Goal: Task Accomplishment & Management: Use online tool/utility

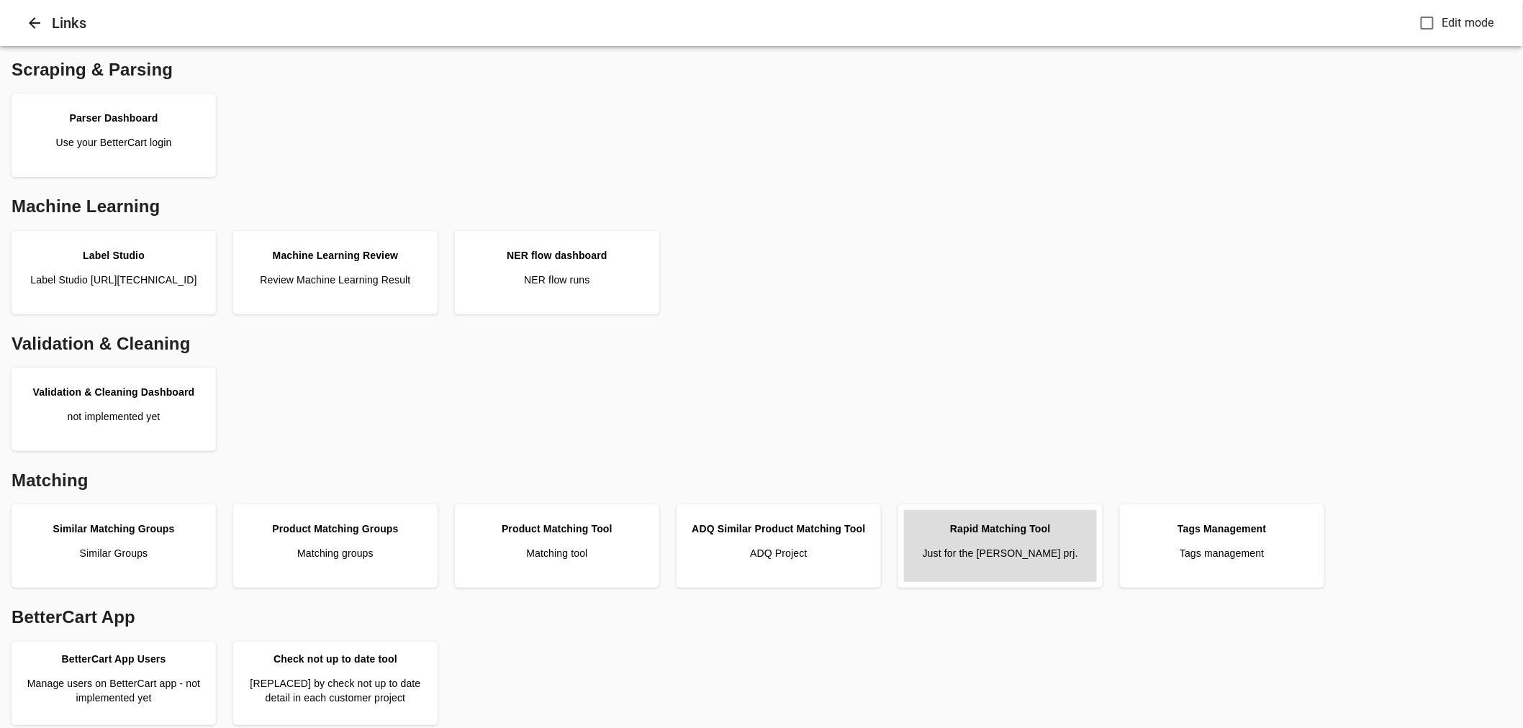
click at [994, 546] on p "Just for the [PERSON_NAME] prj." at bounding box center [999, 553] width 155 height 14
click at [20, 17] on button "Close" at bounding box center [34, 23] width 35 height 35
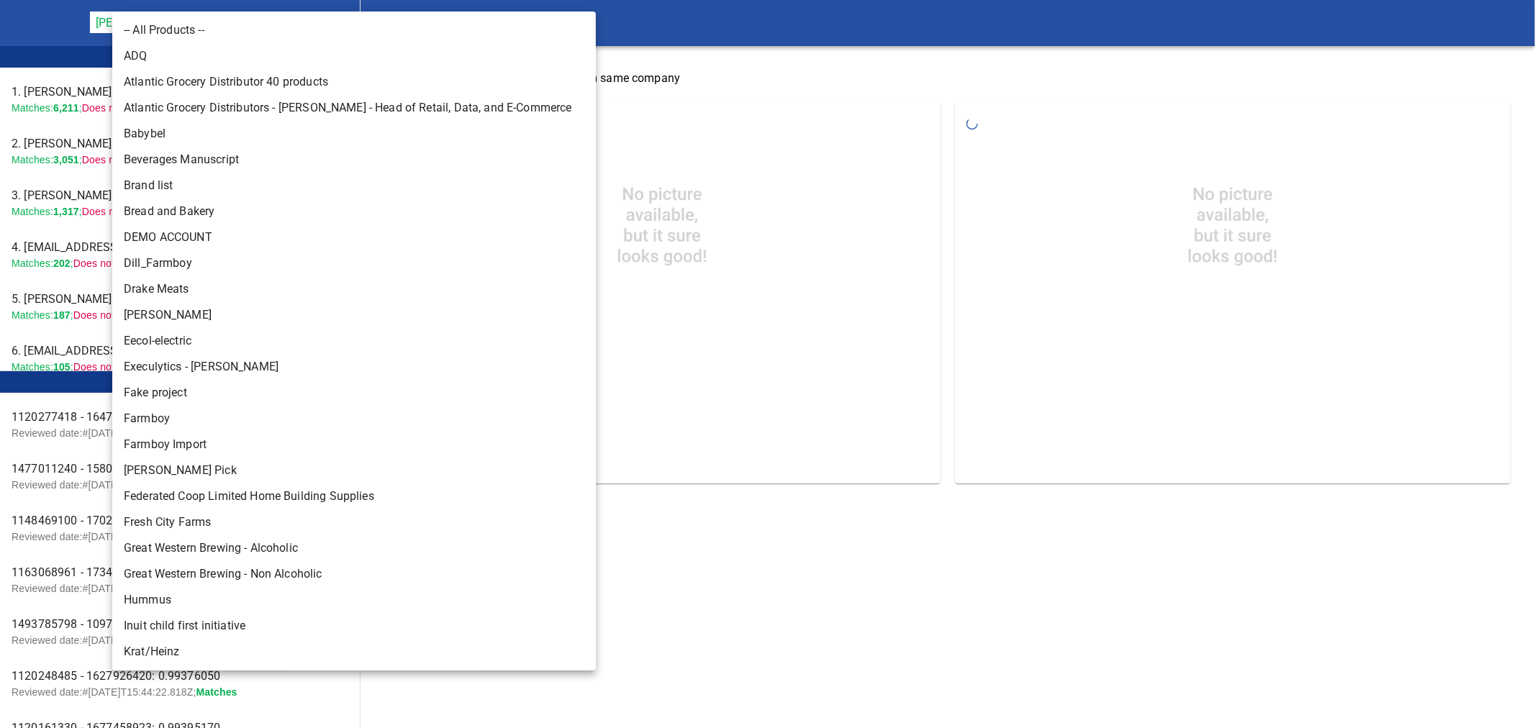
click at [232, 20] on body "tspan{white-space:pre} Rapid Matching Tool Pattison Food Group 128 Leader Board…" at bounding box center [767, 254] width 1535 height 508
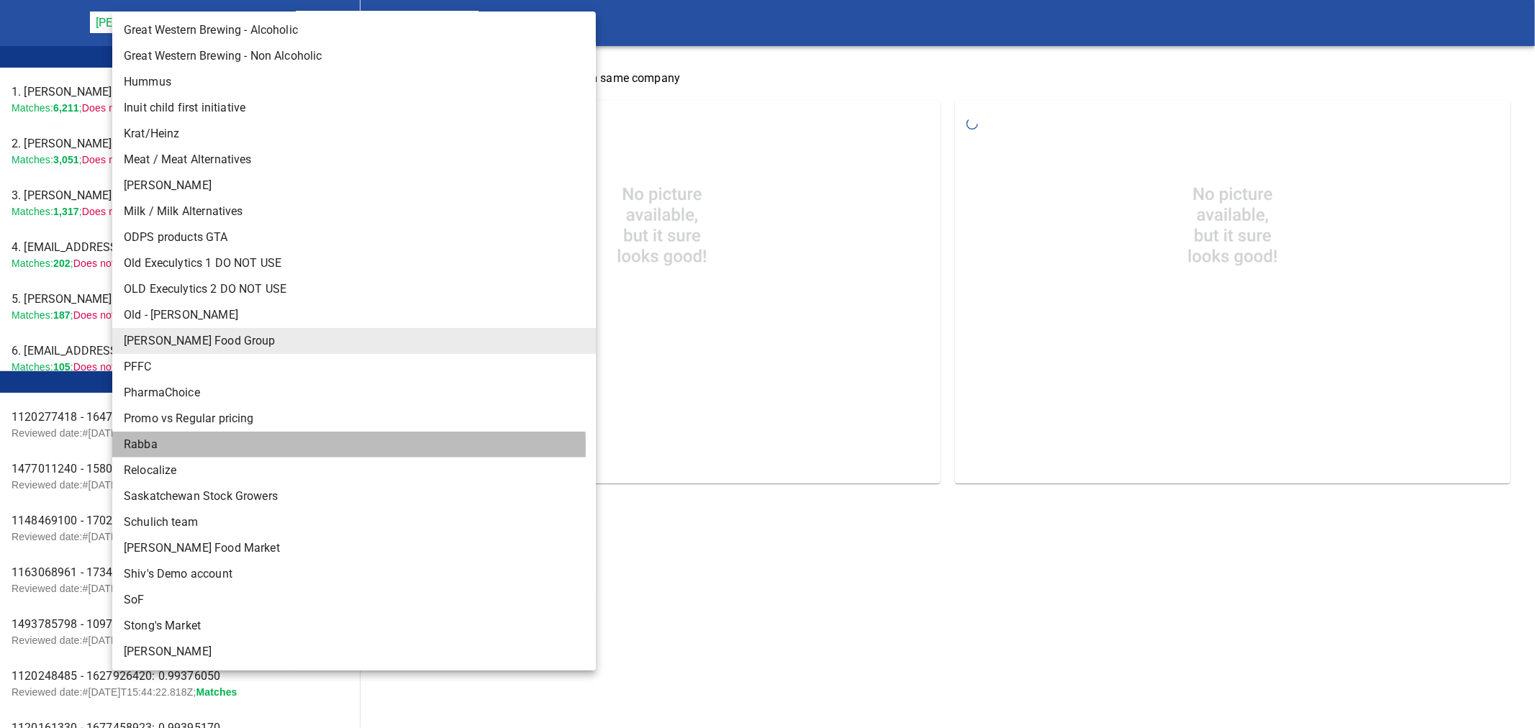
click at [173, 446] on li "Rabba" at bounding box center [360, 445] width 496 height 26
type input "142"
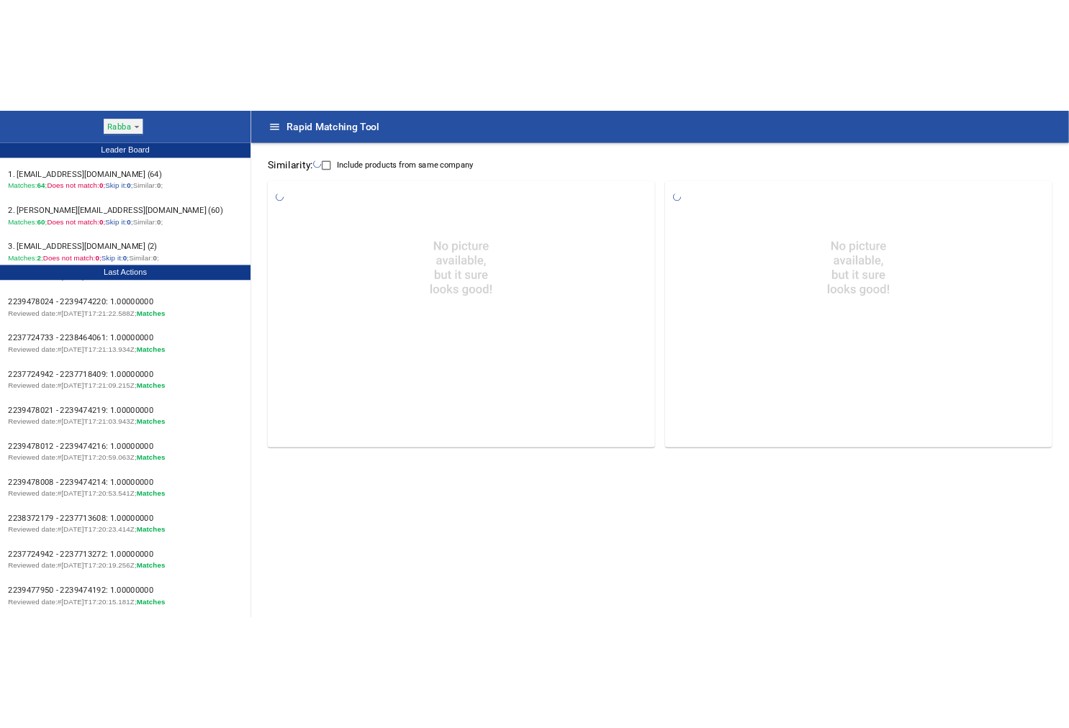
scroll to position [0, 0]
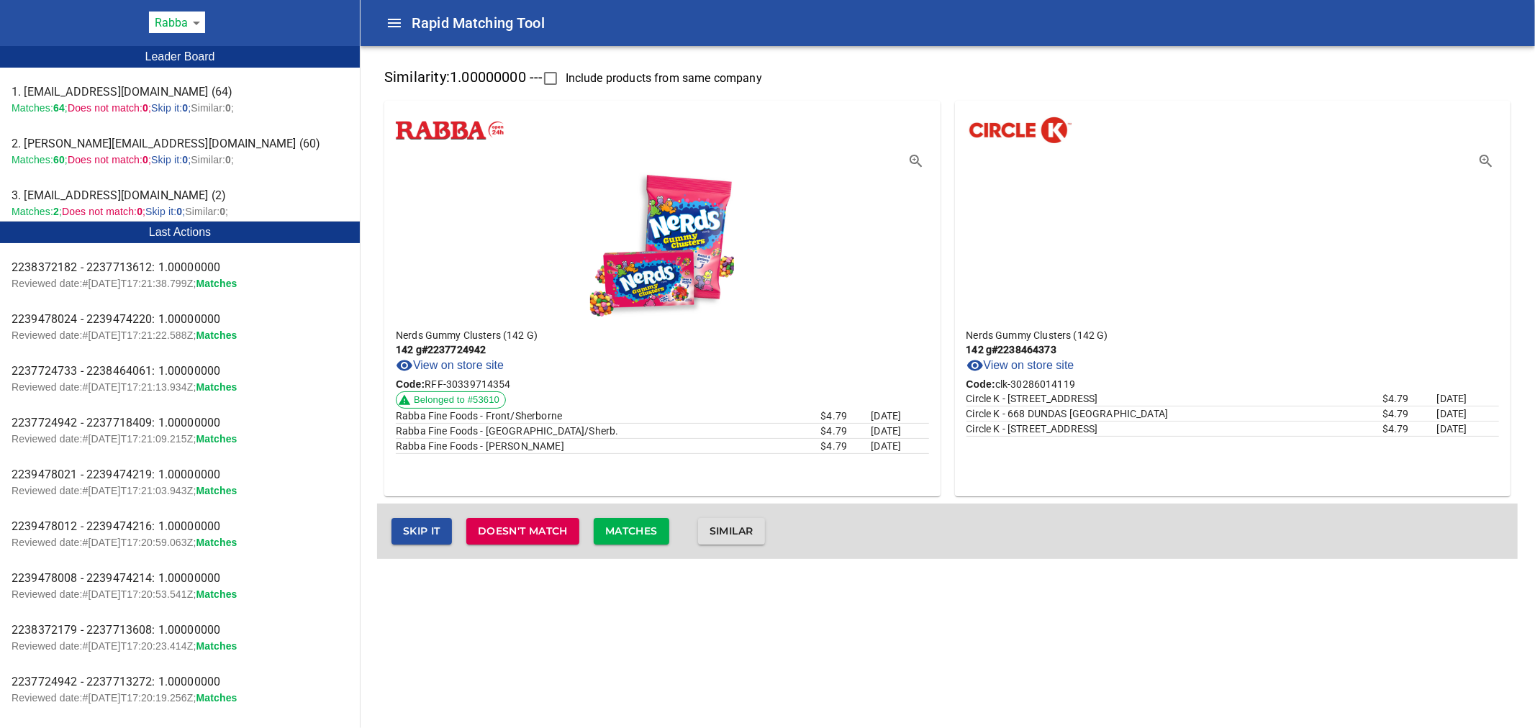
click at [620, 532] on span "Matches" at bounding box center [631, 531] width 53 height 18
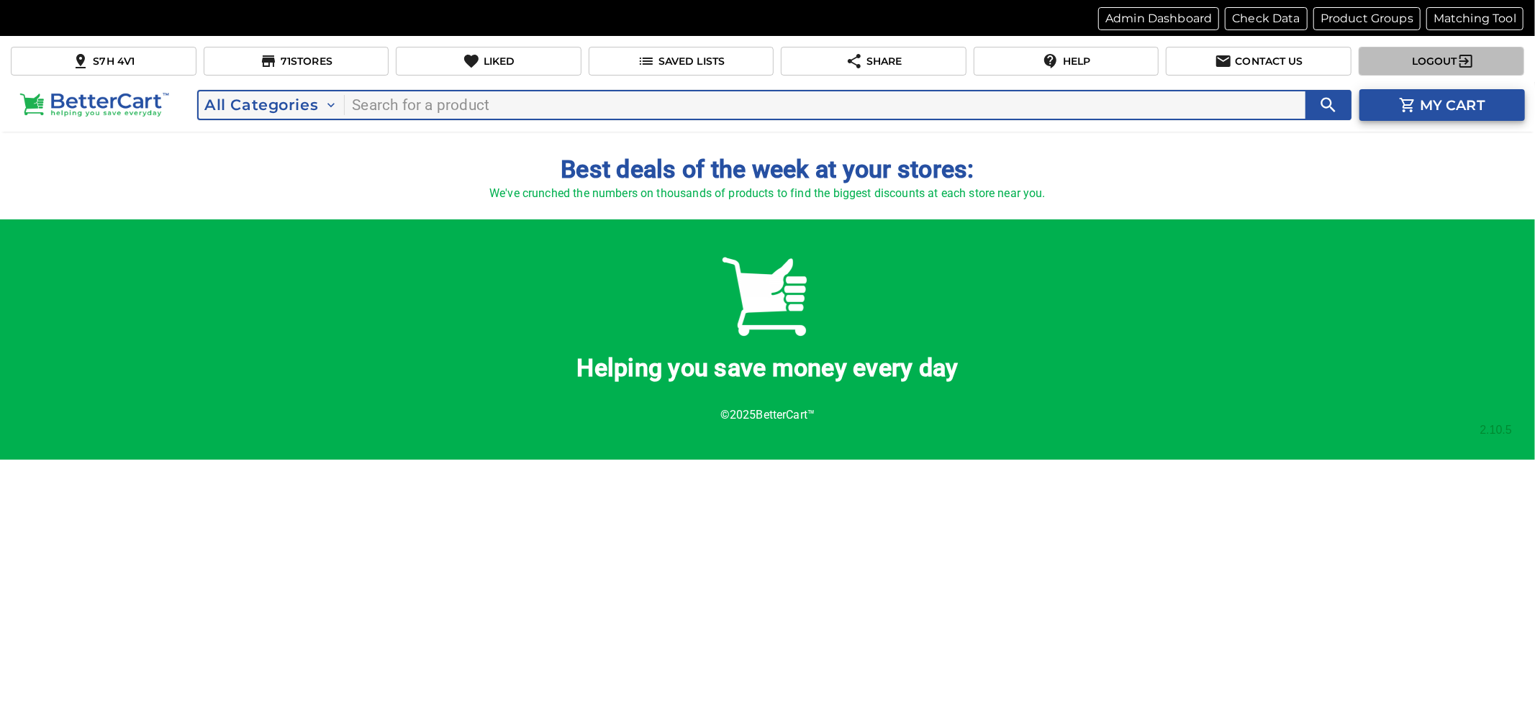
click at [1426, 68] on p "Logout" at bounding box center [1432, 61] width 49 height 15
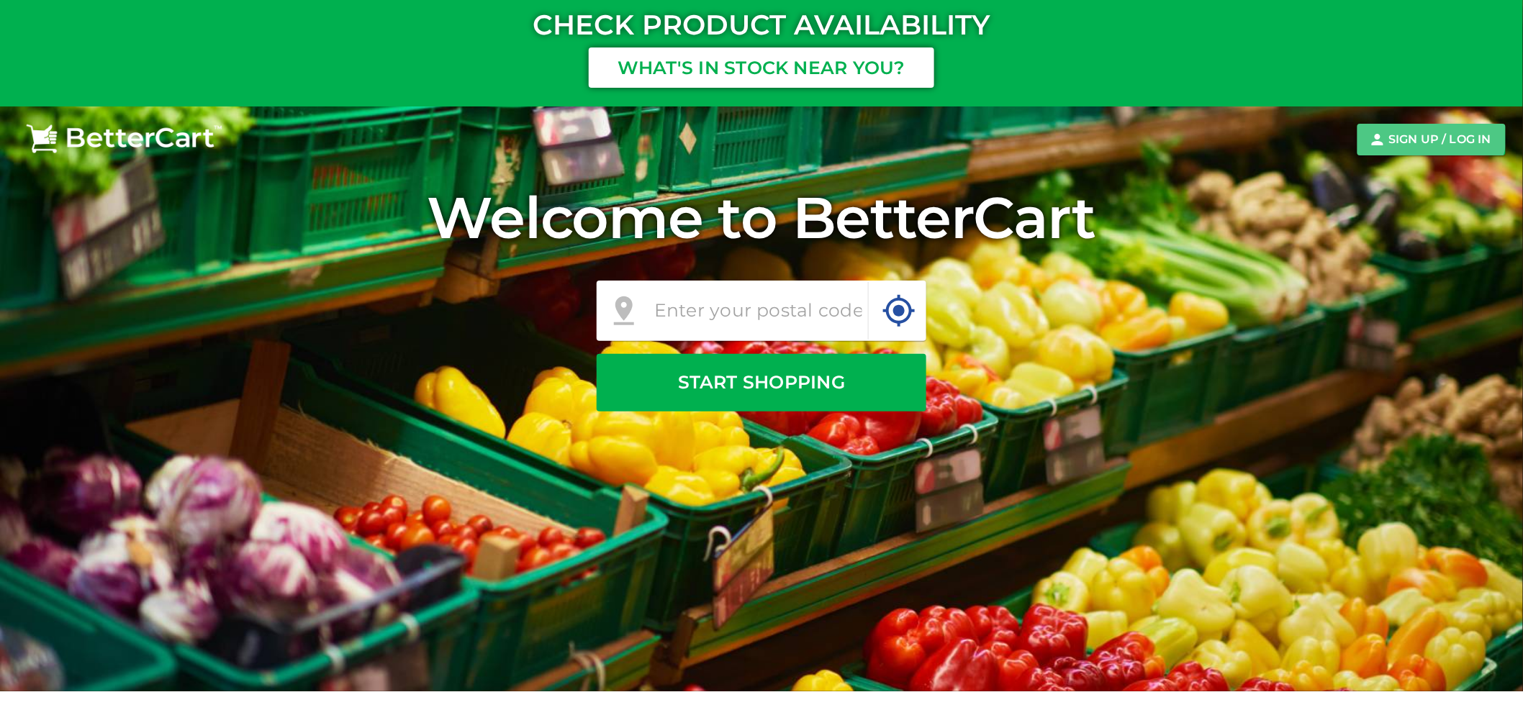
click at [1410, 128] on span "Sign Up / Log In" at bounding box center [1431, 139] width 125 height 23
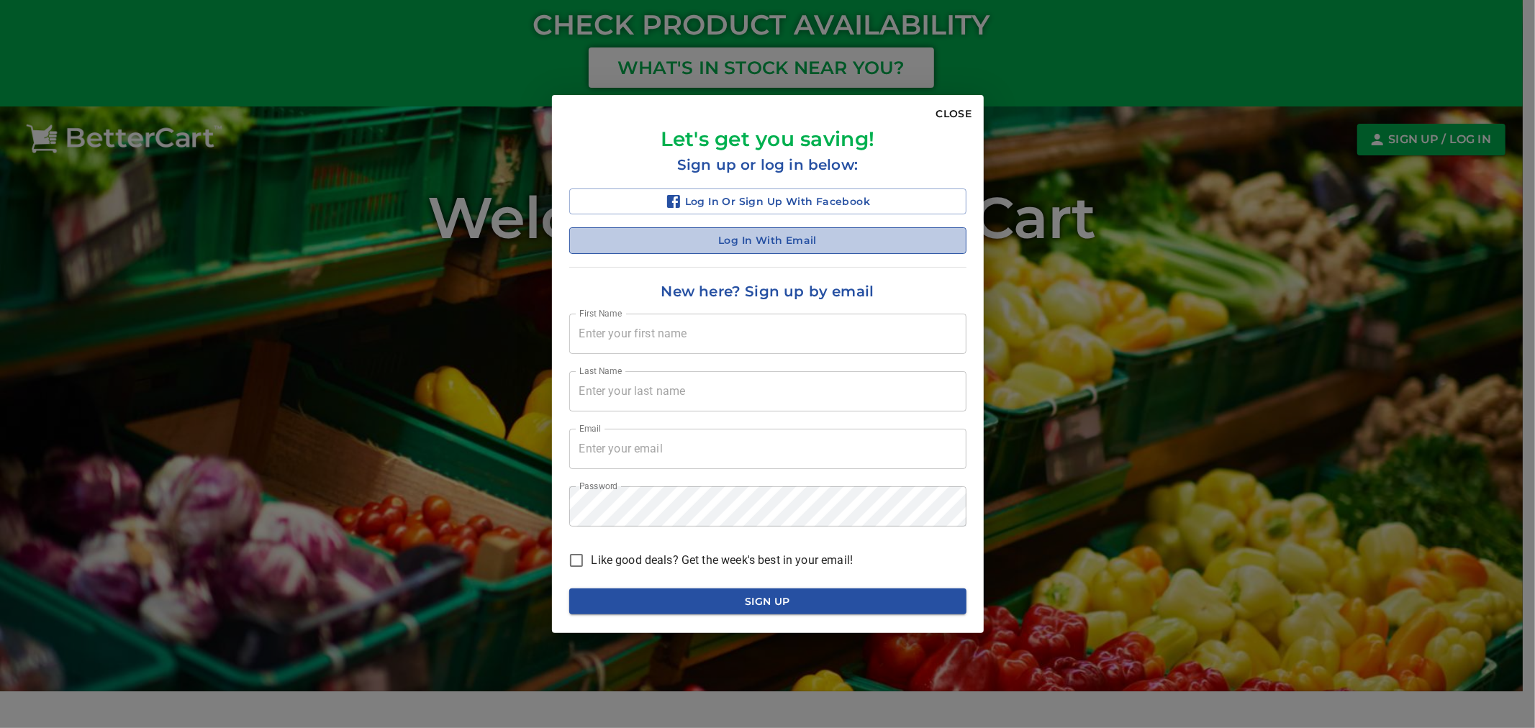
click at [782, 236] on span "Log in with Email" at bounding box center [768, 241] width 374 height 18
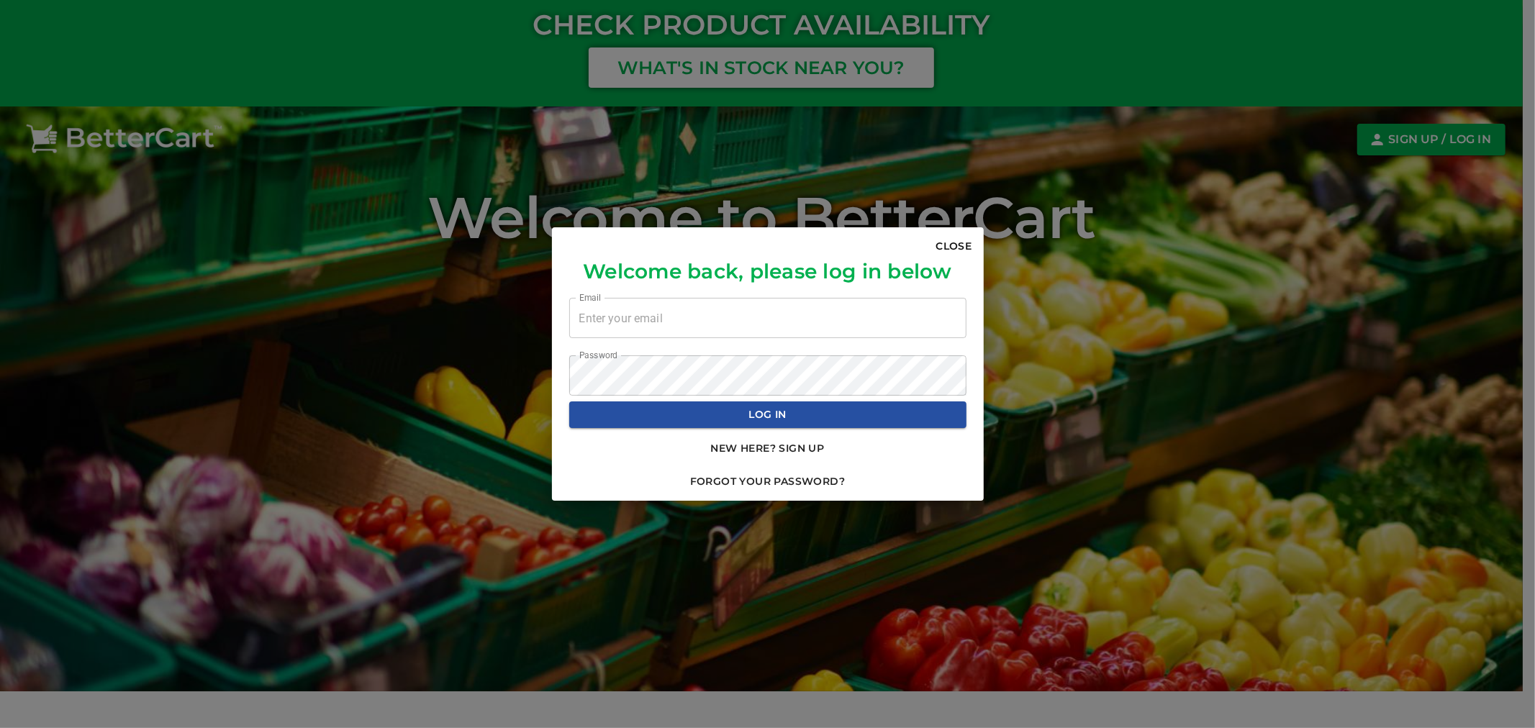
click at [759, 332] on input "email" at bounding box center [767, 318] width 397 height 40
type input "nam@bettercart.ca"
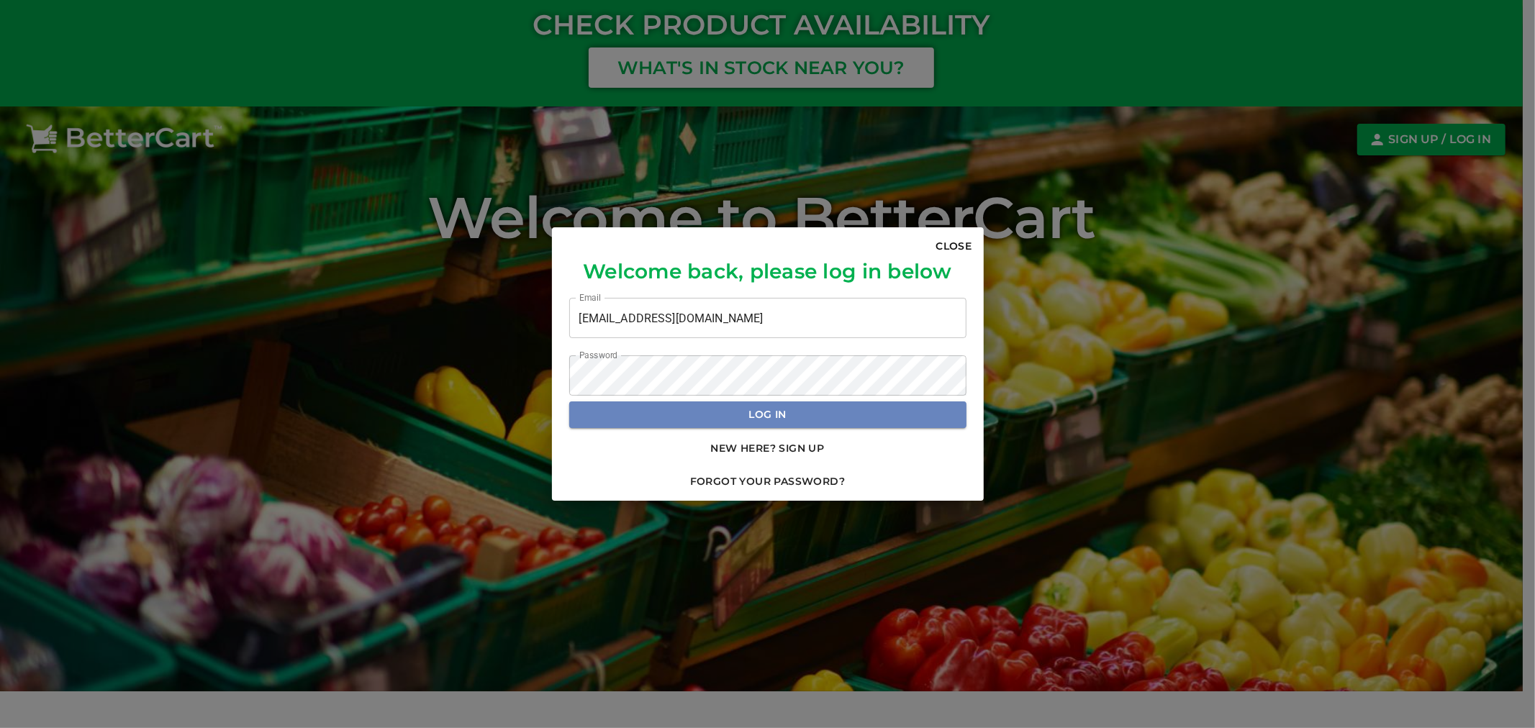
click at [789, 415] on span "Log In" at bounding box center [768, 415] width 374 height 18
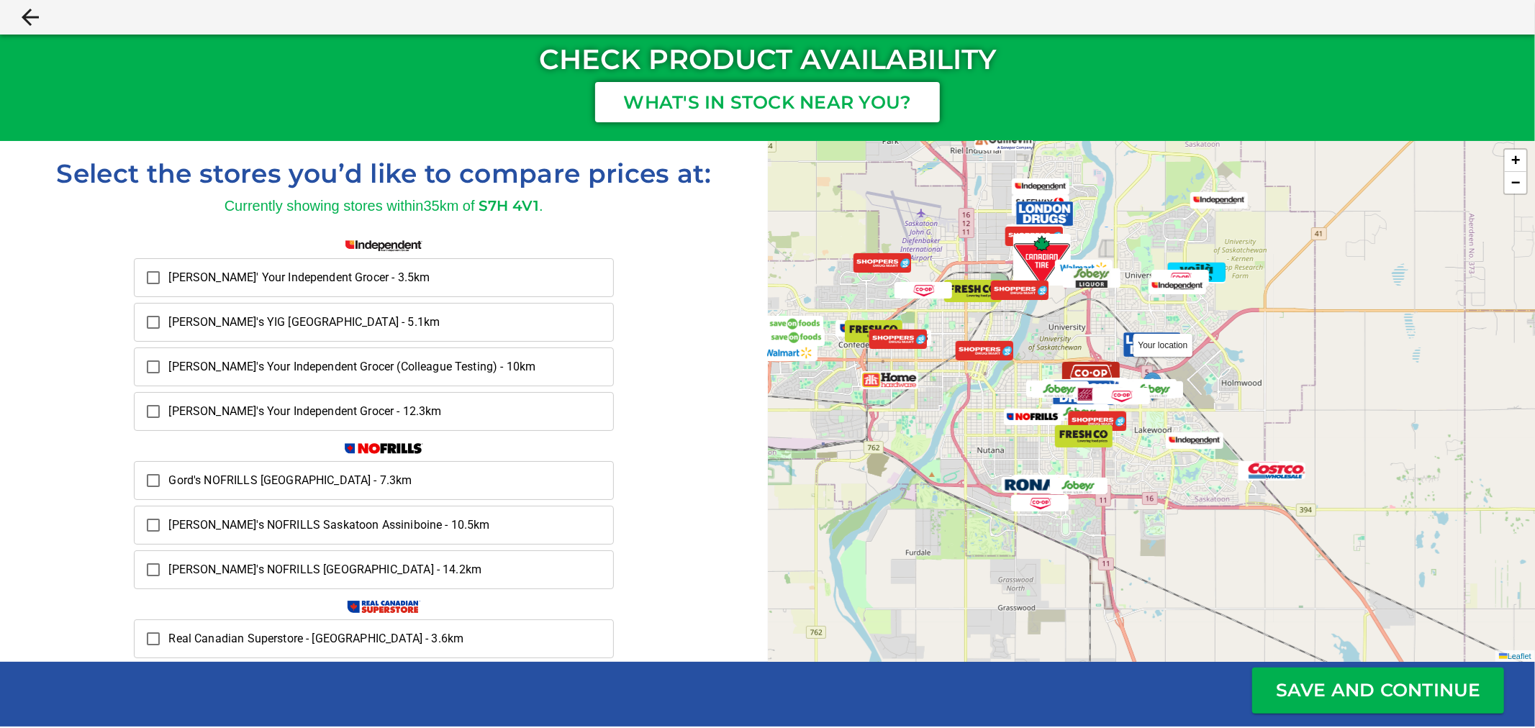
click at [331, 286] on span "Dennis' Your Independent Grocer - 3.5km" at bounding box center [298, 277] width 261 height 17
click at [168, 286] on input "Dennis' Your Independent Grocer - 3.5km" at bounding box center [153, 278] width 30 height 30
checkbox input "true"
drag, startPoint x: 328, startPoint y: 307, endPoint x: 324, endPoint y: 328, distance: 22.0
click at [328, 307] on label "Malvina's YIG Saskatoon - 5.1km" at bounding box center [374, 322] width 480 height 39
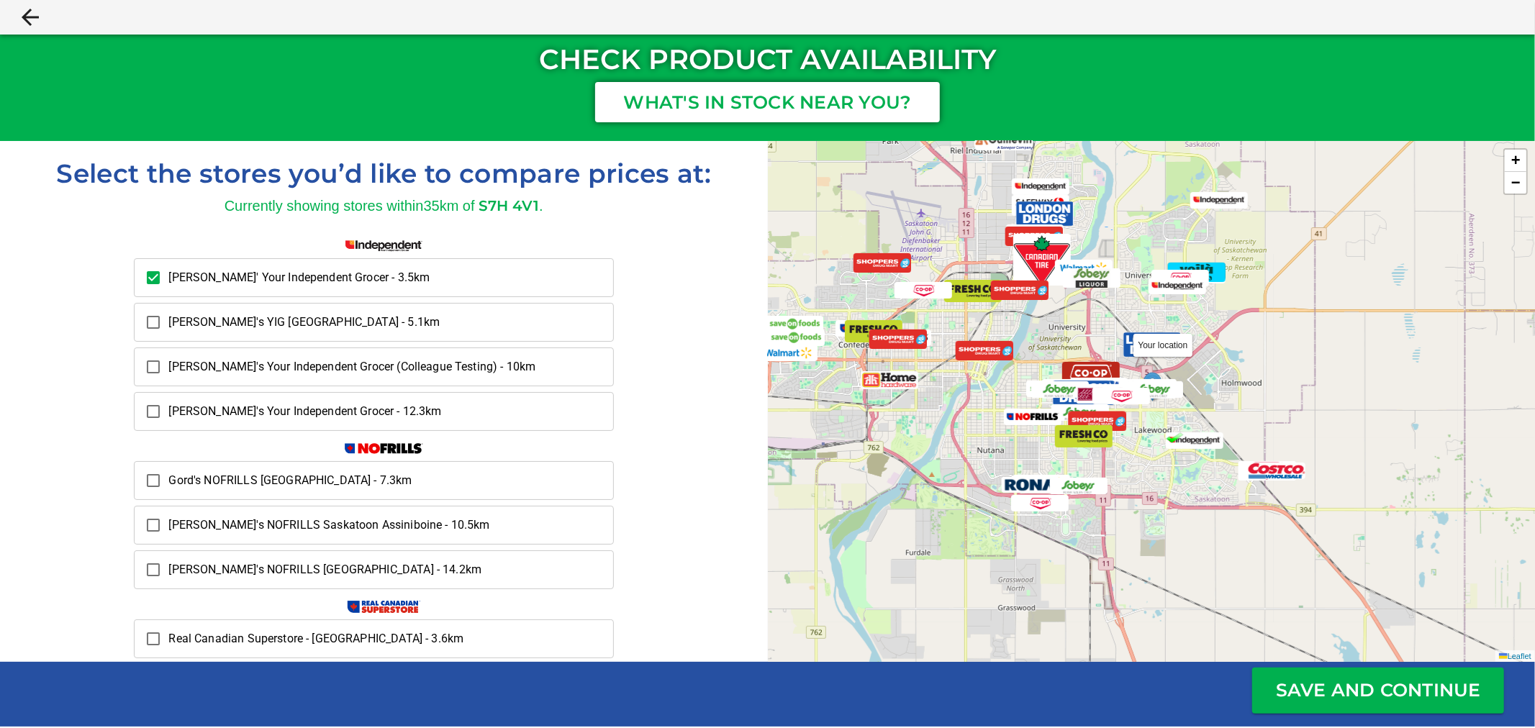
click at [168, 307] on input "Malvina's YIG Saskatoon - 5.1km" at bounding box center [153, 322] width 30 height 30
click at [324, 340] on label "Malvina's YIG Saskatoon - 5.1km" at bounding box center [374, 322] width 480 height 39
click at [168, 337] on input "Malvina's YIG Saskatoon - 5.1km" at bounding box center [153, 322] width 30 height 30
checkbox input "false"
click at [343, 367] on span "Mac Neil's Your Independent Grocer (Colleague Testing) - 10km" at bounding box center [351, 366] width 367 height 17
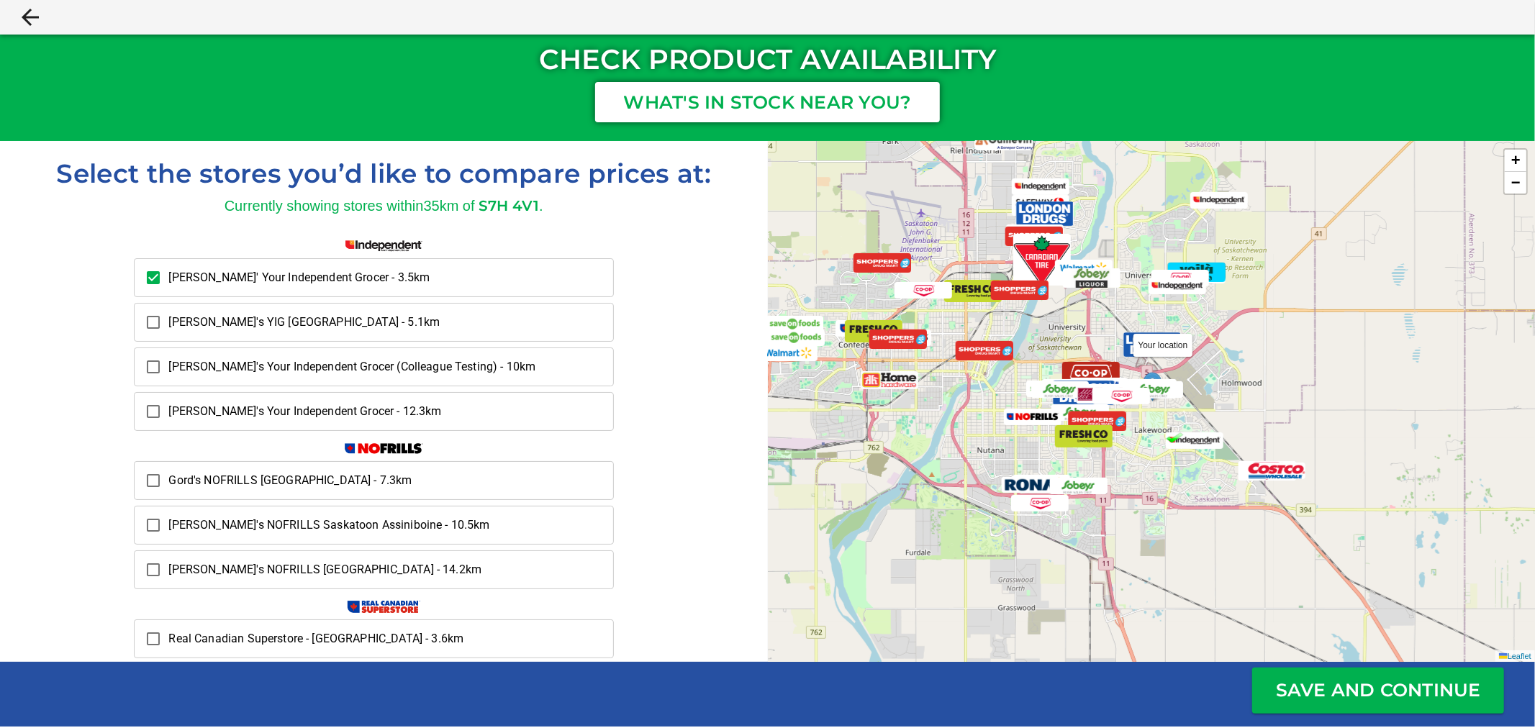
click at [168, 367] on input "Mac Neil's Your Independent Grocer (Colleague Testing) - 10km" at bounding box center [153, 367] width 30 height 30
checkbox input "true"
click at [355, 330] on span "Malvina's YIG Saskatoon - 5.1km" at bounding box center [303, 322] width 271 height 17
click at [168, 330] on input "Malvina's YIG Saskatoon - 5.1km" at bounding box center [153, 322] width 30 height 30
checkbox input "true"
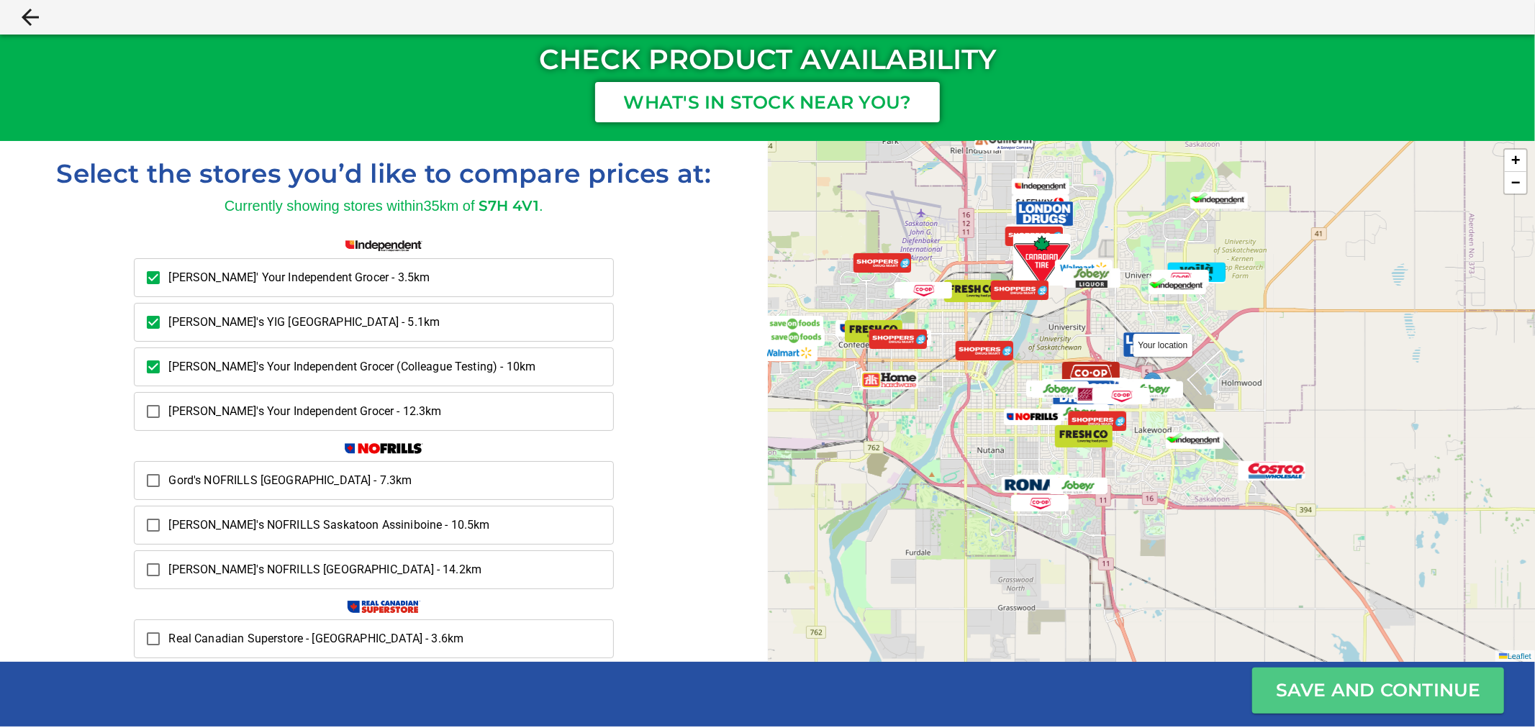
click at [1310, 703] on p "Save and Continue" at bounding box center [1378, 690] width 246 height 27
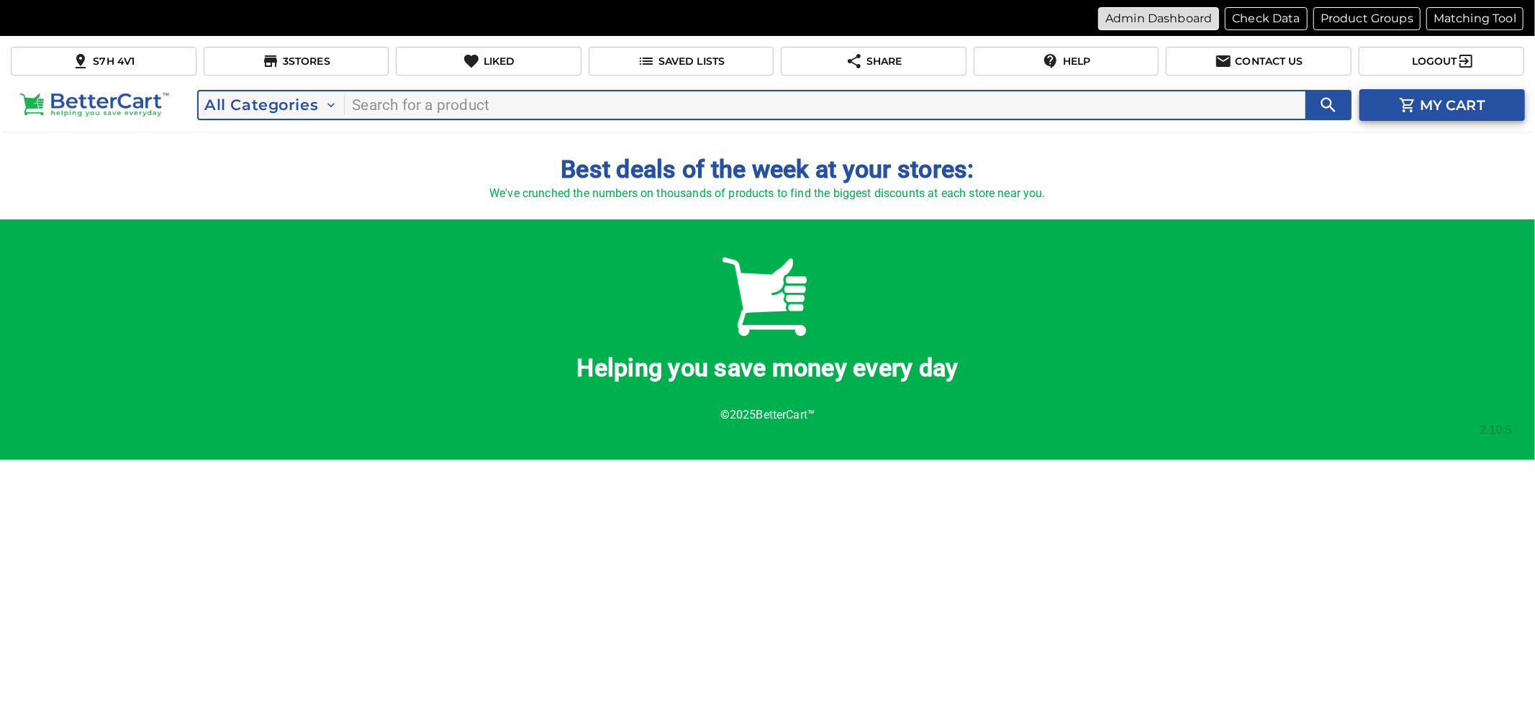
click at [1149, 11] on p "Admin Dashboard" at bounding box center [1158, 18] width 106 height 17
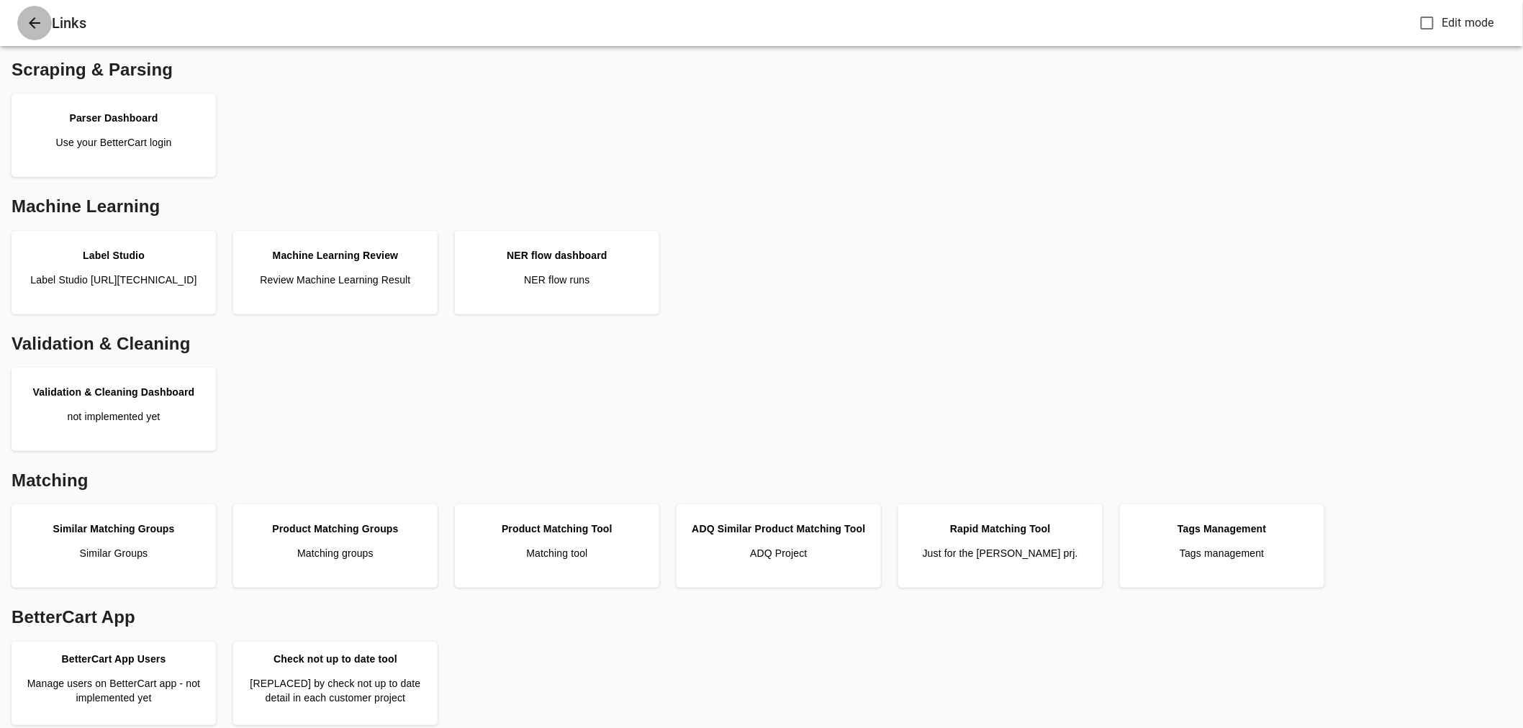
click at [37, 22] on icon "Close" at bounding box center [35, 23] width 12 height 12
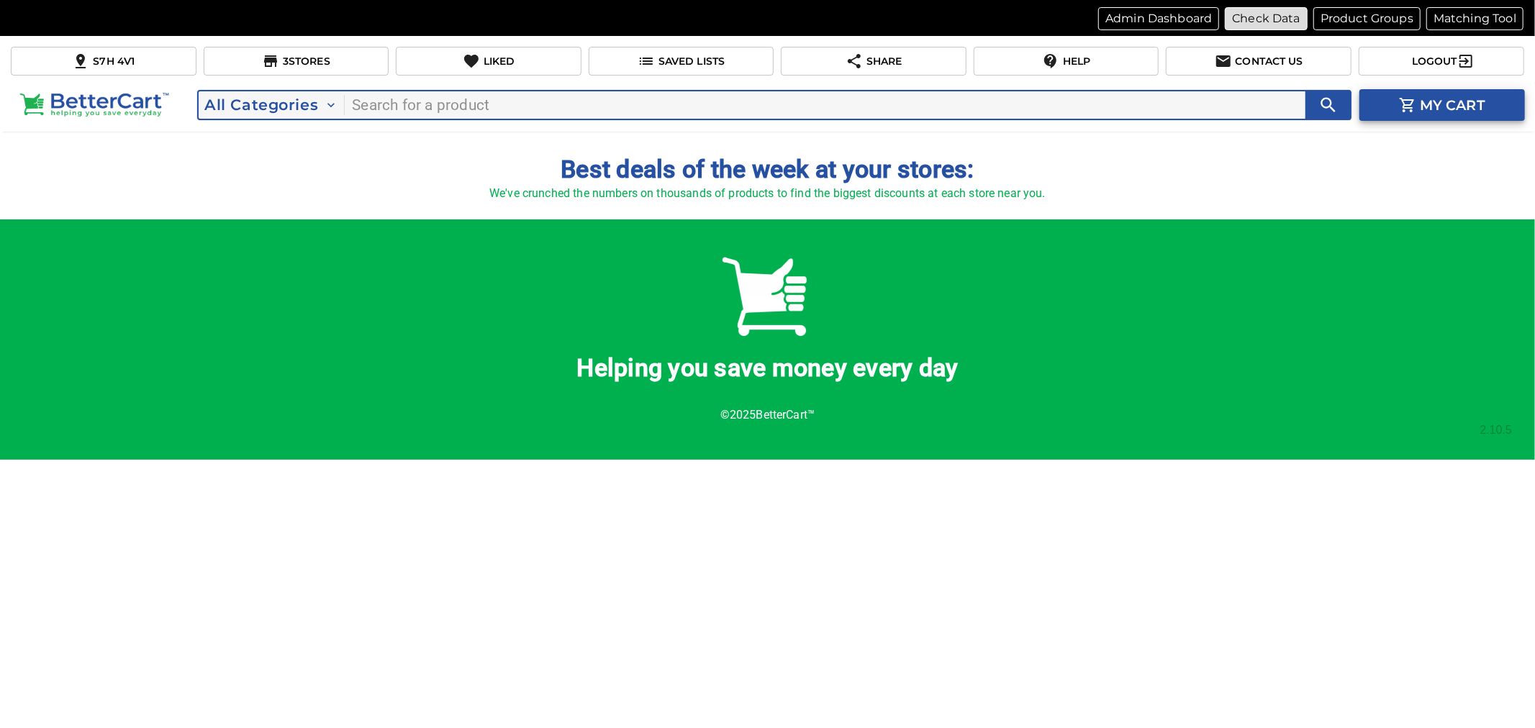
click at [1267, 14] on p "Check Data" at bounding box center [1266, 18] width 68 height 17
click at [1163, 19] on p "Admin Dashboard" at bounding box center [1158, 18] width 106 height 17
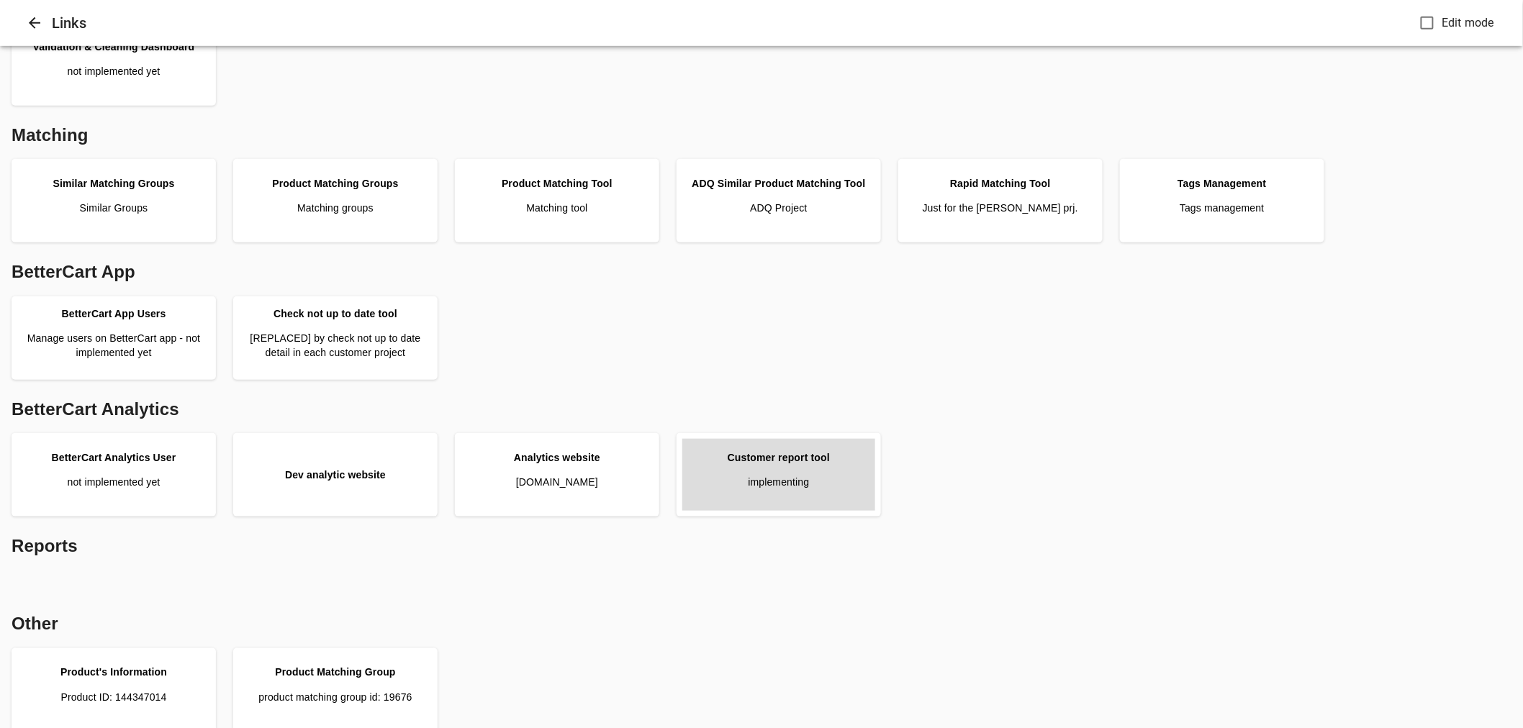
scroll to position [360, 0]
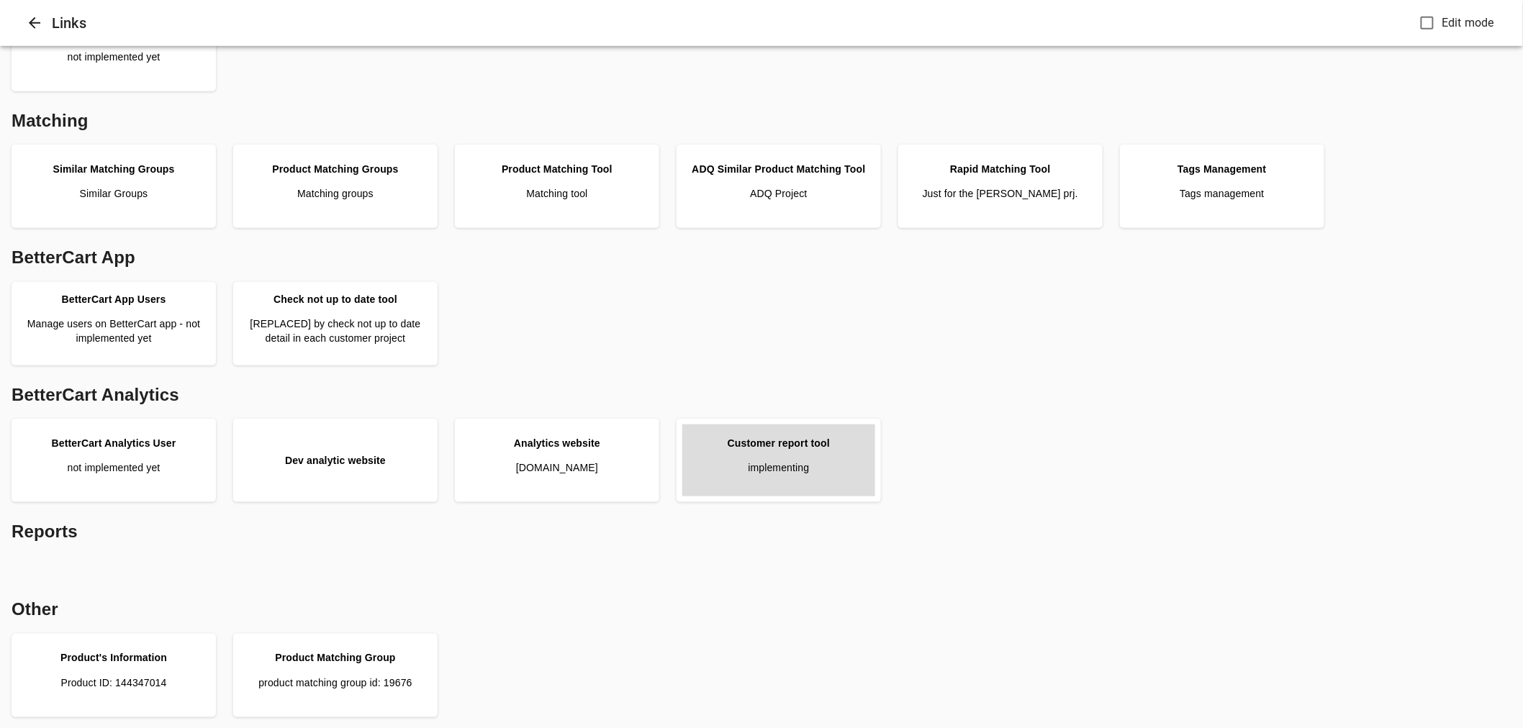
click at [767, 473] on p "implementing" at bounding box center [778, 468] width 61 height 14
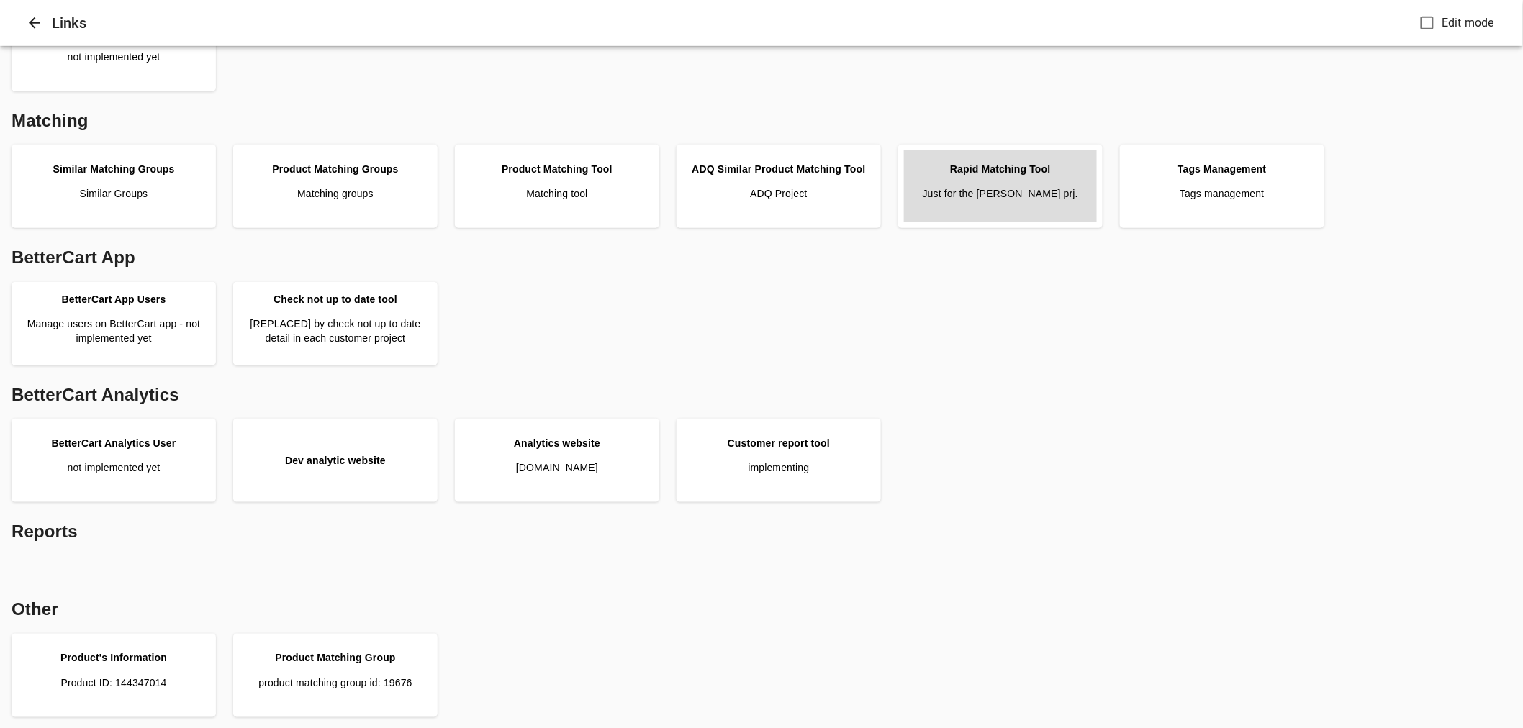
click at [984, 189] on p "Just for the Pattison prj." at bounding box center [999, 193] width 155 height 14
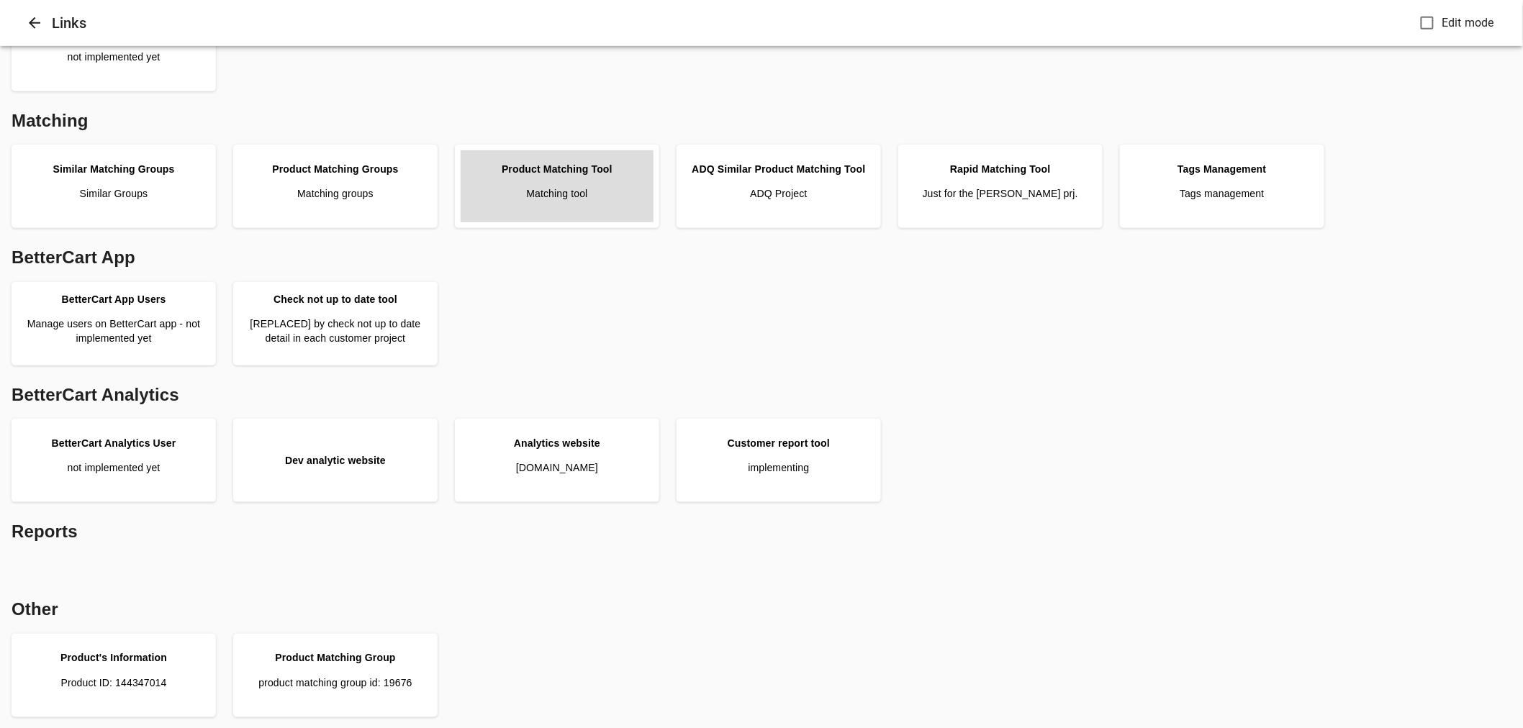
click at [574, 192] on p "Matching tool" at bounding box center [556, 193] width 61 height 14
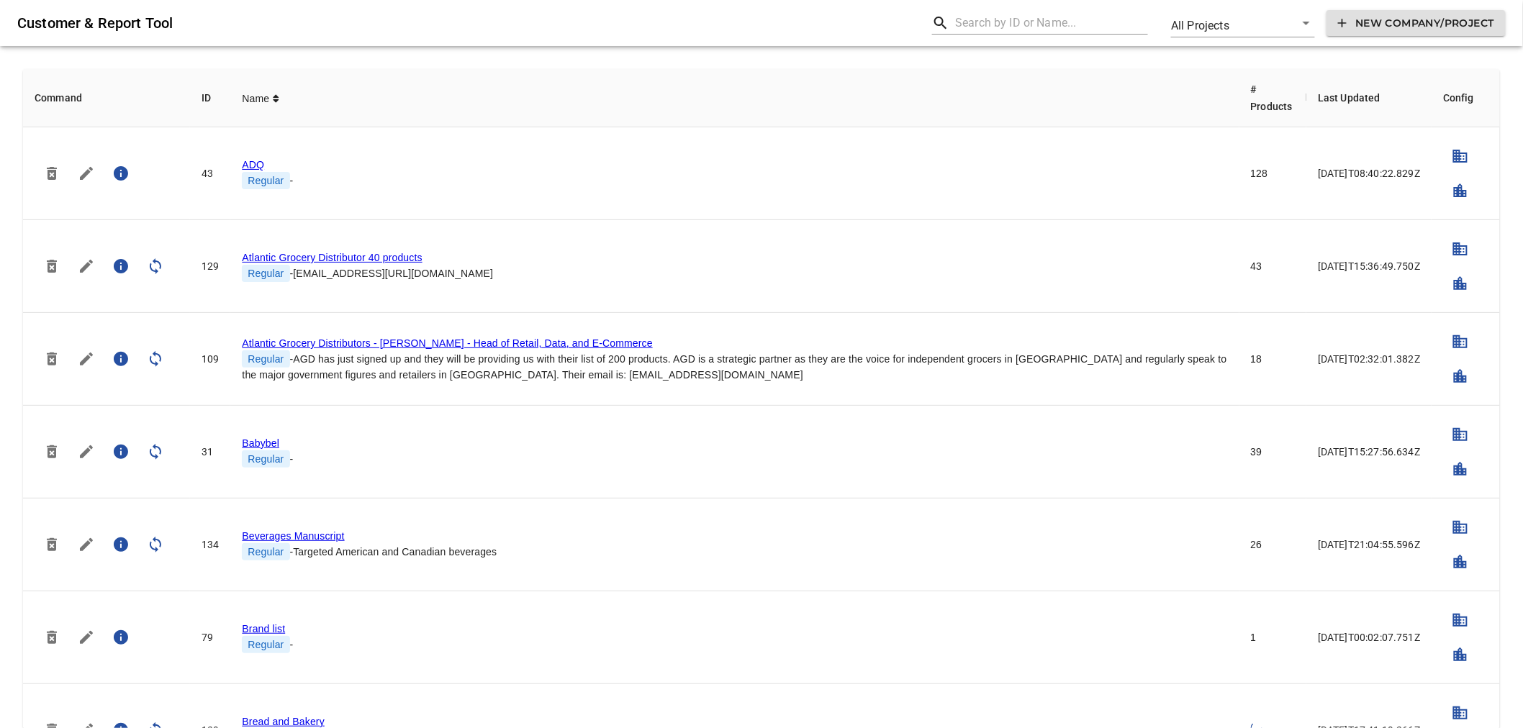
scroll to position [160, 0]
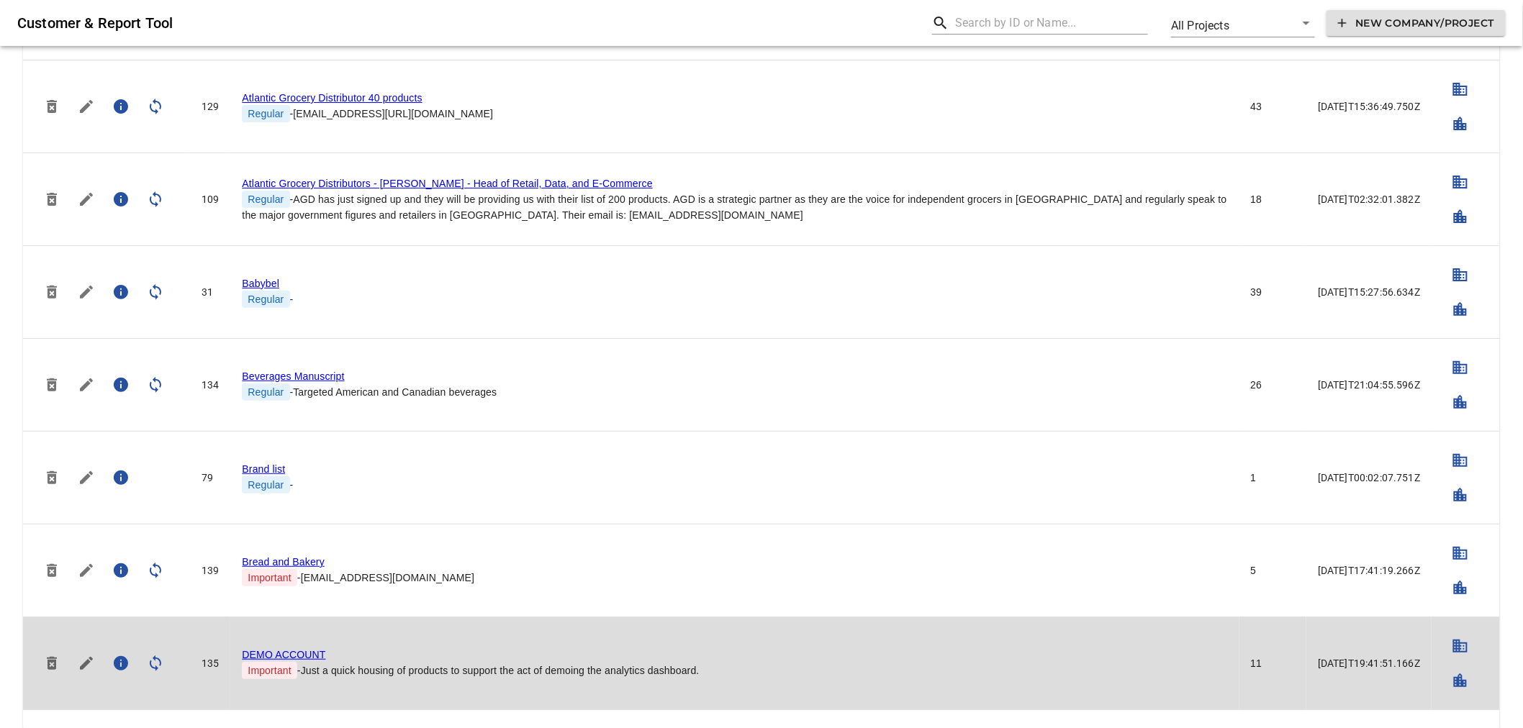
click at [286, 658] on link "DEMO ACCOUNT" at bounding box center [283, 655] width 83 height 12
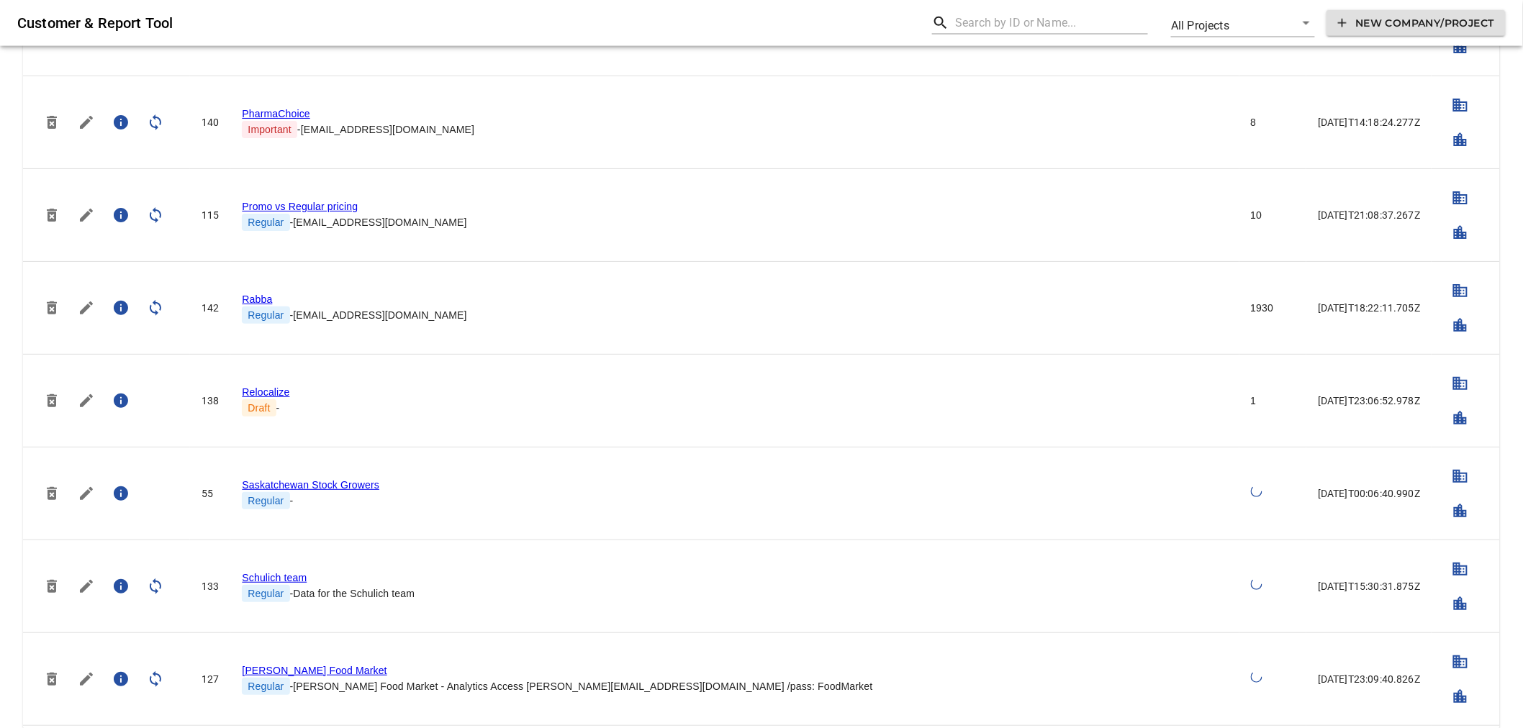
scroll to position [3118, 0]
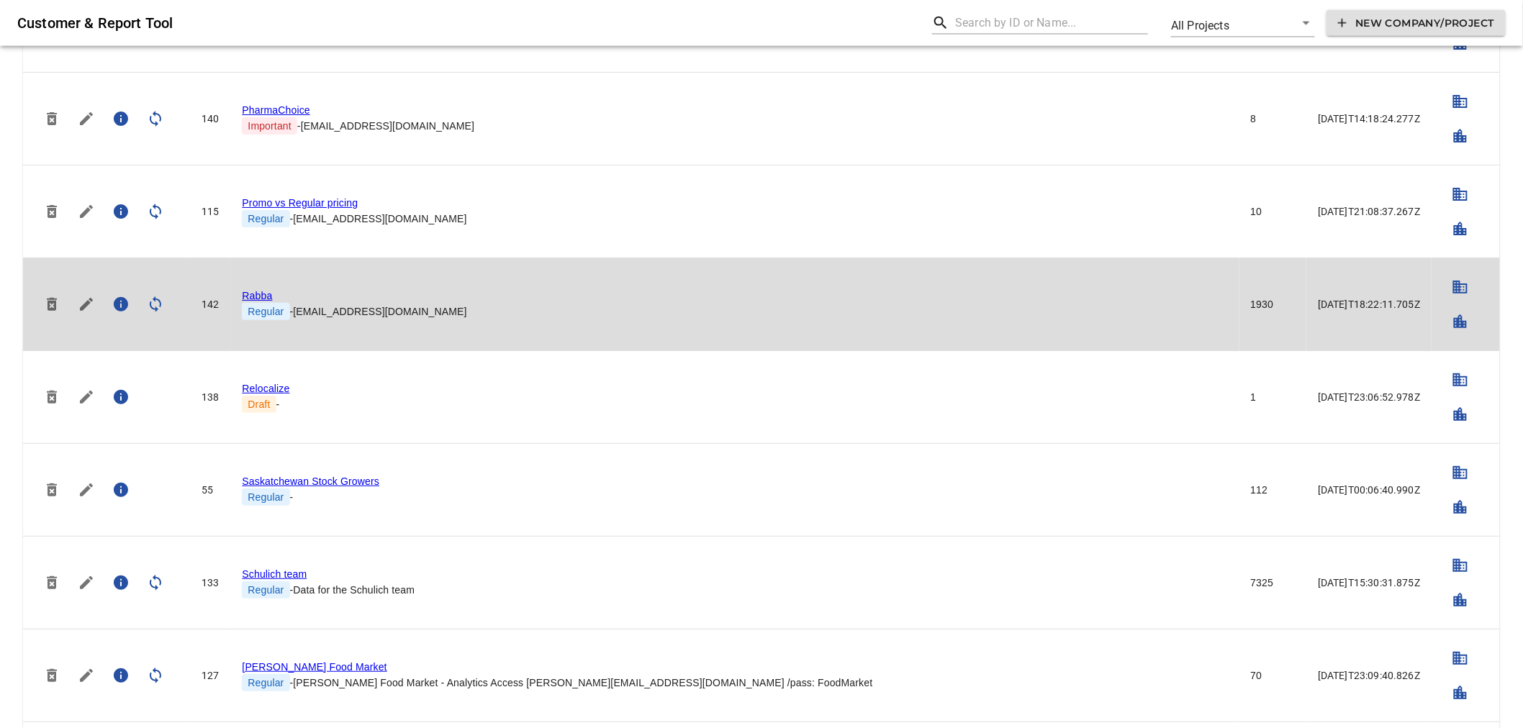
click at [248, 293] on link "Rabba" at bounding box center [257, 296] width 30 height 12
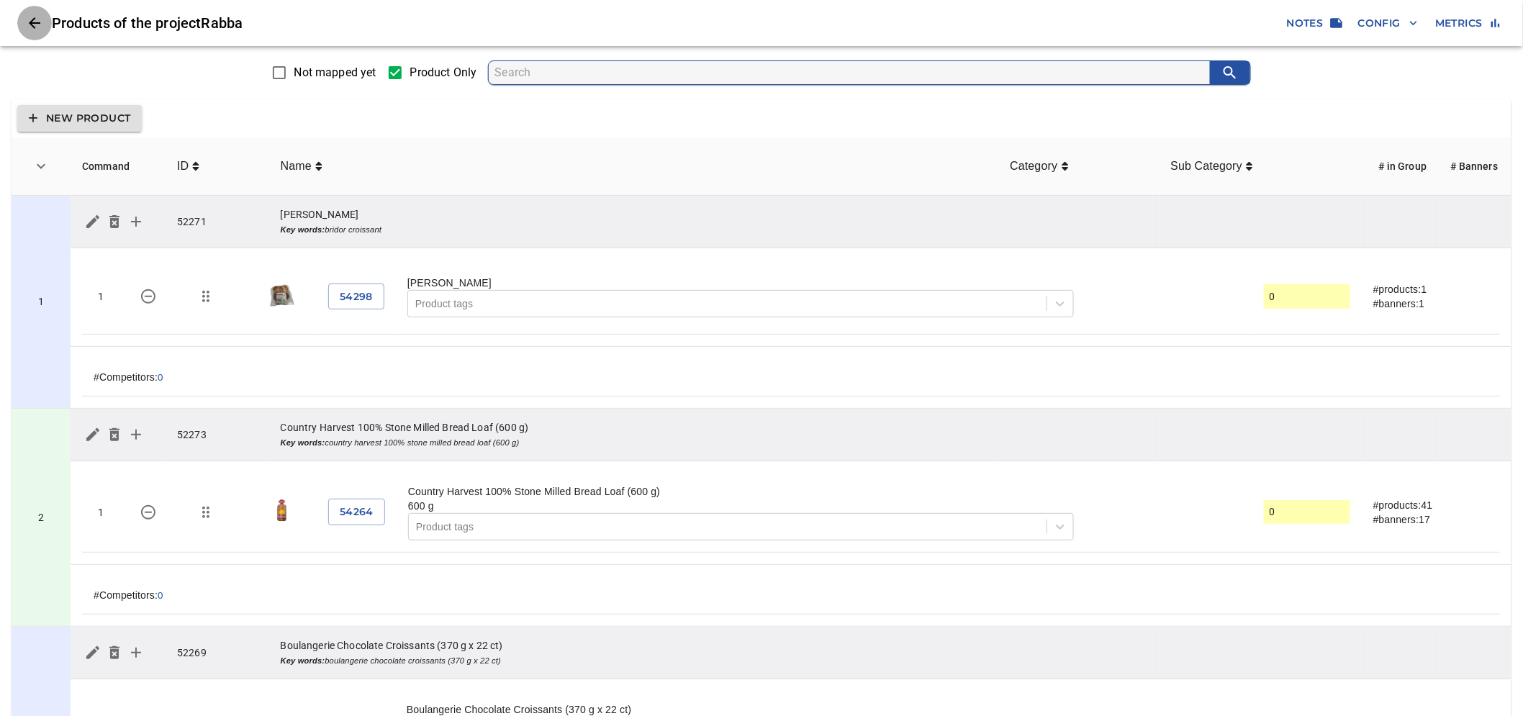
click at [38, 20] on icon "Close" at bounding box center [34, 22] width 17 height 17
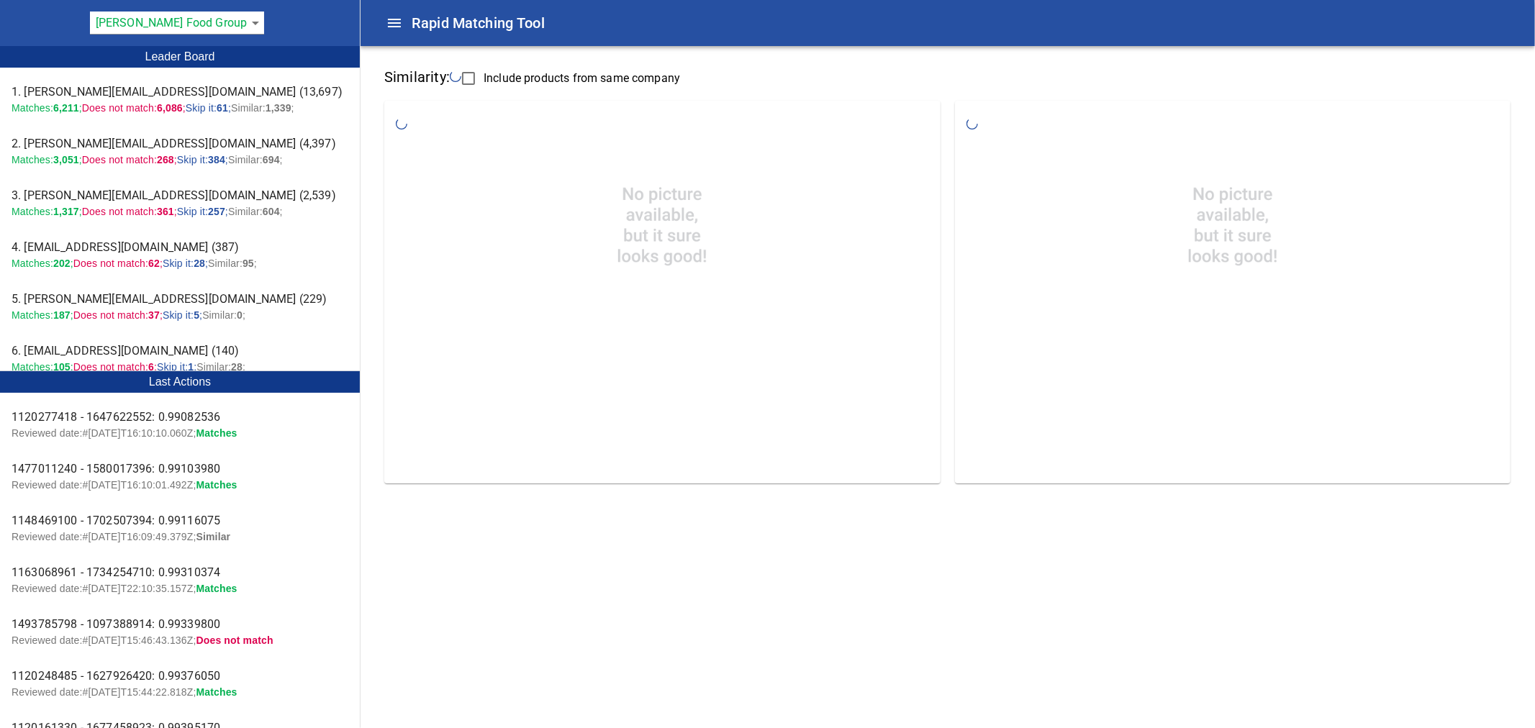
click at [230, 25] on body "tspan{white-space:pre} Rapid Matching Tool [PERSON_NAME] Food Group 128 Leader …" at bounding box center [767, 254] width 1535 height 508
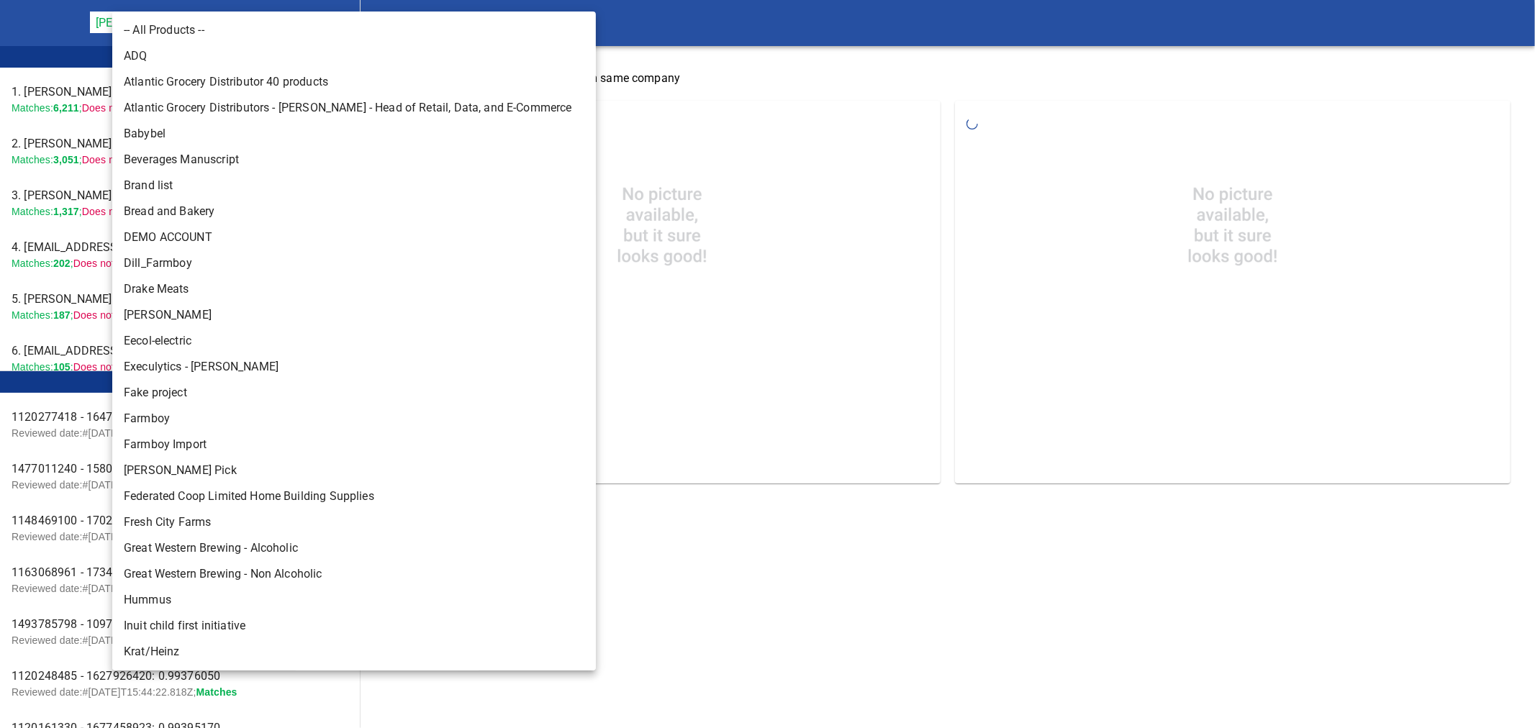
scroll to position [518, 0]
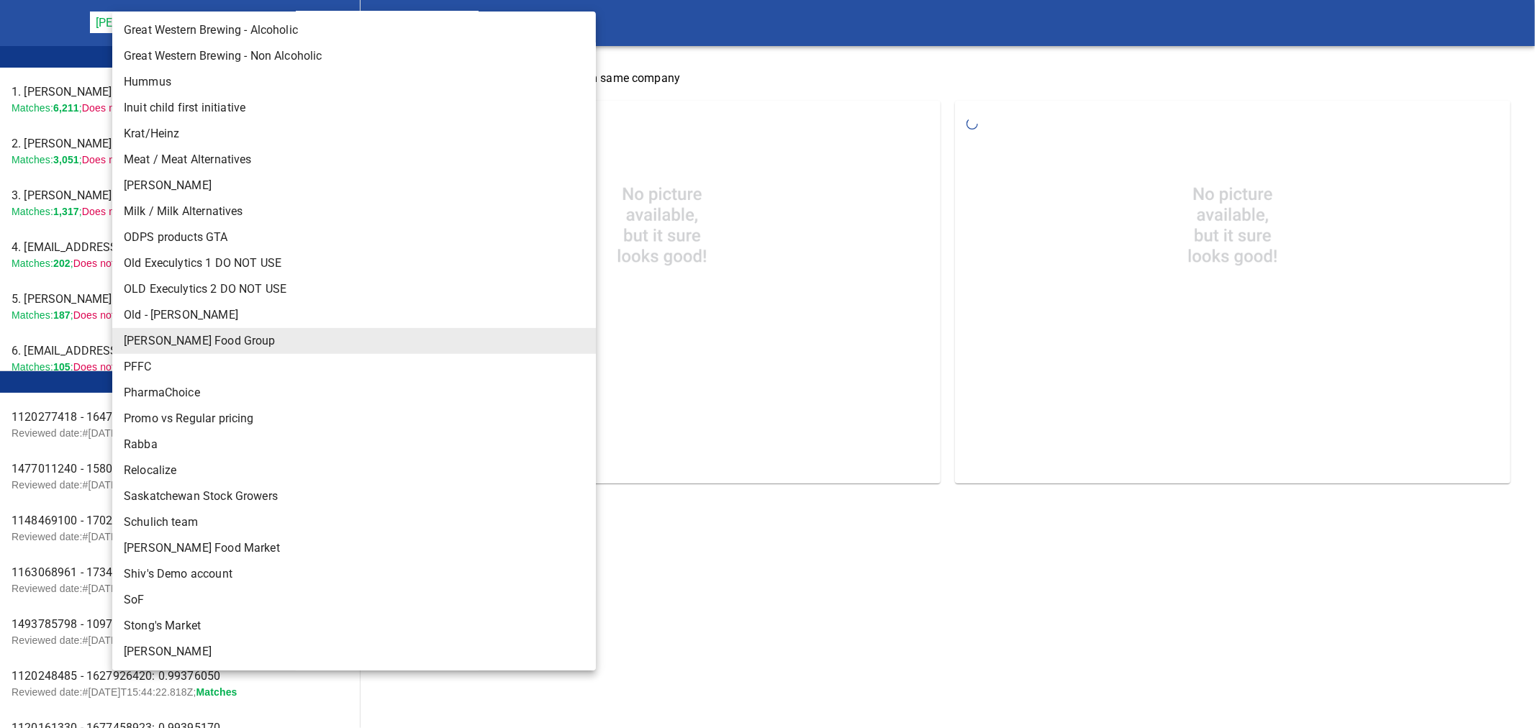
click at [138, 444] on li "Rabba" at bounding box center [360, 445] width 496 height 26
type input "142"
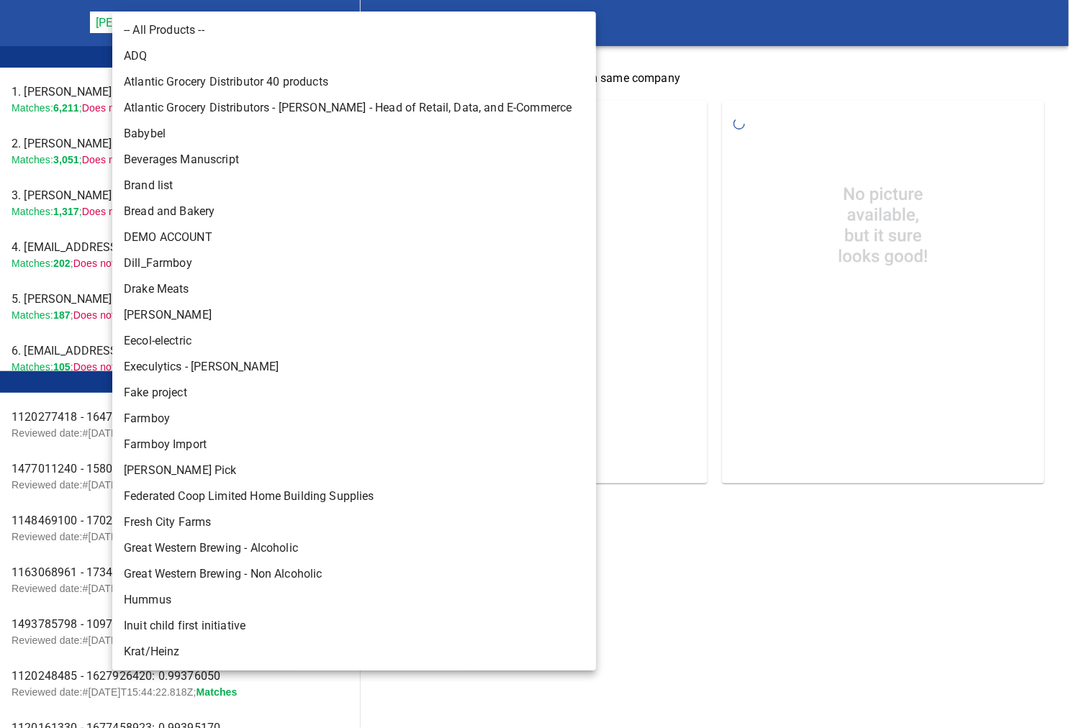
click at [231, 24] on body "tspan{white-space:pre} Rapid Matching Tool [PERSON_NAME] Food Group 128 Leader …" at bounding box center [534, 254] width 1069 height 508
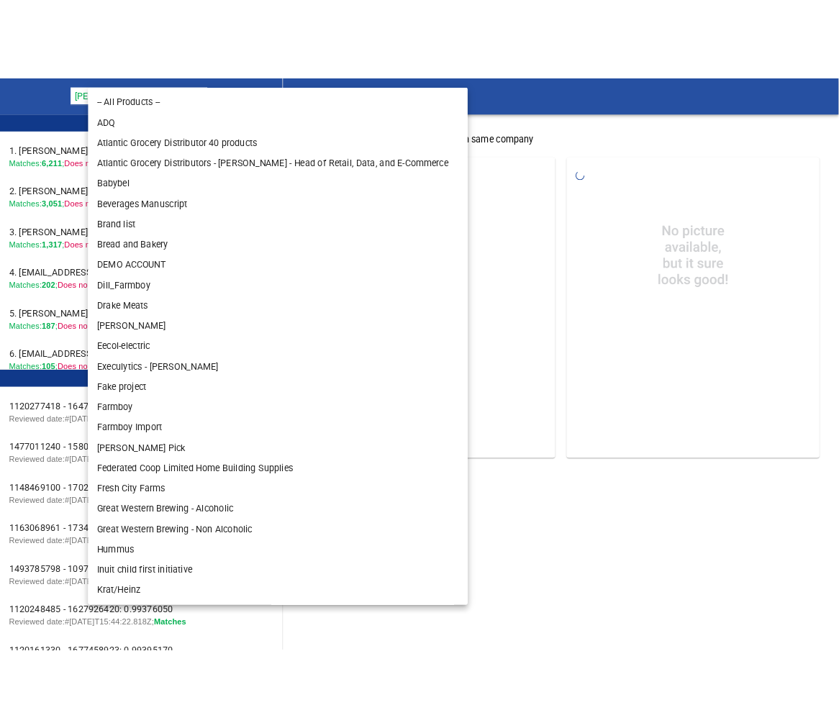
scroll to position [518, 0]
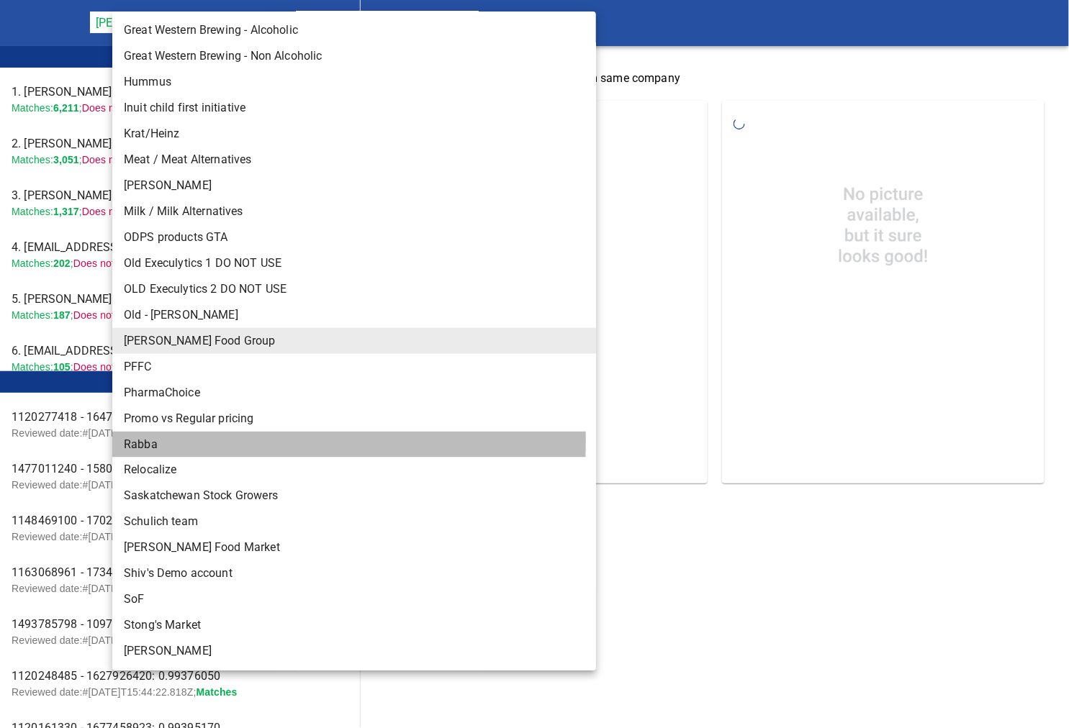
click at [183, 442] on li "Rabba" at bounding box center [360, 445] width 496 height 26
type input "142"
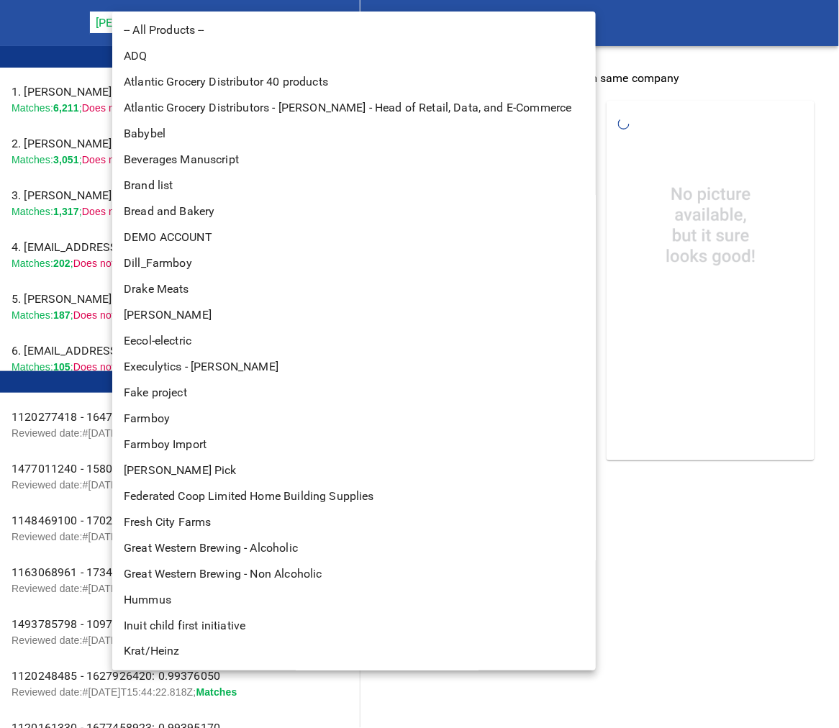
click at [196, 18] on body "tspan{white-space:pre} Rapid Matching Tool Pattison Food Group 128 Leader Board…" at bounding box center [419, 242] width 839 height 485
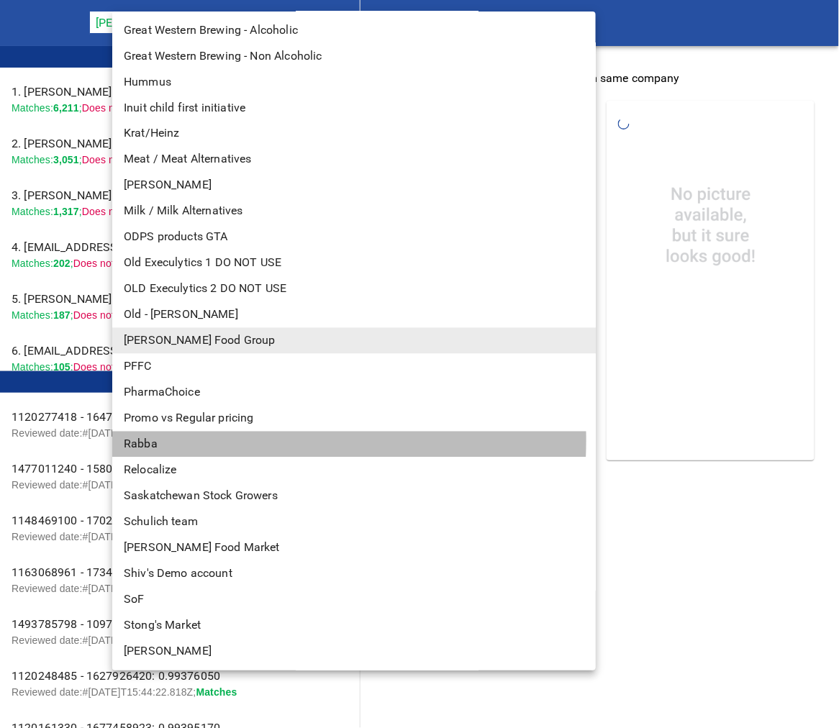
click at [166, 440] on li "Rabba" at bounding box center [360, 445] width 496 height 26
type input "142"
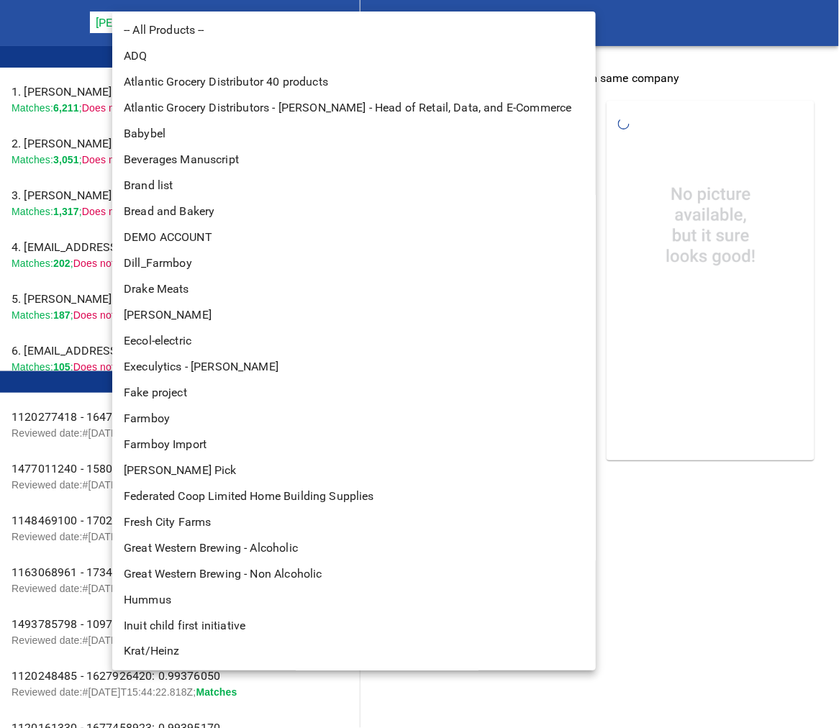
click at [232, 19] on body "tspan{white-space:pre} Rapid Matching Tool [PERSON_NAME] Food Group 128 Leader …" at bounding box center [419, 242] width 839 height 485
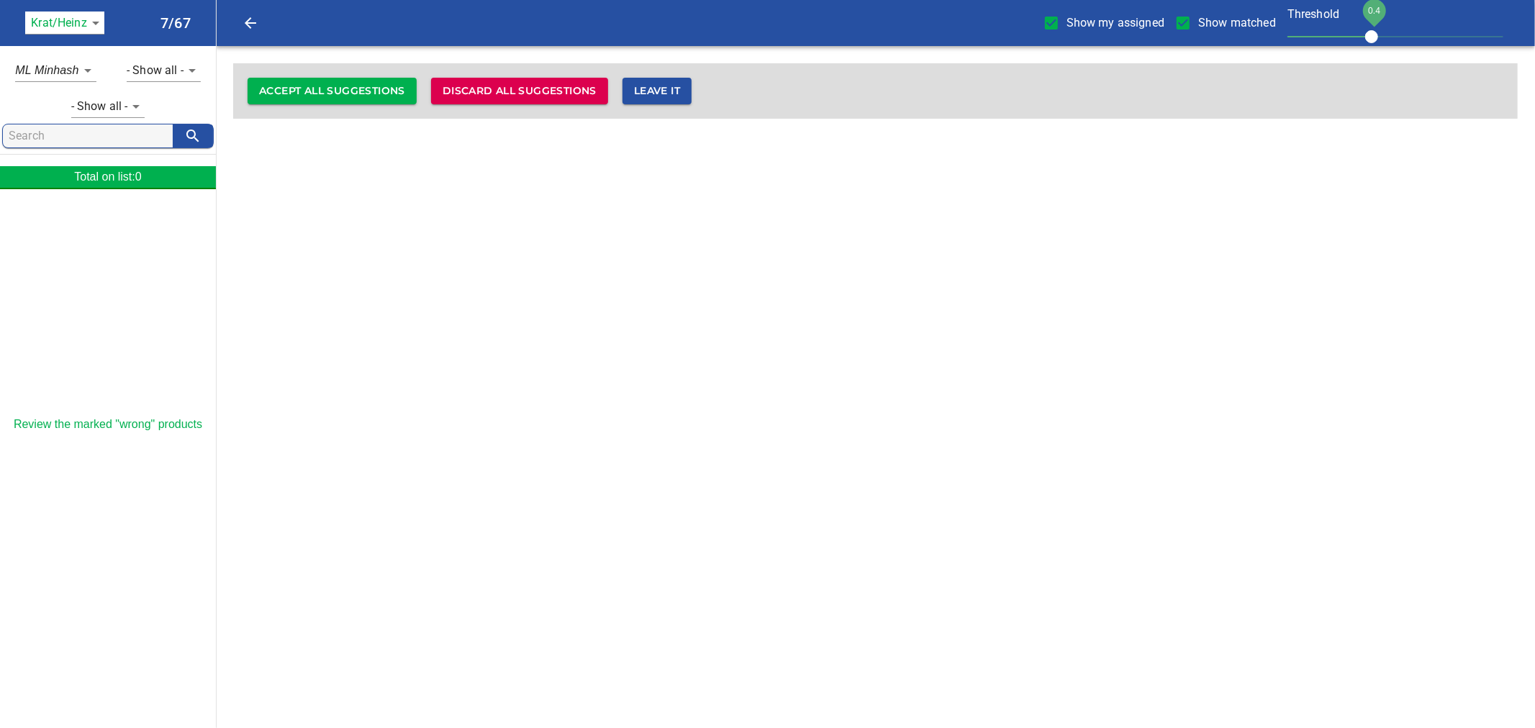
click at [97, 19] on body "tspan{white-space:pre} Show my assigned Show matched Threshold 0.4 Krat/Heinz 1…" at bounding box center [767, 68] width 1535 height 136
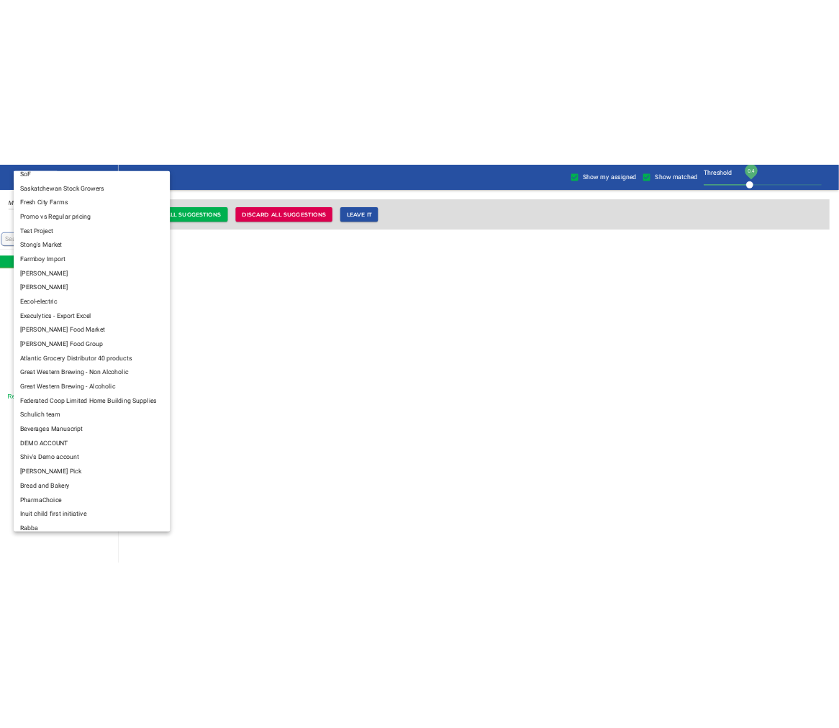
scroll to position [103, 0]
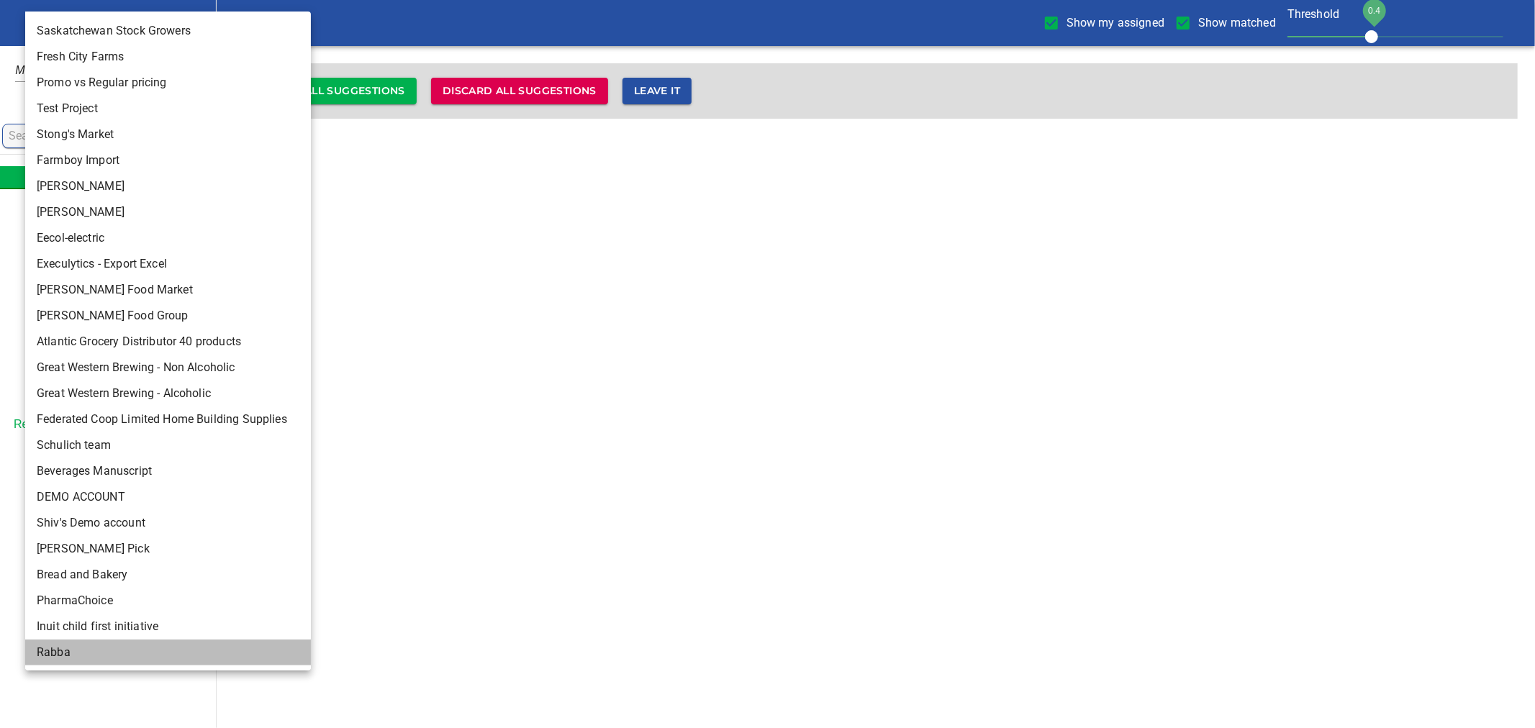
click at [83, 646] on li "Rabba" at bounding box center [174, 653] width 298 height 26
type input "142"
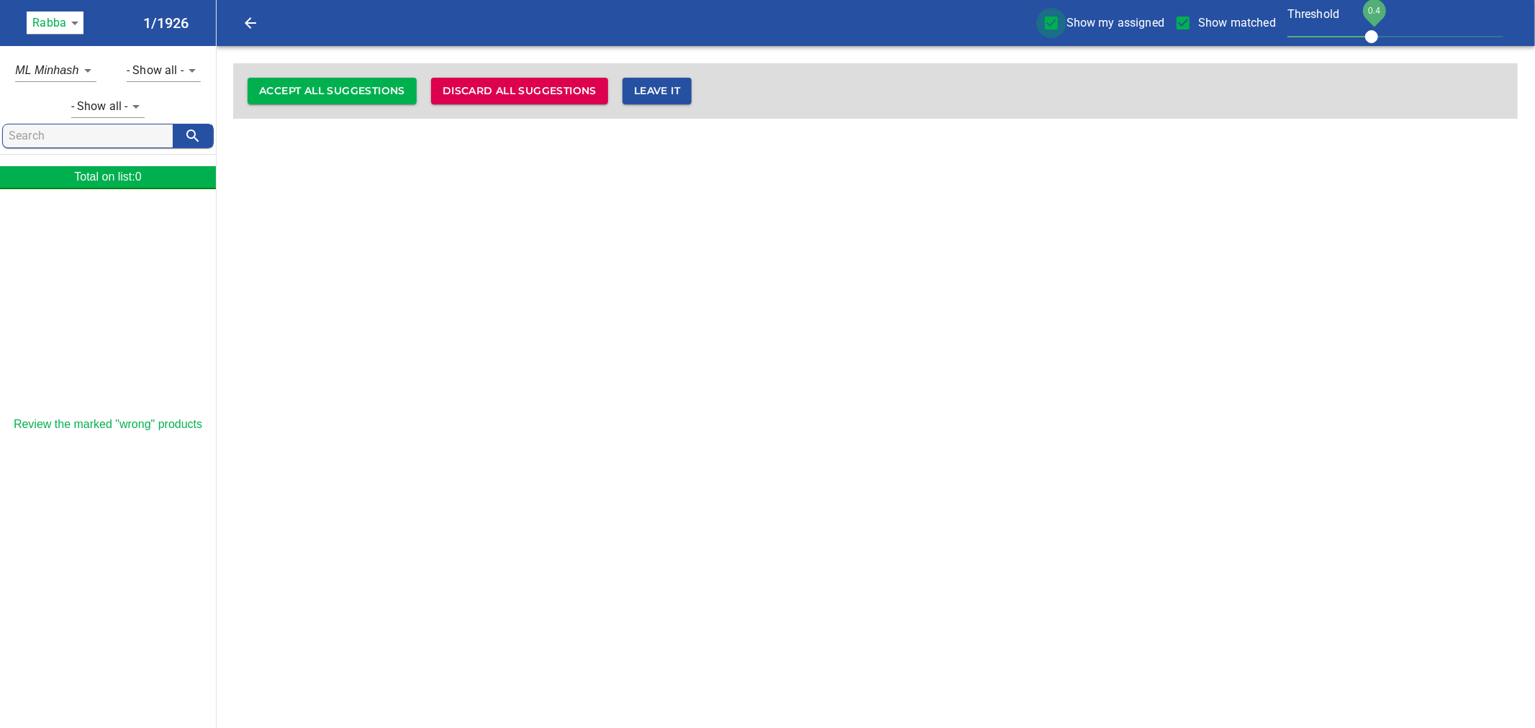
click at [1053, 24] on input "Show my assigned" at bounding box center [1051, 23] width 30 height 30
checkbox input "false"
click at [1198, 23] on input "Show matched" at bounding box center [1183, 23] width 30 height 30
click at [1197, 24] on input "Show matched" at bounding box center [1183, 23] width 30 height 30
checkbox input "true"
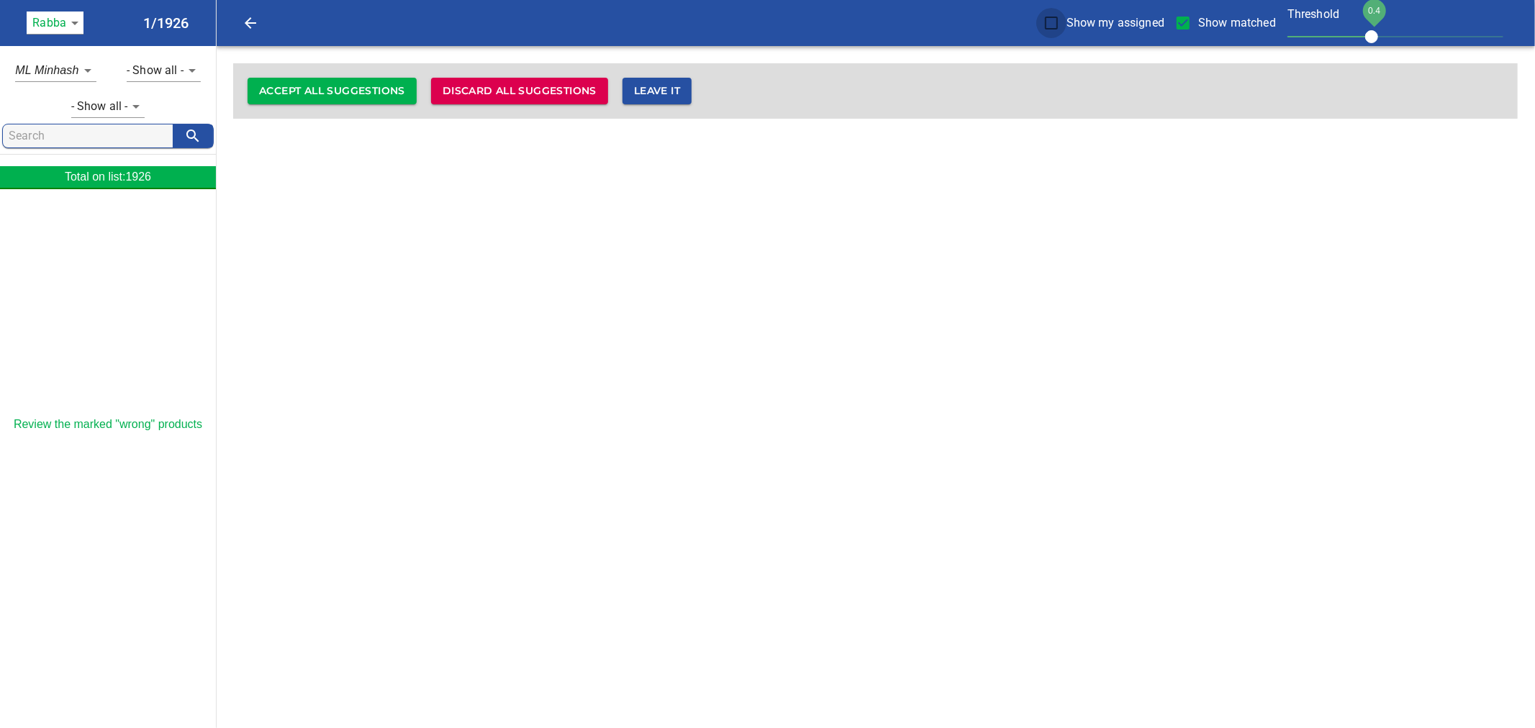
click at [1058, 24] on input "Show my assigned" at bounding box center [1051, 23] width 30 height 30
checkbox input "false"
click at [89, 69] on body "tspan{white-space:pre} Show my assigned Show matched Threshold 0.4 Rabba 142 1/…" at bounding box center [767, 68] width 1535 height 136
click at [89, 69] on em "ML Minhash" at bounding box center [58, 70] width 63 height 17
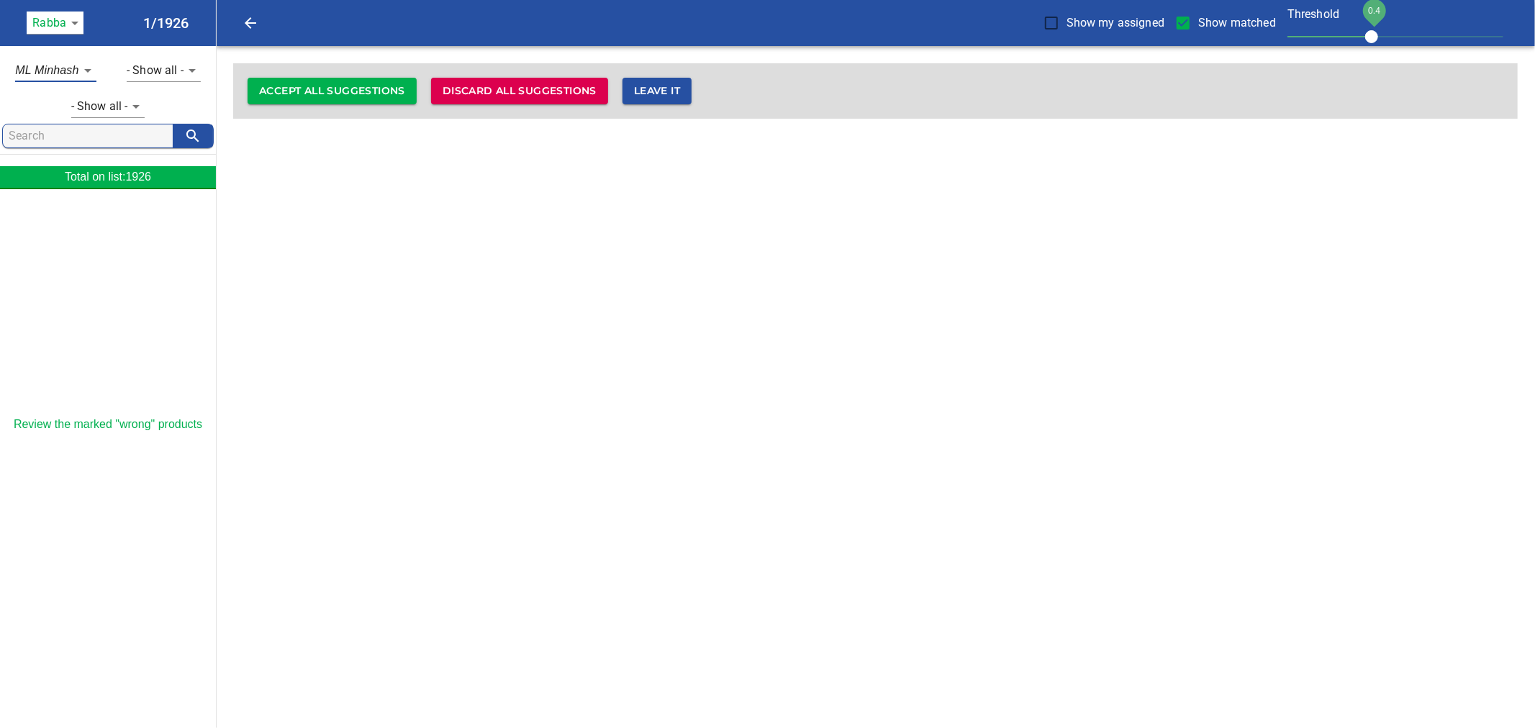
click at [160, 67] on body "tspan{white-space:pre} Show my assigned Show matched Threshold 0.4 Rabba 142 1/…" at bounding box center [767, 68] width 1535 height 136
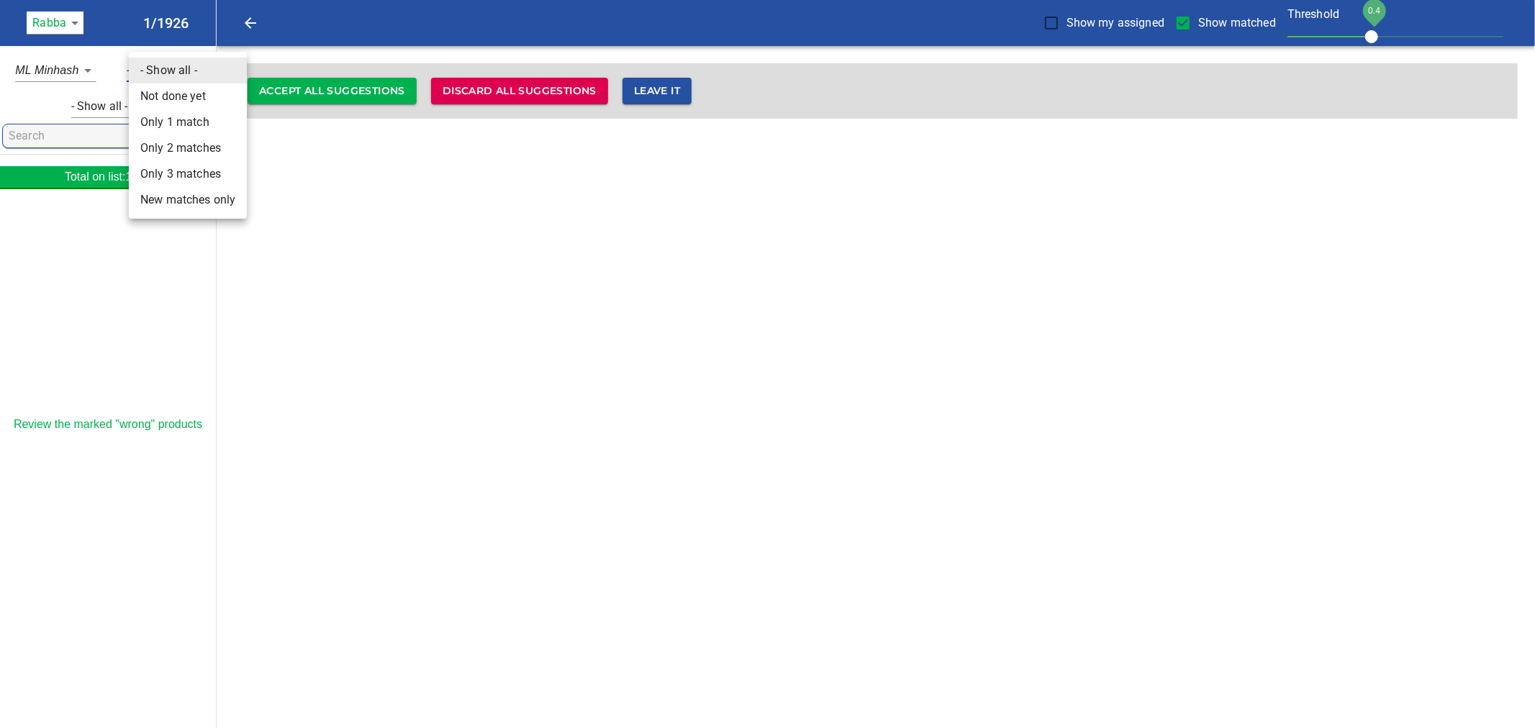
click at [168, 95] on li "Not done yet" at bounding box center [188, 96] width 118 height 26
type input "0"
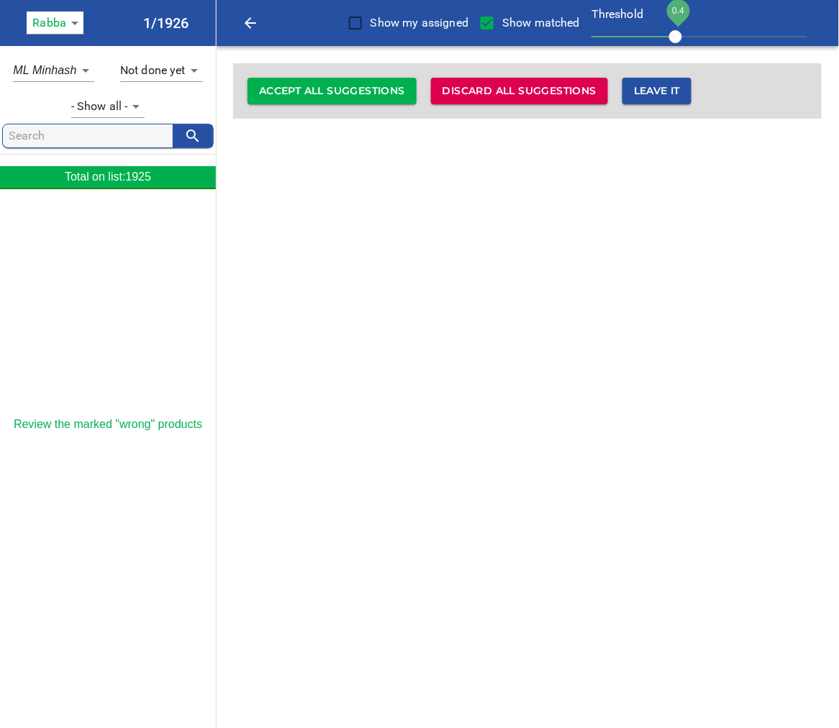
click at [386, 20] on span "Show my assigned" at bounding box center [420, 22] width 98 height 17
click at [371, 20] on input "Show my assigned" at bounding box center [355, 23] width 30 height 30
checkbox input "true"
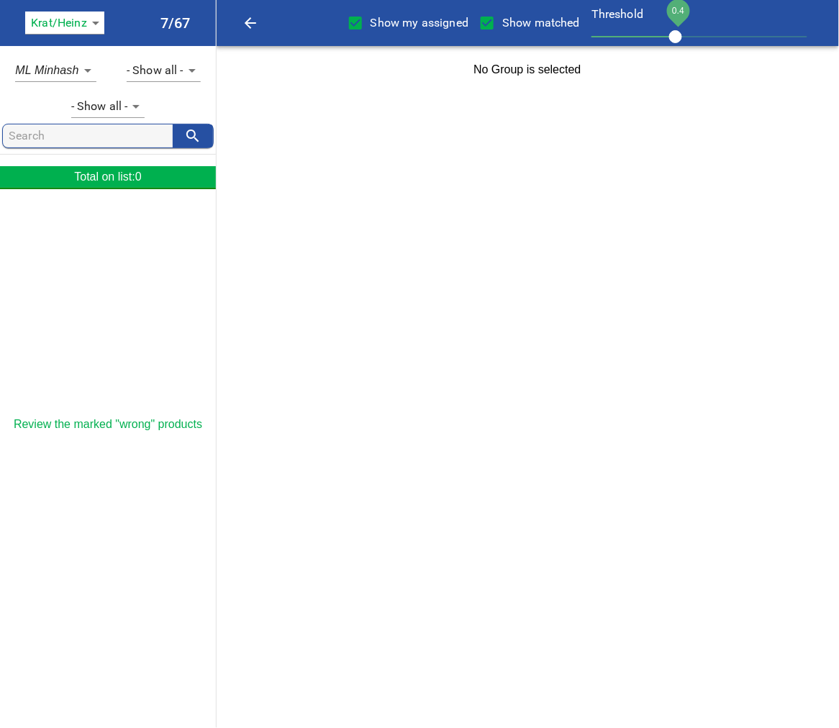
click at [398, 25] on span "Show my assigned" at bounding box center [420, 22] width 98 height 17
click at [371, 25] on input "Show my assigned" at bounding box center [355, 23] width 30 height 30
checkbox input "false"
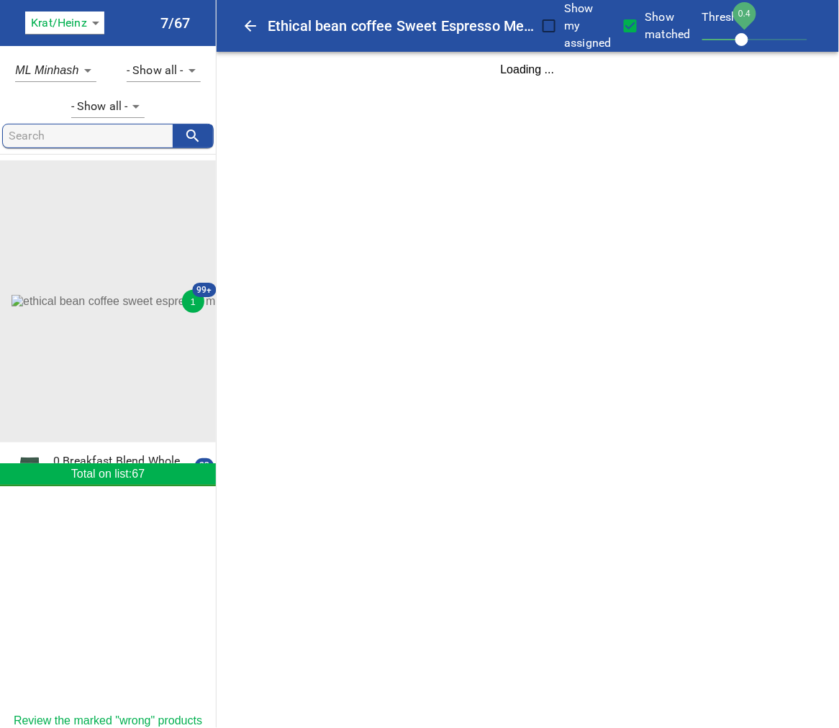
click at [94, 24] on body "tspan{white-space:pre} Ethical bean coffee Sweet Espresso Medium Dark Roast Who…" at bounding box center [419, 47] width 839 height 94
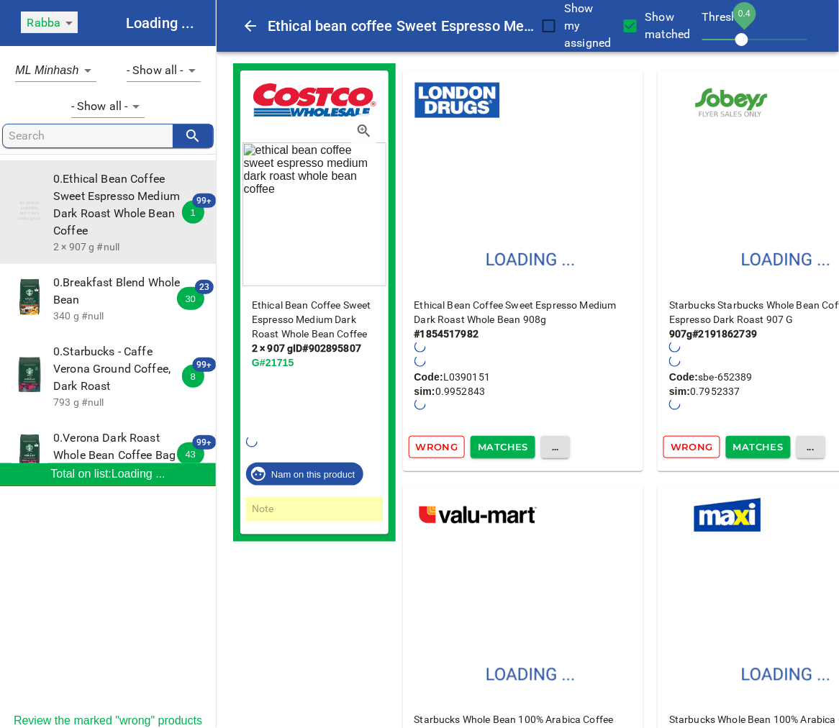
type input "142"
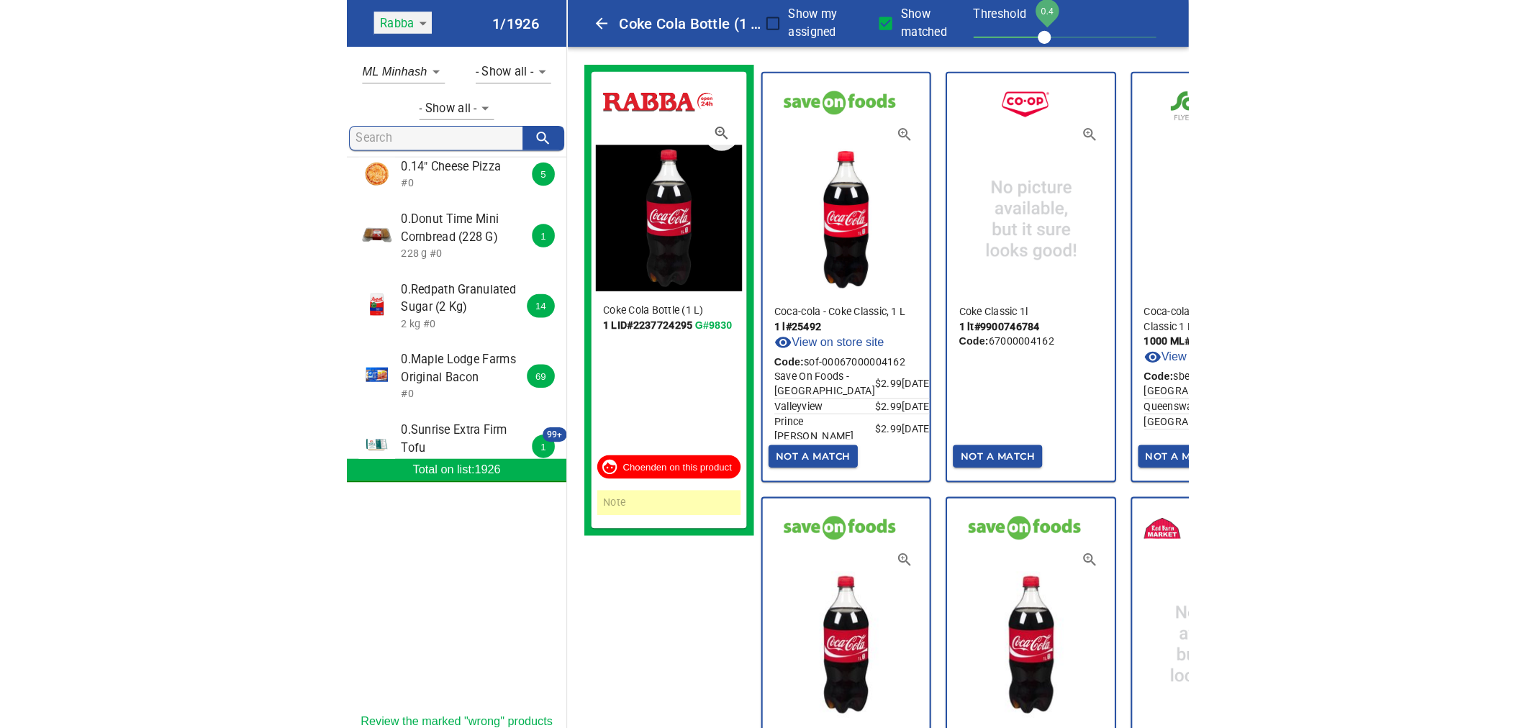
scroll to position [160, 0]
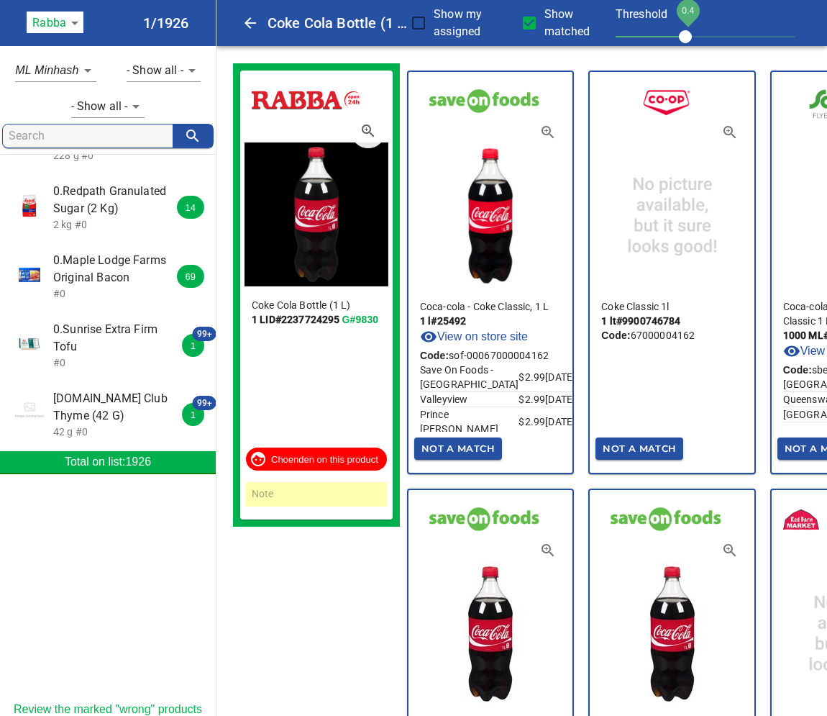
click at [520, 24] on input "Show matched" at bounding box center [529, 23] width 30 height 30
checkbox input "false"
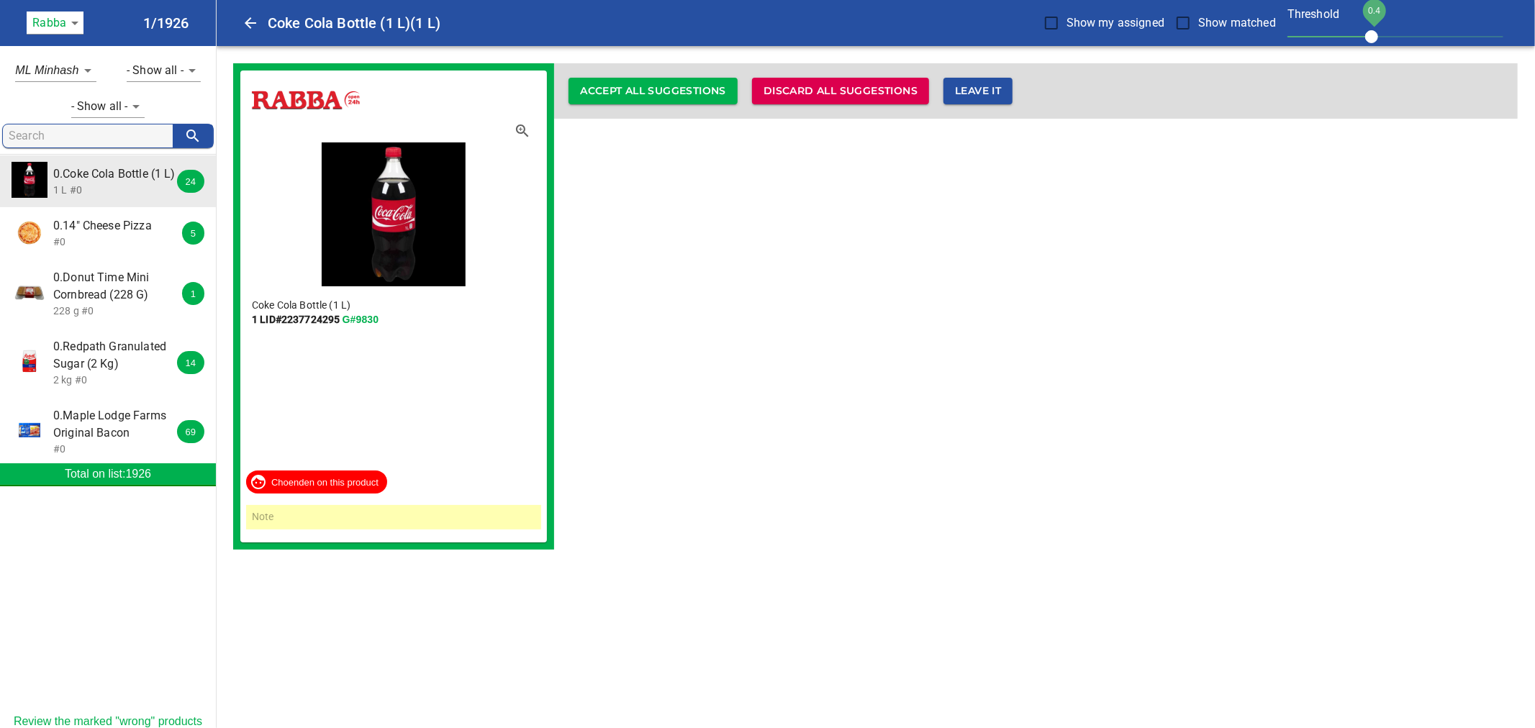
scroll to position [1, 0]
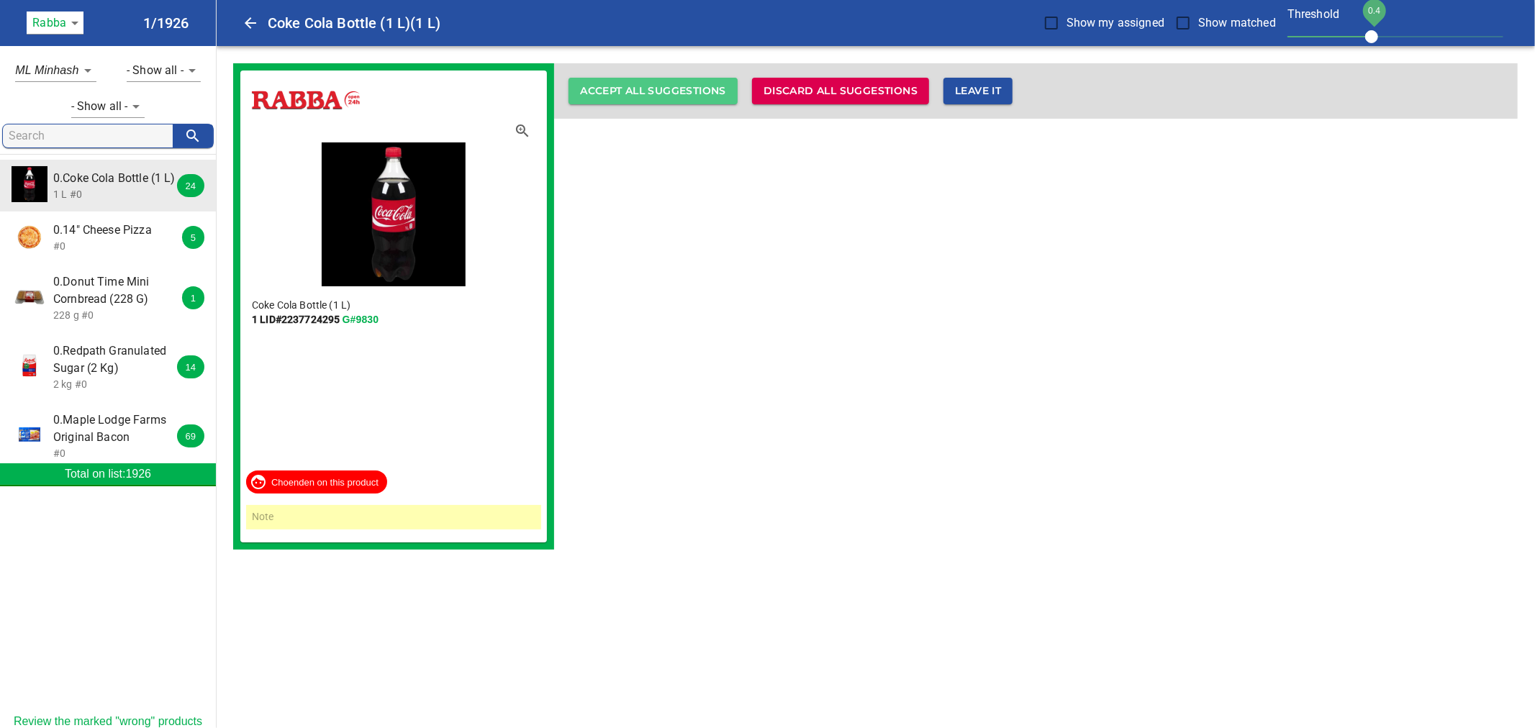
click at [692, 89] on span "Accept all suggestions" at bounding box center [653, 91] width 146 height 18
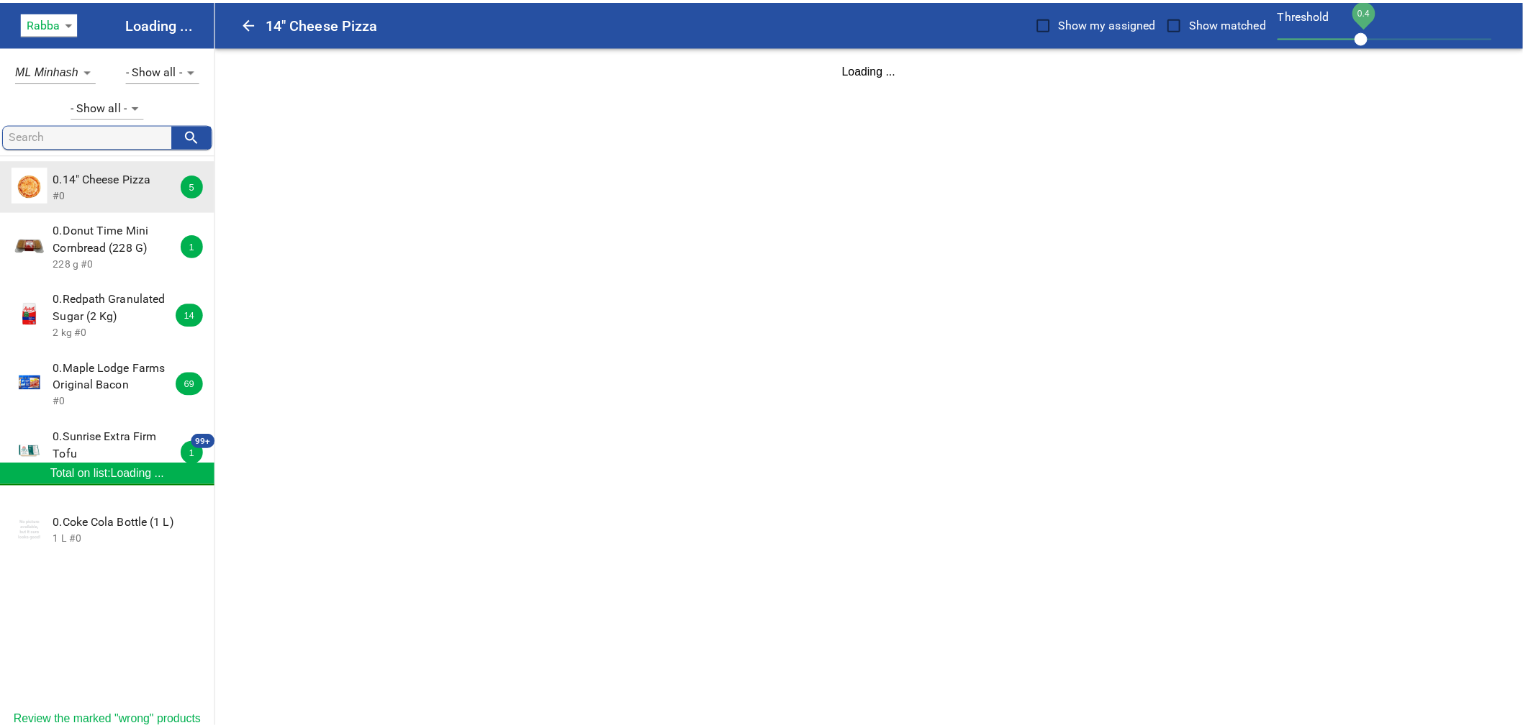
scroll to position [0, 0]
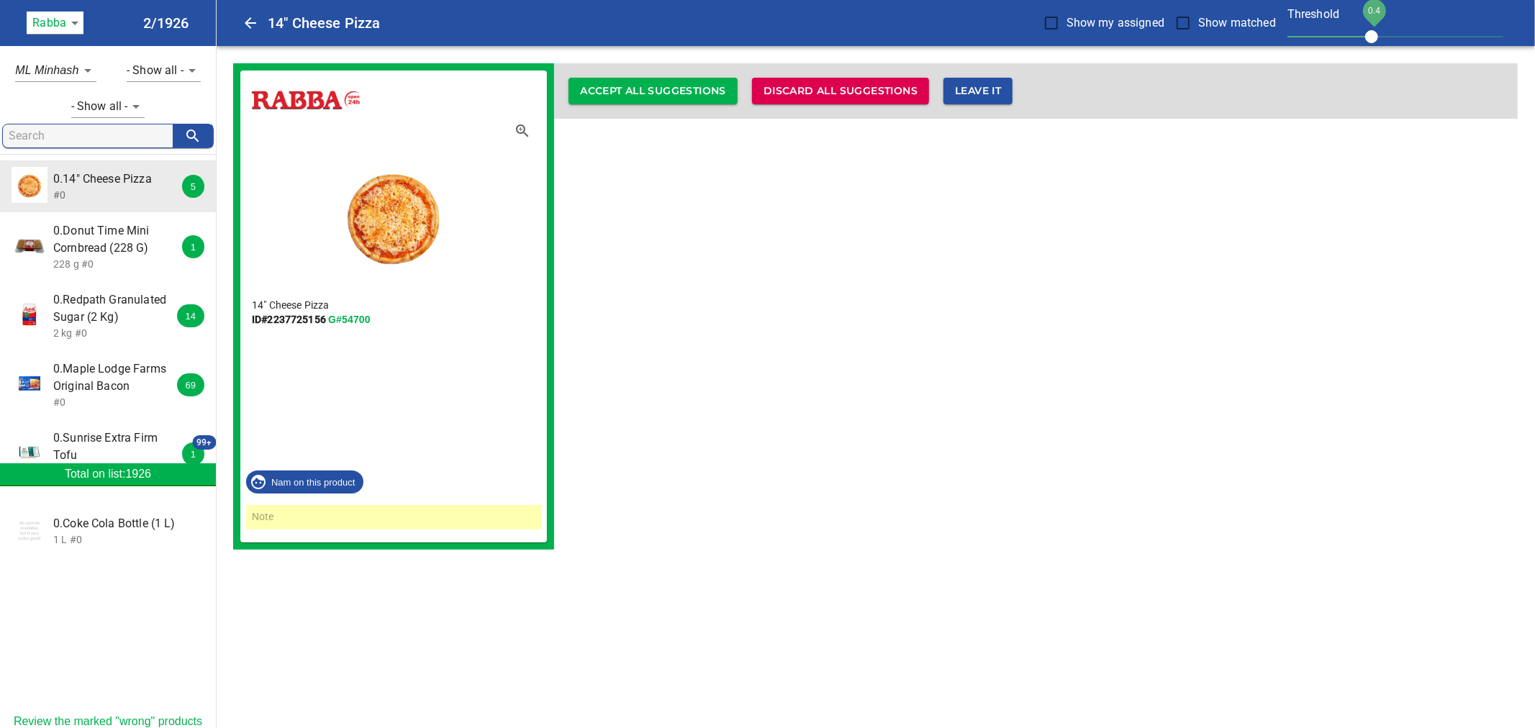
click at [645, 91] on span "Accept all suggestions" at bounding box center [653, 91] width 146 height 18
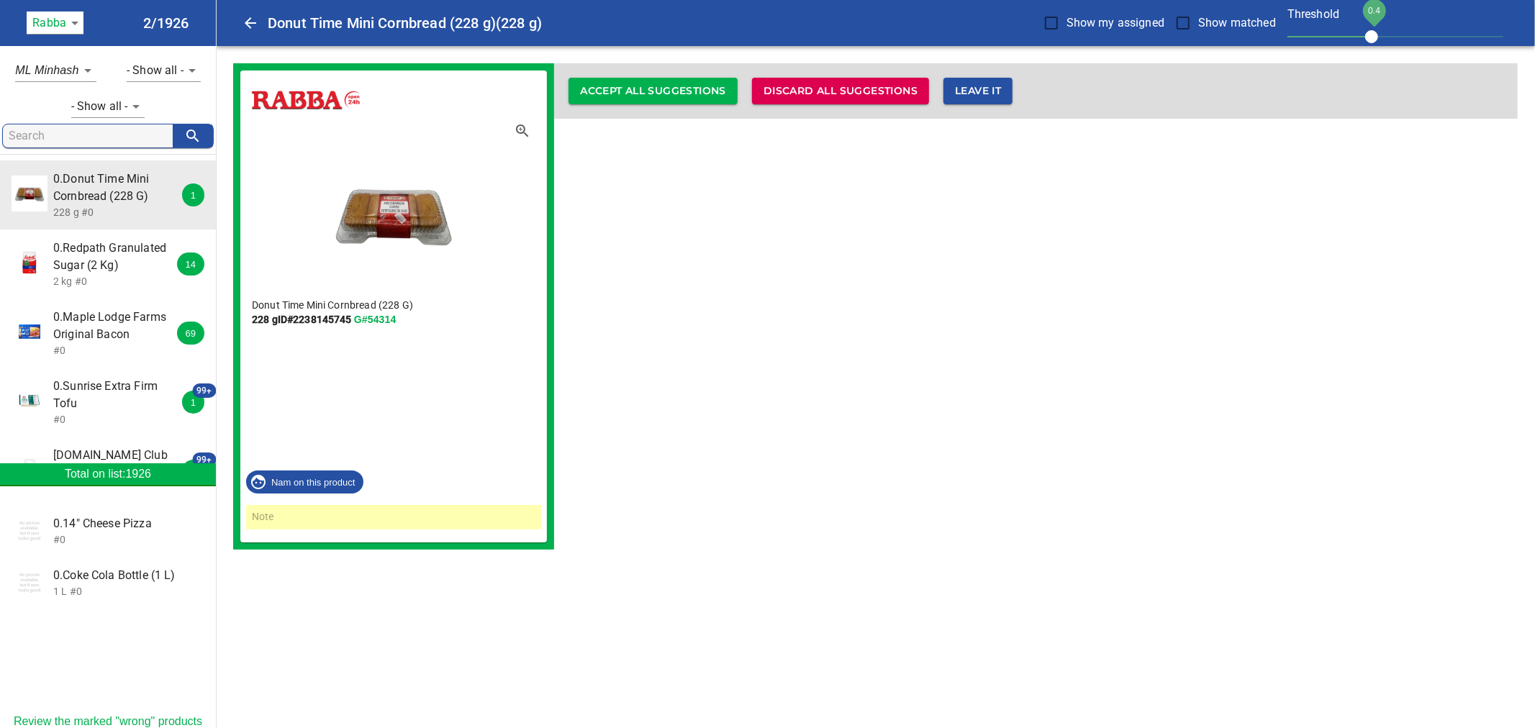
click at [653, 92] on span "Accept all suggestions" at bounding box center [653, 91] width 146 height 18
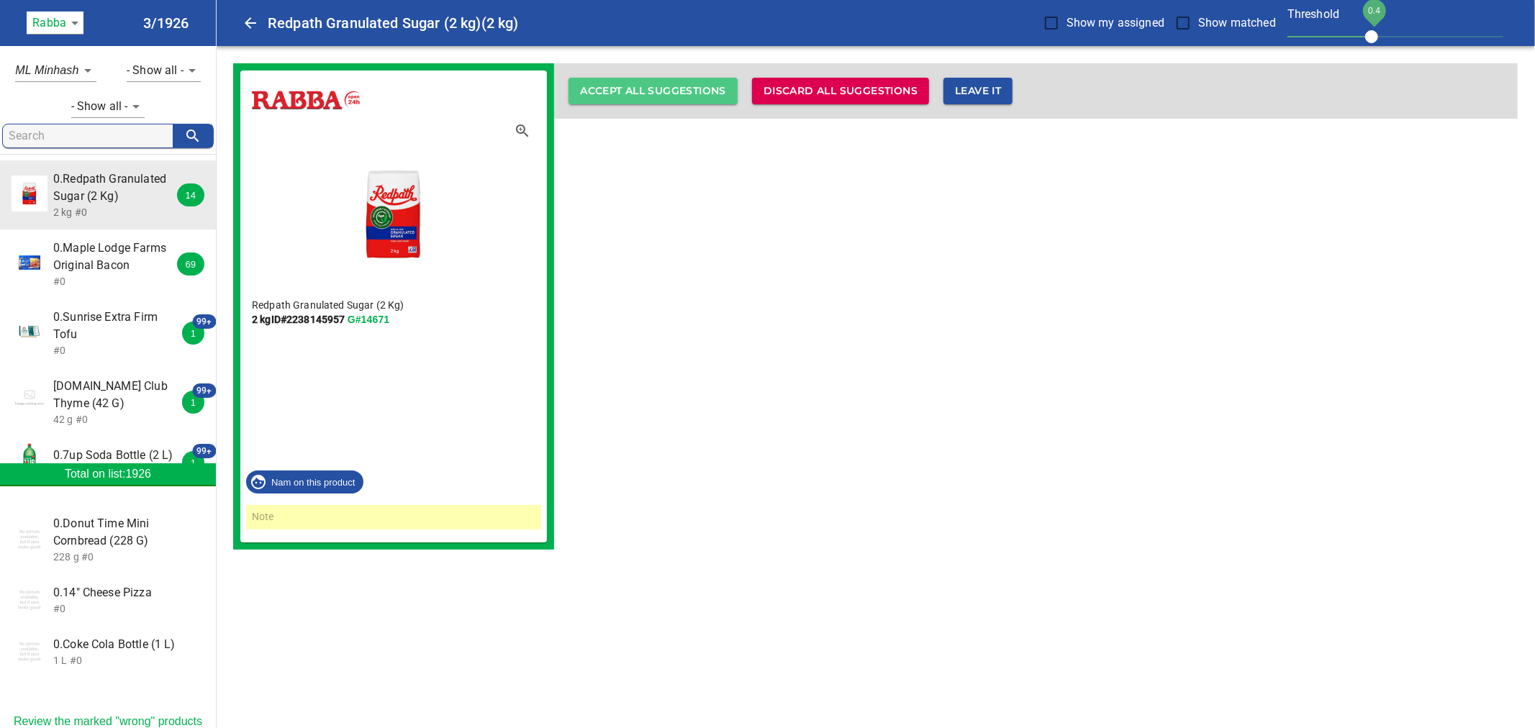
click at [656, 98] on span "Accept all suggestions" at bounding box center [653, 91] width 146 height 18
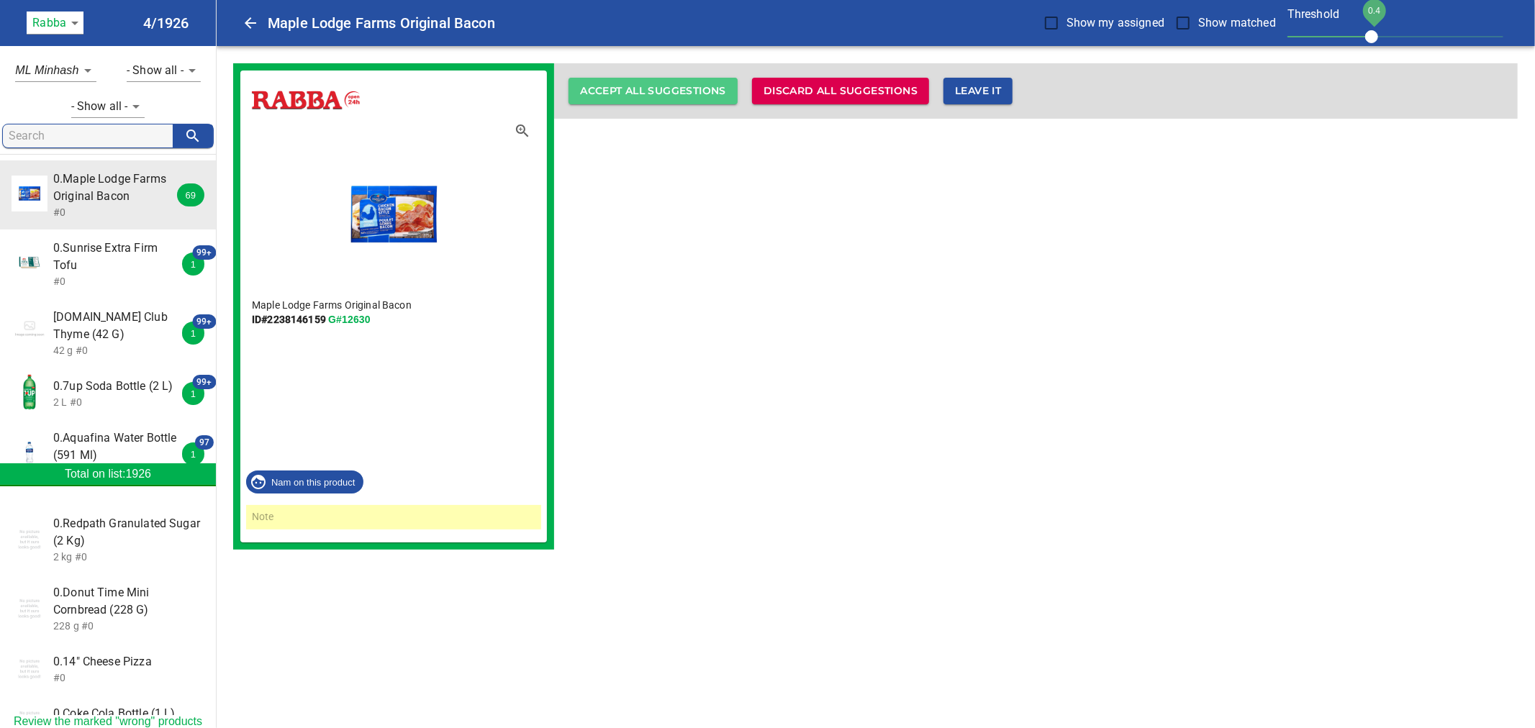
click at [655, 98] on span "Accept all suggestions" at bounding box center [653, 91] width 146 height 18
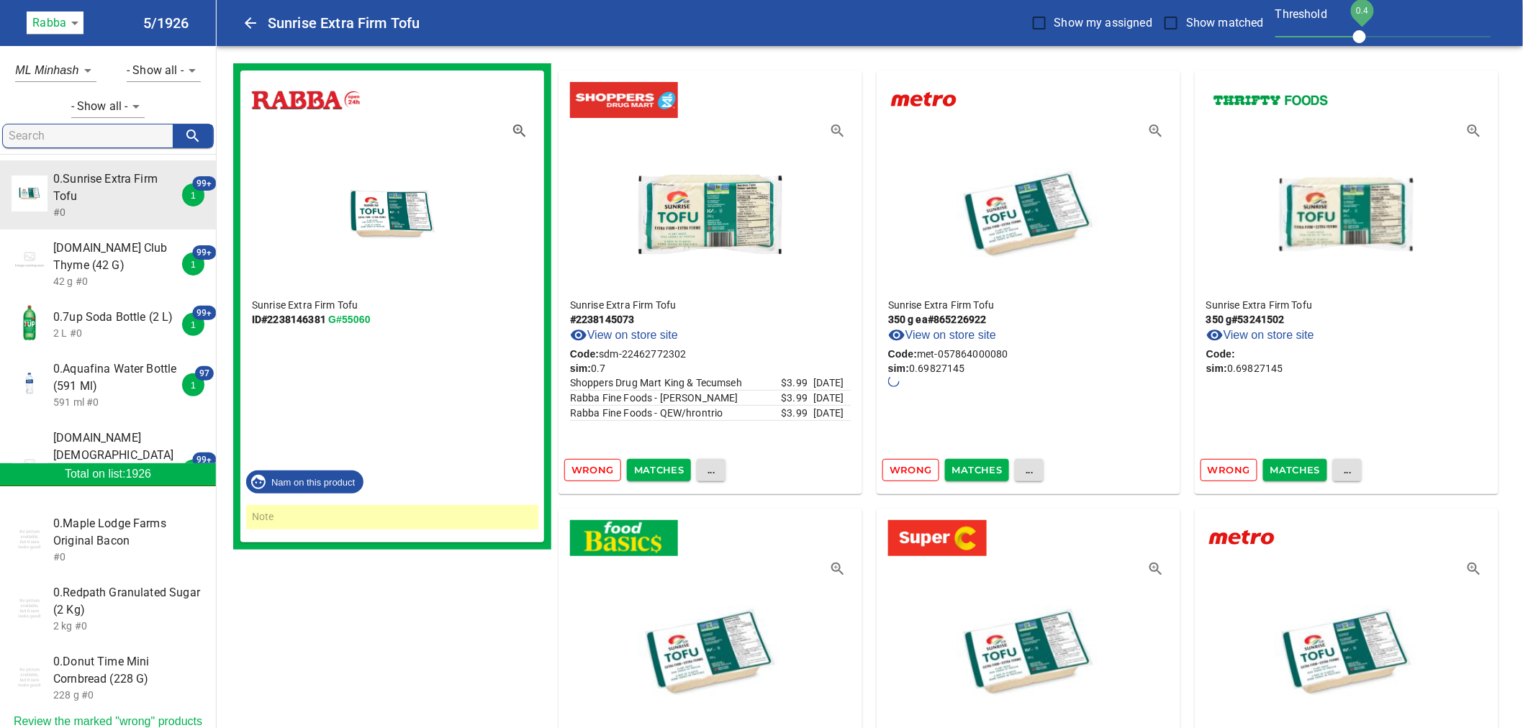
click at [663, 468] on span "Matches" at bounding box center [659, 470] width 50 height 17
click at [656, 465] on span "Matches" at bounding box center [659, 470] width 50 height 17
click at [662, 468] on span "Matches" at bounding box center [659, 470] width 50 height 17
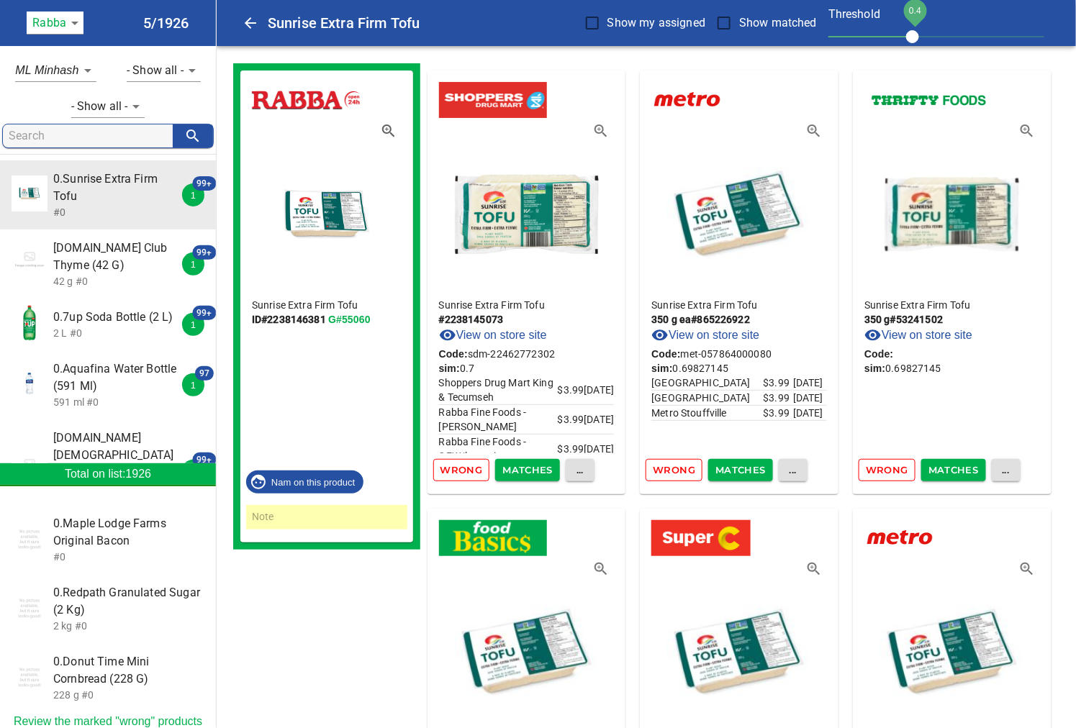
click at [530, 470] on span "Matches" at bounding box center [527, 470] width 50 height 17
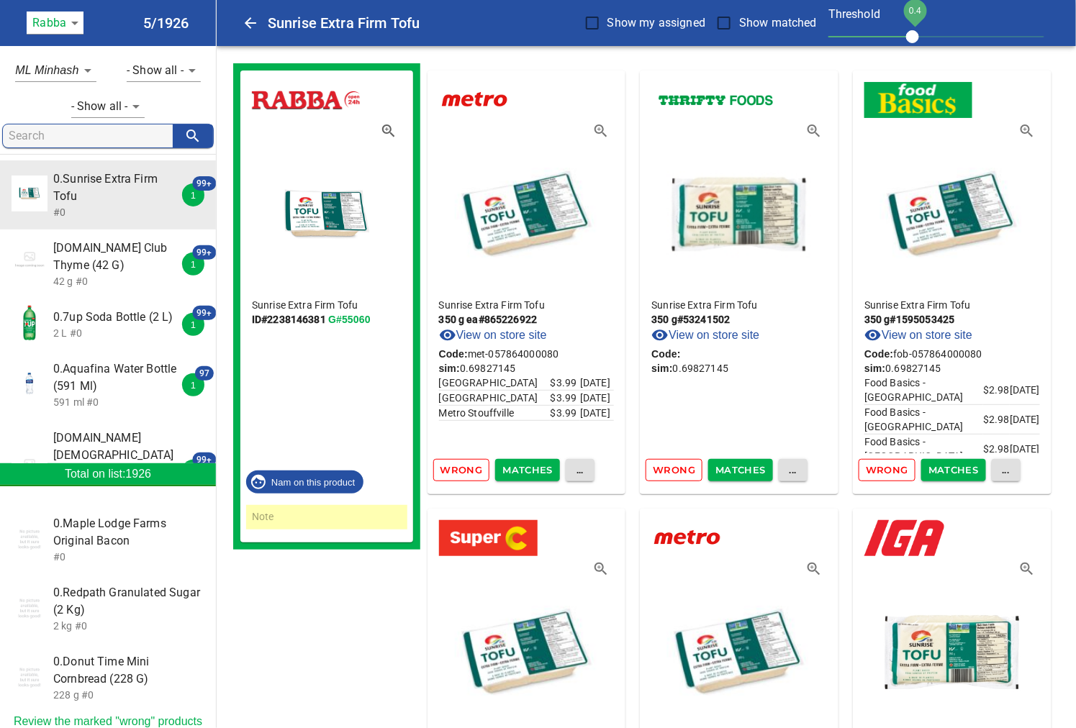
click at [512, 471] on span "Matches" at bounding box center [527, 470] width 50 height 17
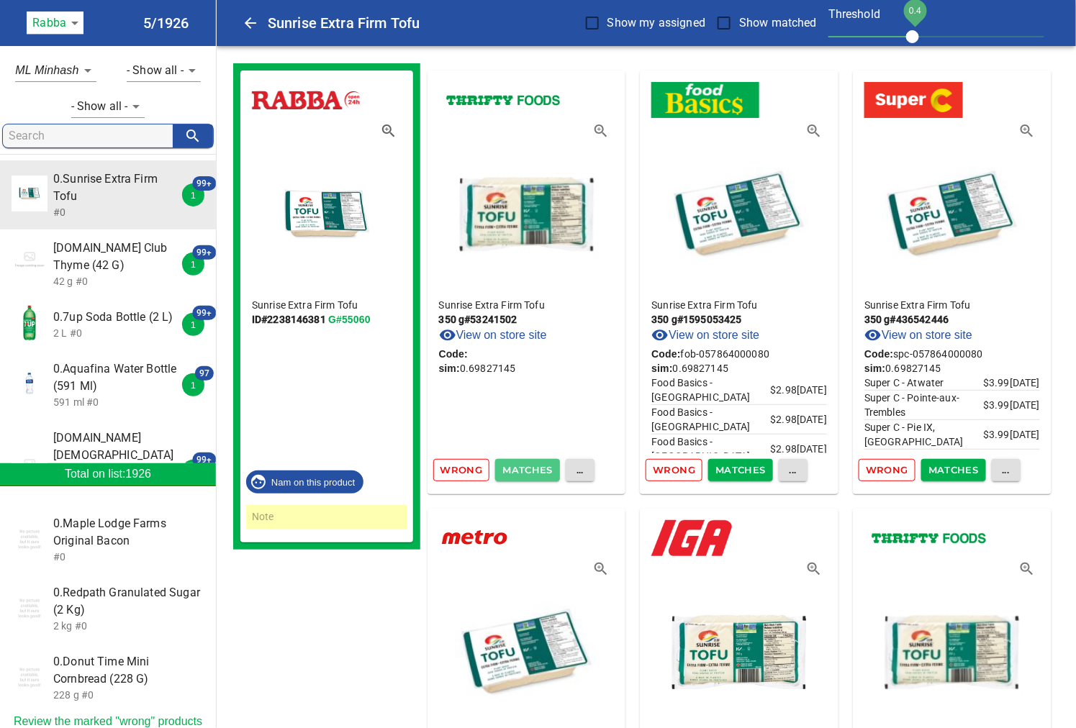
click at [512, 471] on span "Matches" at bounding box center [527, 470] width 50 height 17
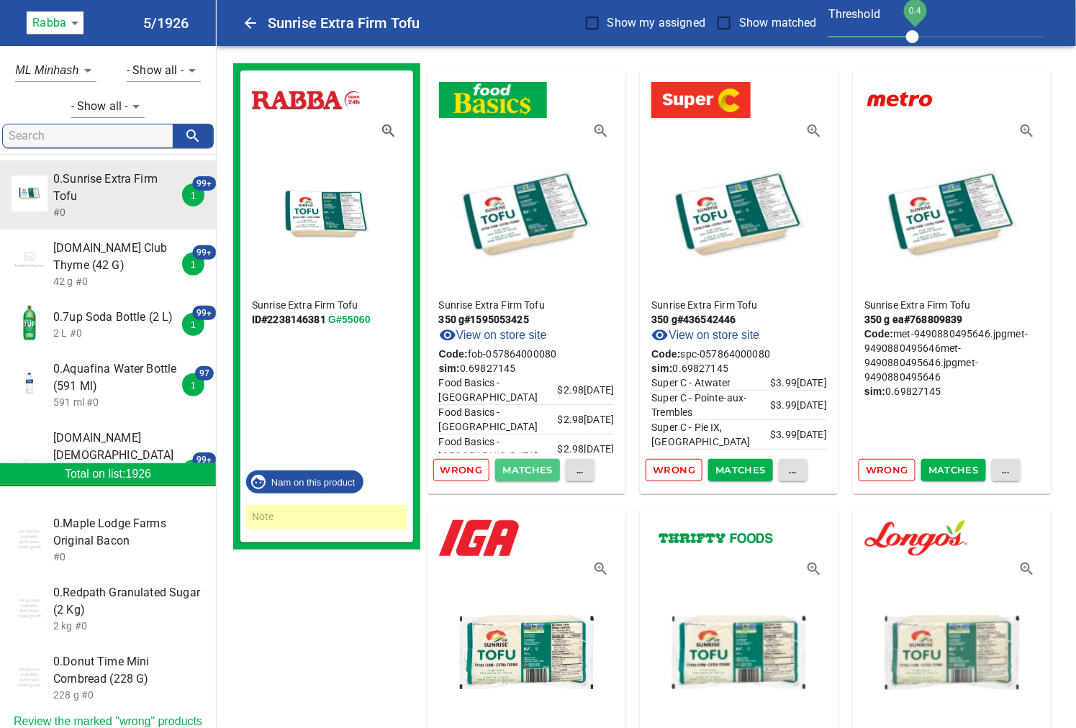
click at [512, 471] on span "Matches" at bounding box center [527, 470] width 50 height 17
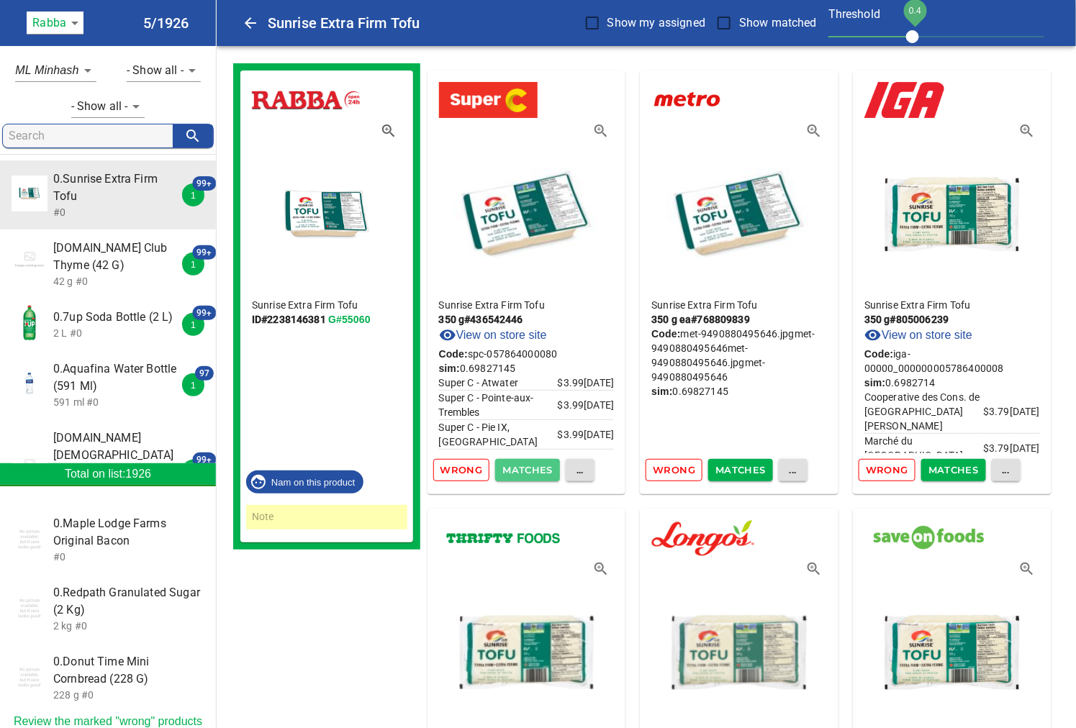
click at [512, 471] on span "Matches" at bounding box center [527, 470] width 50 height 17
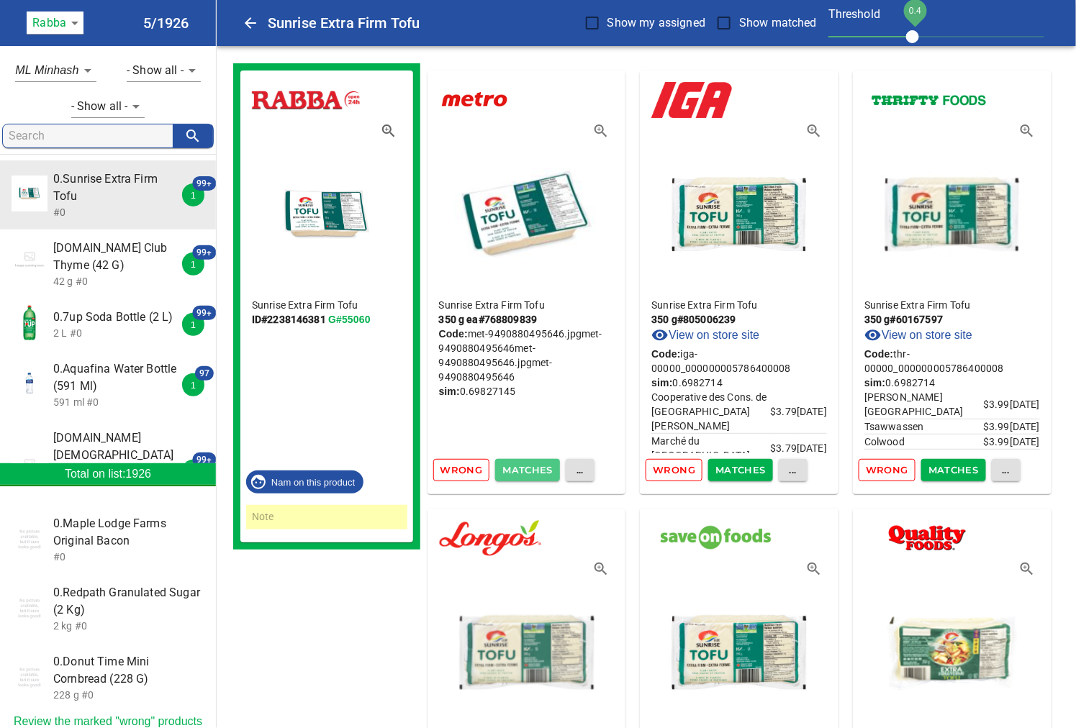
click at [512, 471] on span "Matches" at bounding box center [527, 470] width 50 height 17
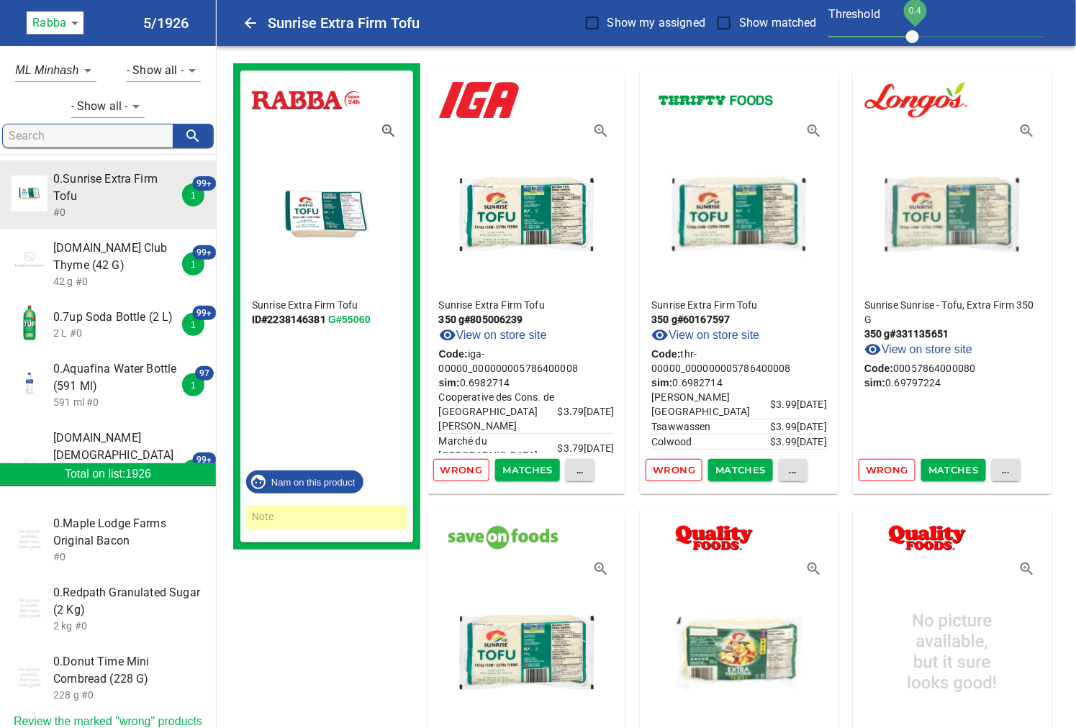
click at [512, 471] on span "Matches" at bounding box center [527, 470] width 50 height 17
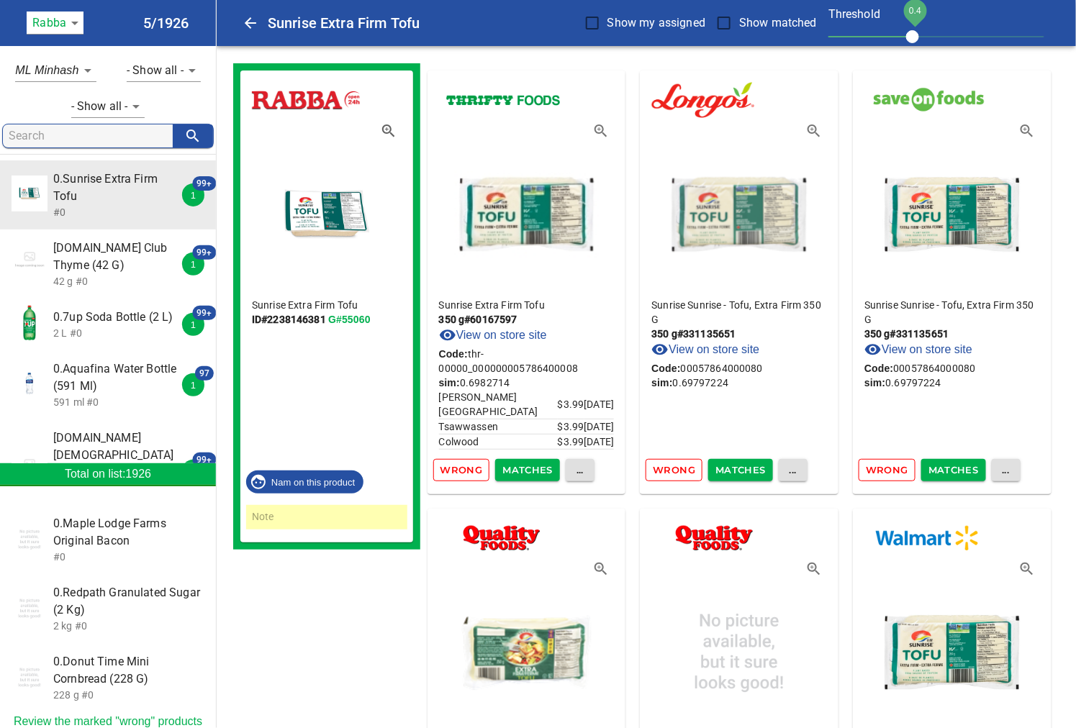
click at [512, 471] on span "Matches" at bounding box center [527, 470] width 50 height 17
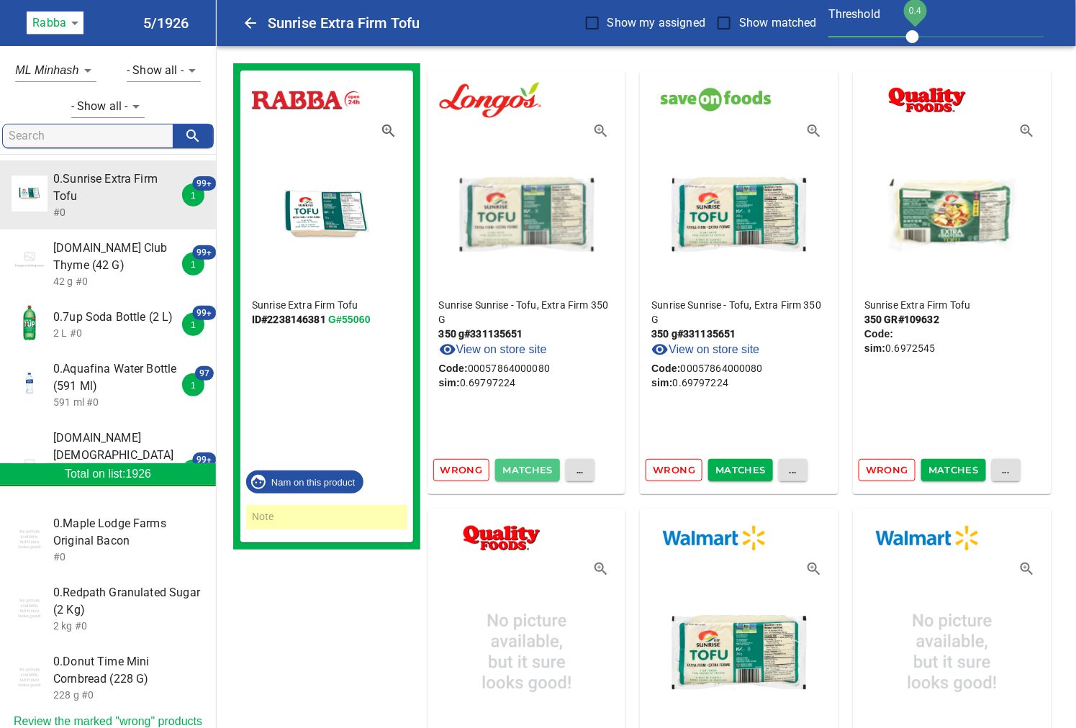
click at [512, 471] on span "Matches" at bounding box center [527, 470] width 50 height 17
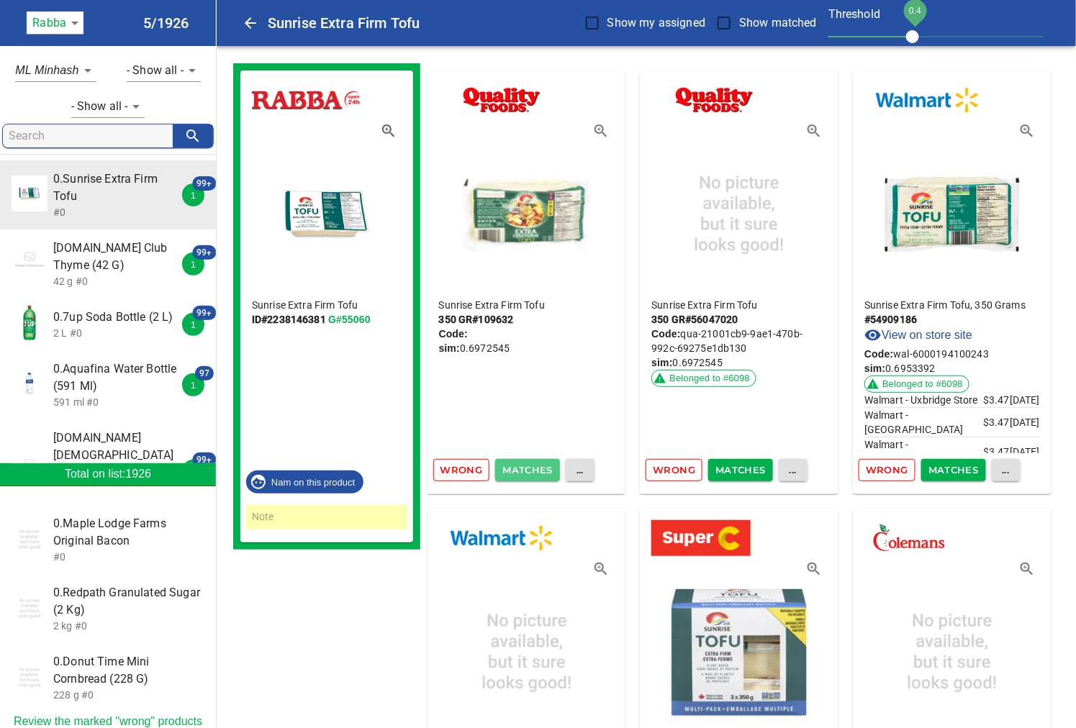
click at [512, 471] on span "Matches" at bounding box center [527, 470] width 50 height 17
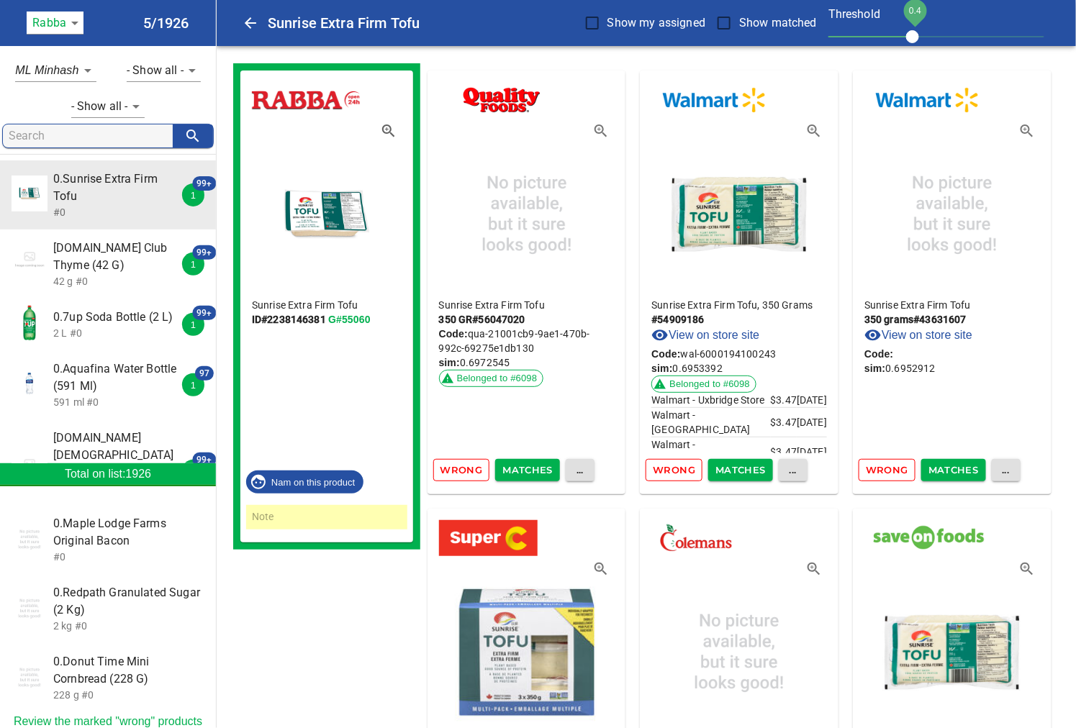
click at [512, 471] on span "Matches" at bounding box center [527, 470] width 50 height 17
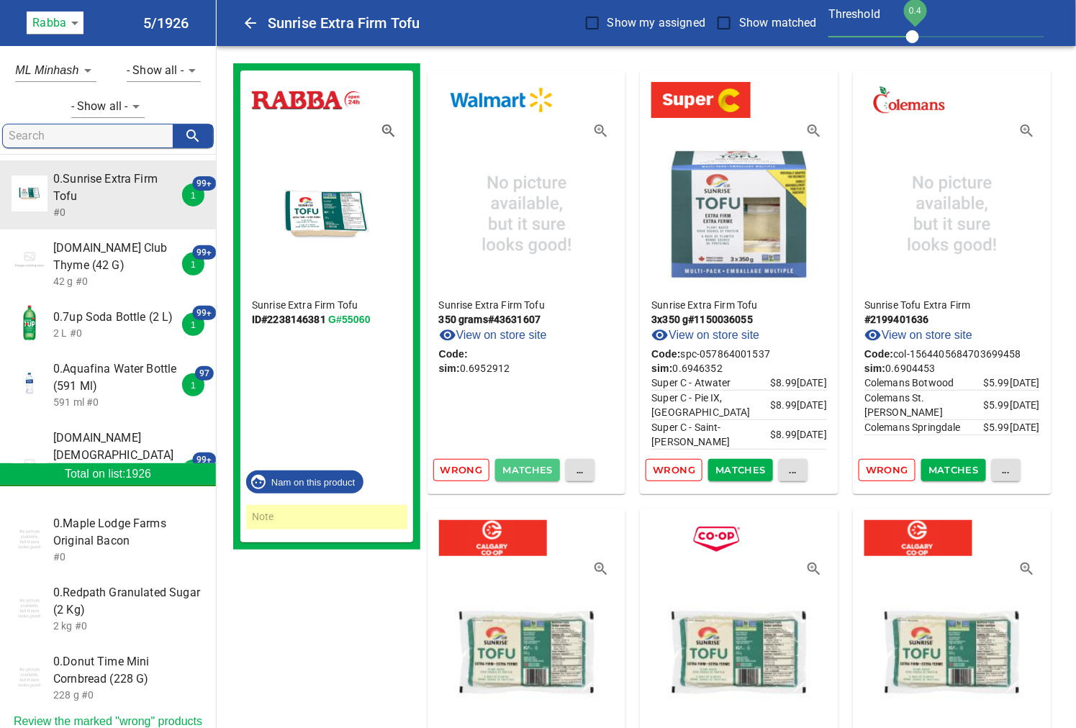
click at [512, 471] on span "Matches" at bounding box center [527, 470] width 50 height 17
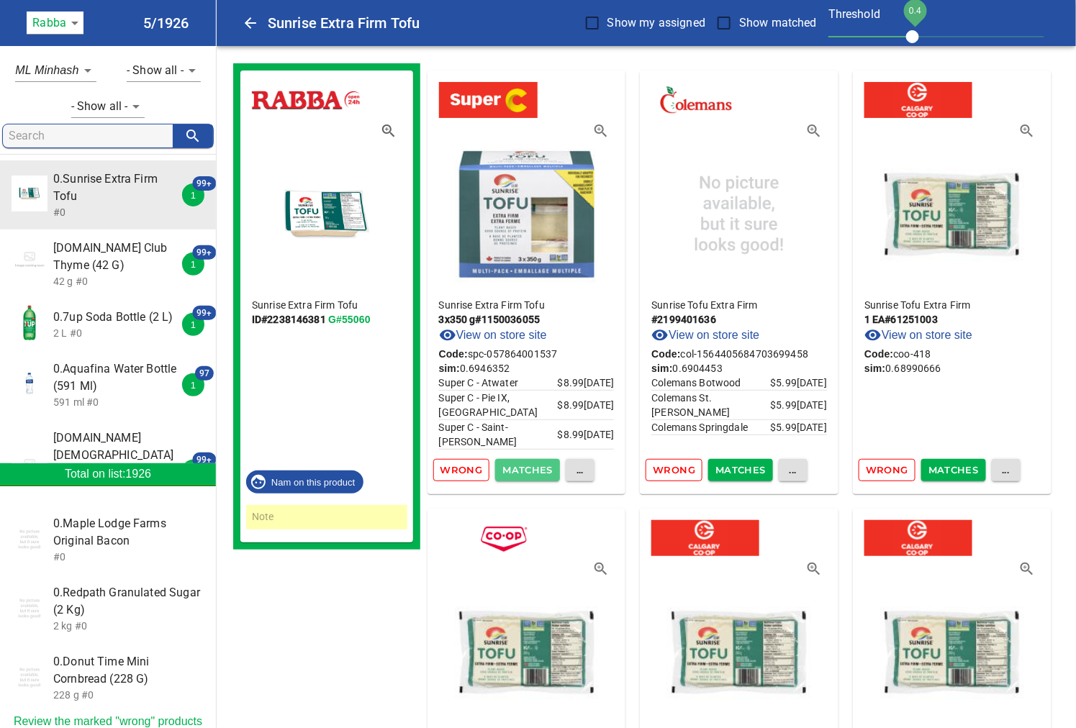
click at [512, 471] on span "Matches" at bounding box center [527, 470] width 50 height 17
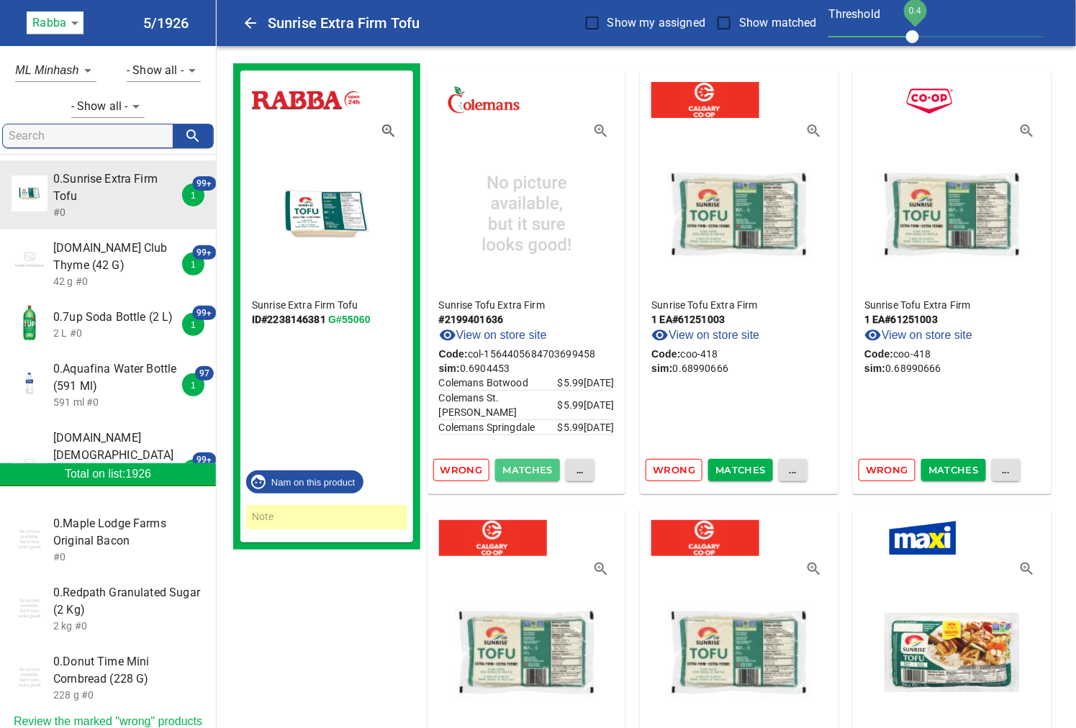
click at [512, 471] on span "Matches" at bounding box center [527, 470] width 50 height 17
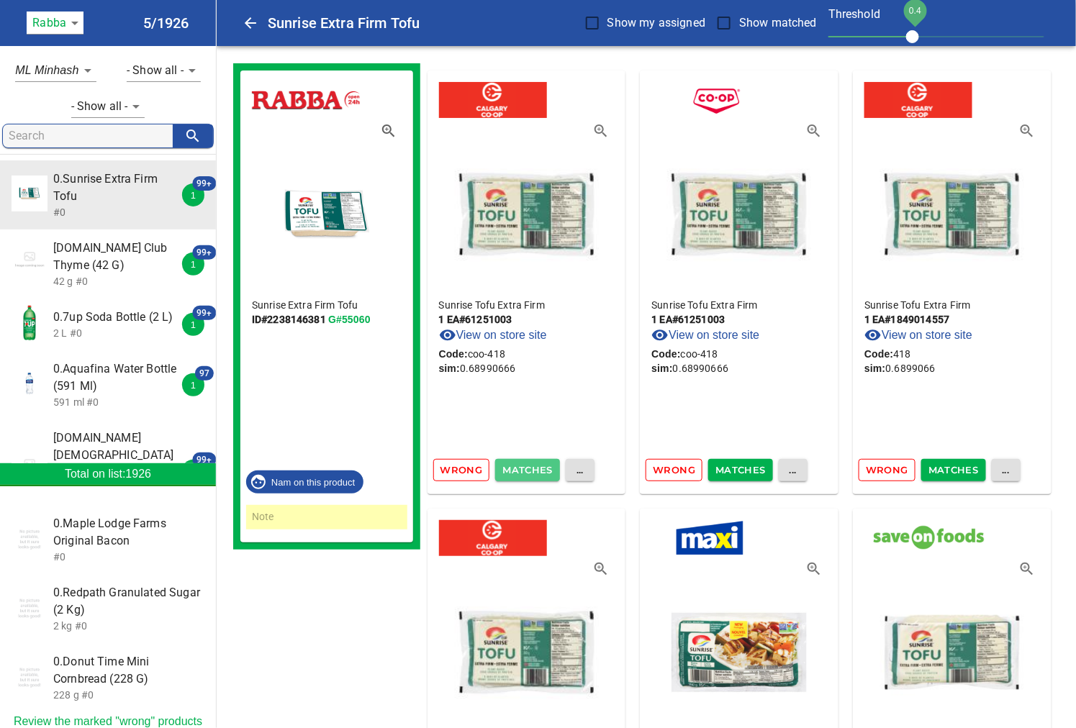
click at [512, 471] on span "Matches" at bounding box center [527, 470] width 50 height 17
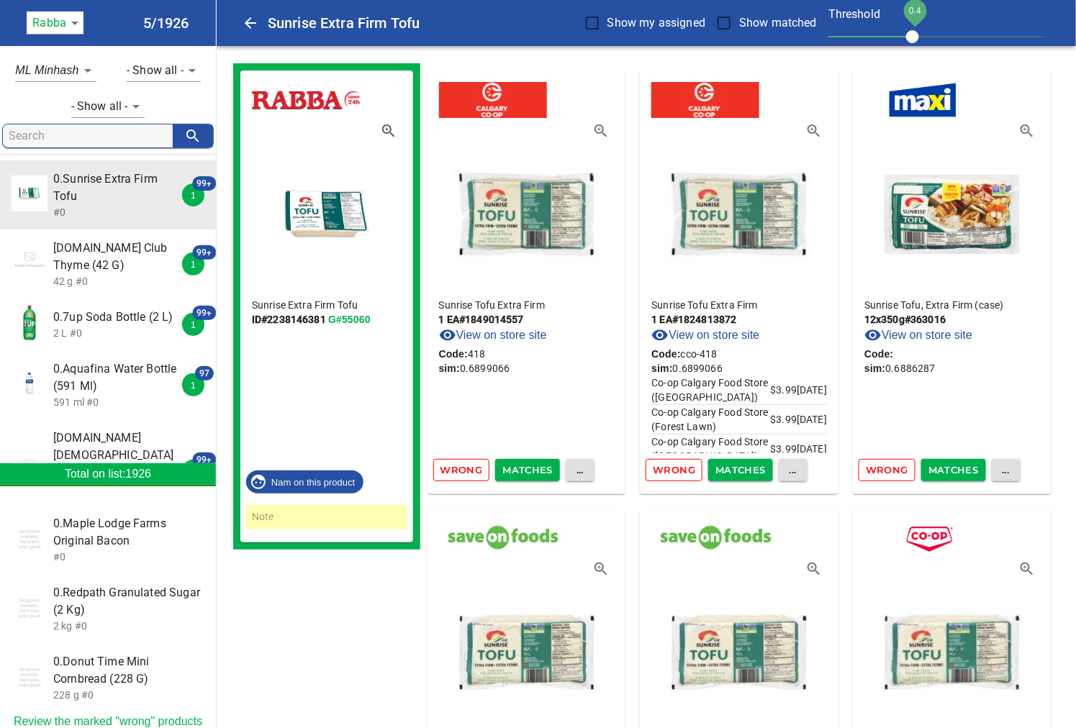
click at [512, 471] on span "Matches" at bounding box center [527, 470] width 50 height 17
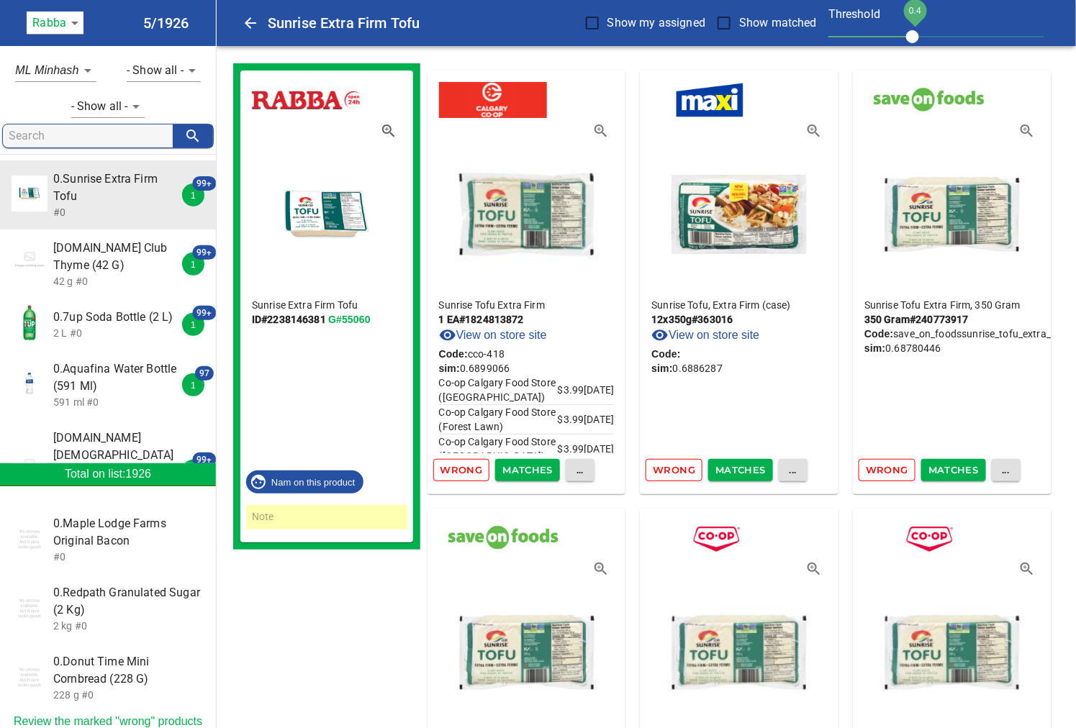
click at [512, 471] on span "Matches" at bounding box center [527, 470] width 50 height 17
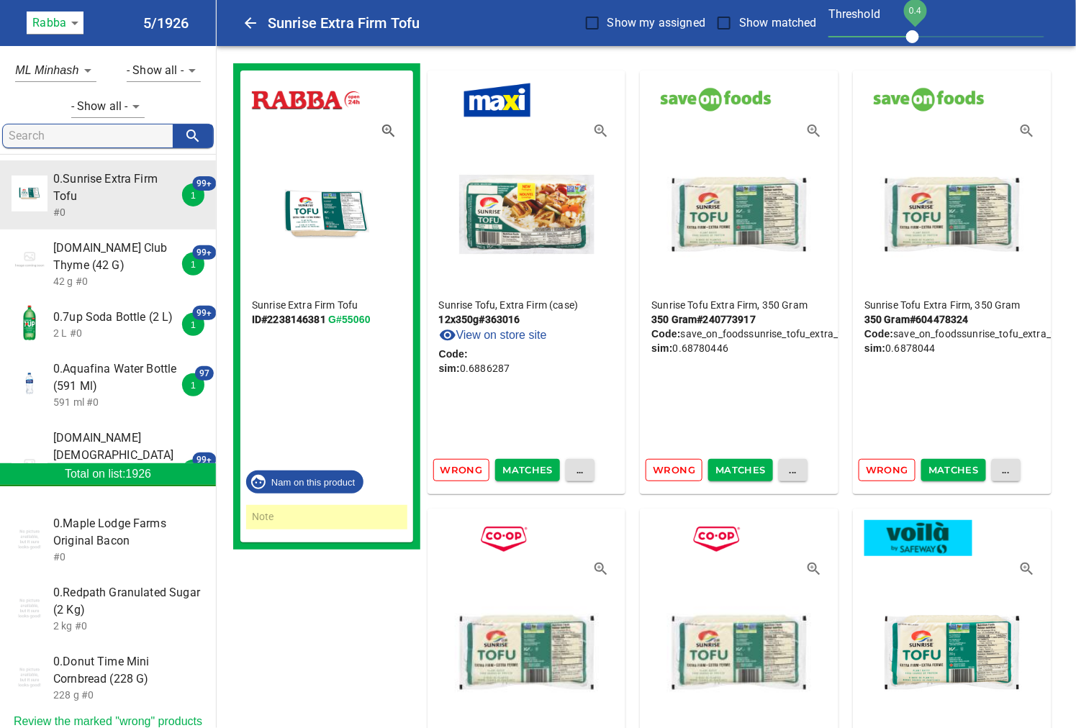
click at [573, 466] on span "..." at bounding box center [580, 470] width 14 height 17
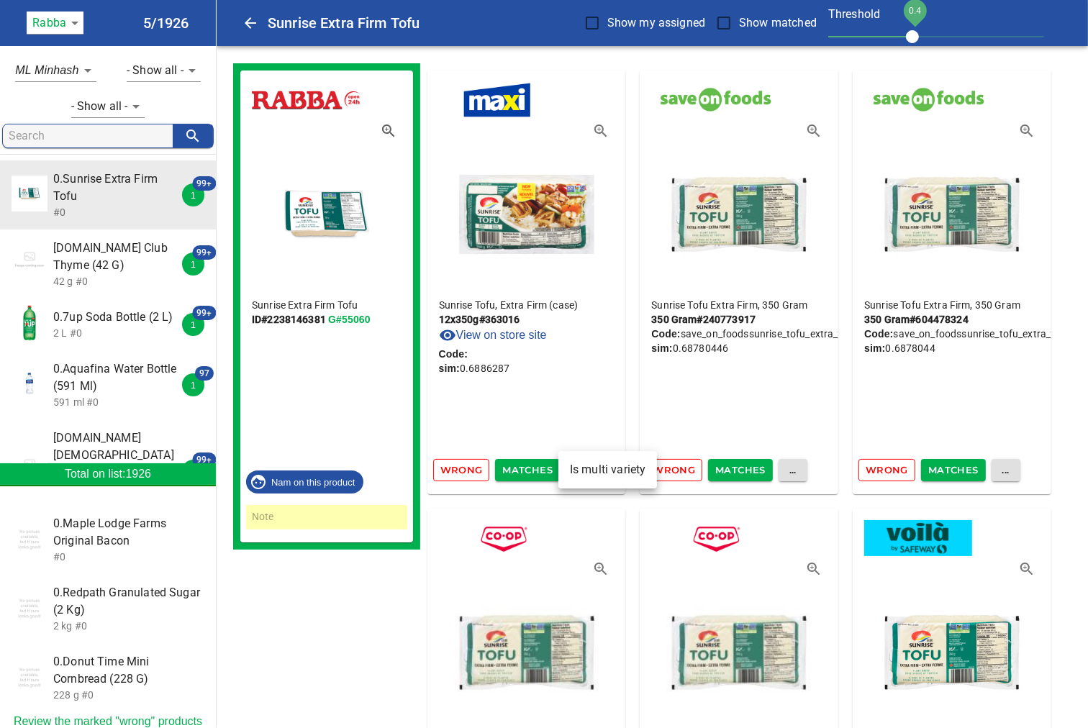
click at [558, 404] on div at bounding box center [544, 364] width 1088 height 728
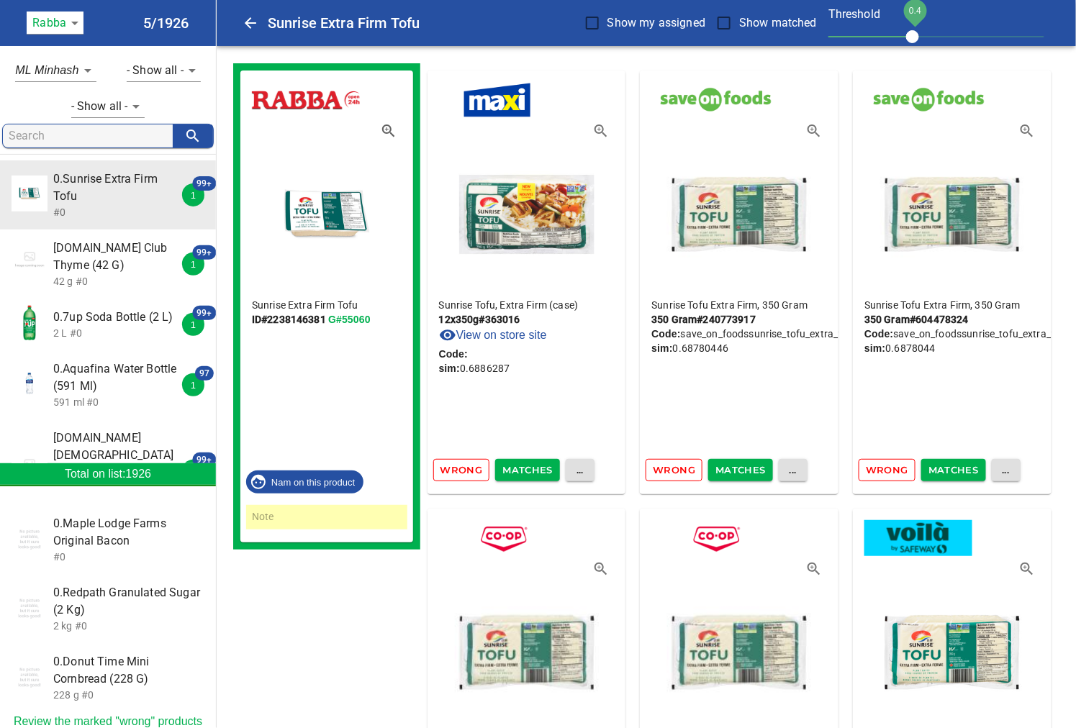
click at [573, 465] on span "..." at bounding box center [580, 470] width 14 height 17
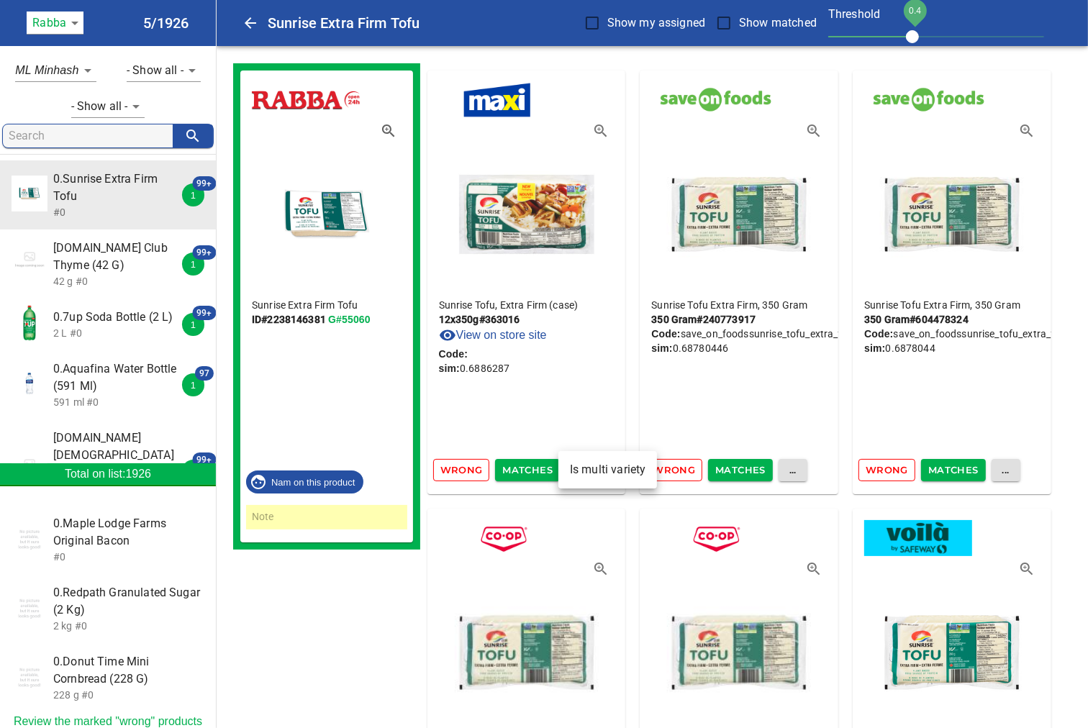
click at [561, 429] on div at bounding box center [544, 364] width 1088 height 728
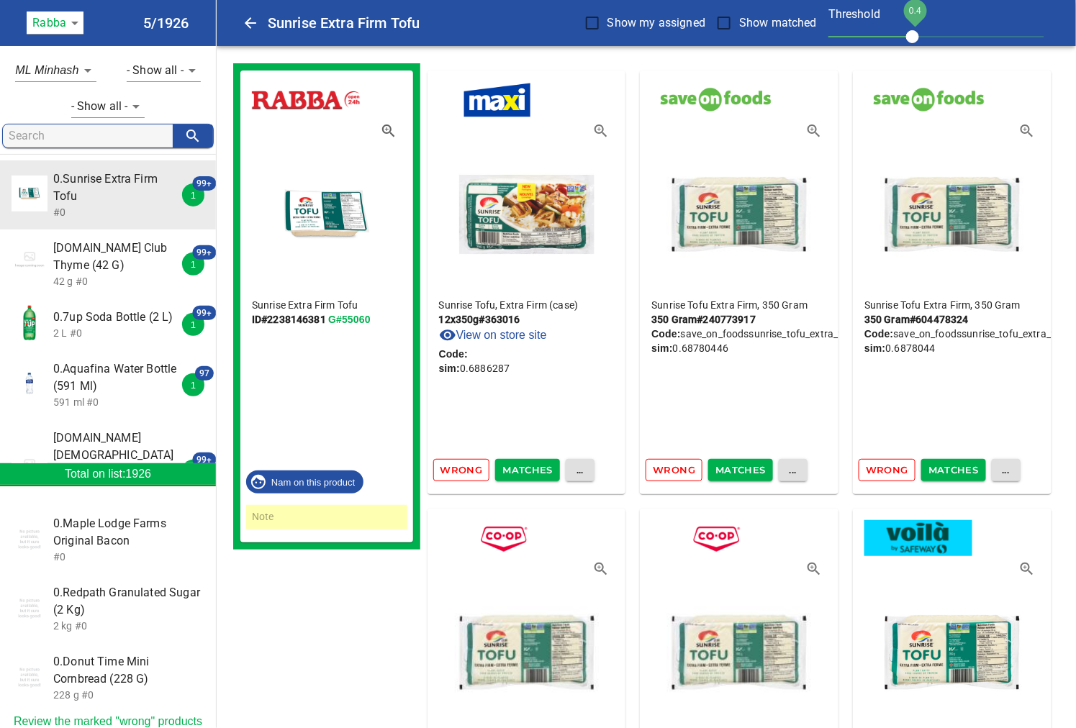
click at [729, 472] on span "Matches" at bounding box center [740, 470] width 50 height 17
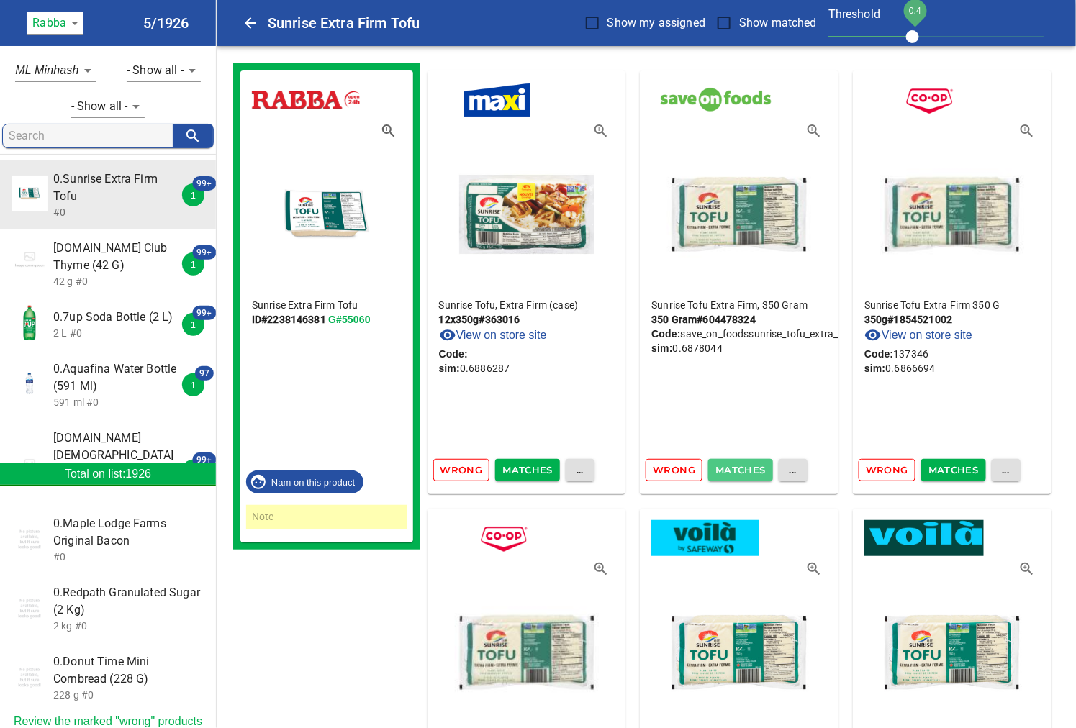
click at [728, 468] on span "Matches" at bounding box center [740, 470] width 50 height 17
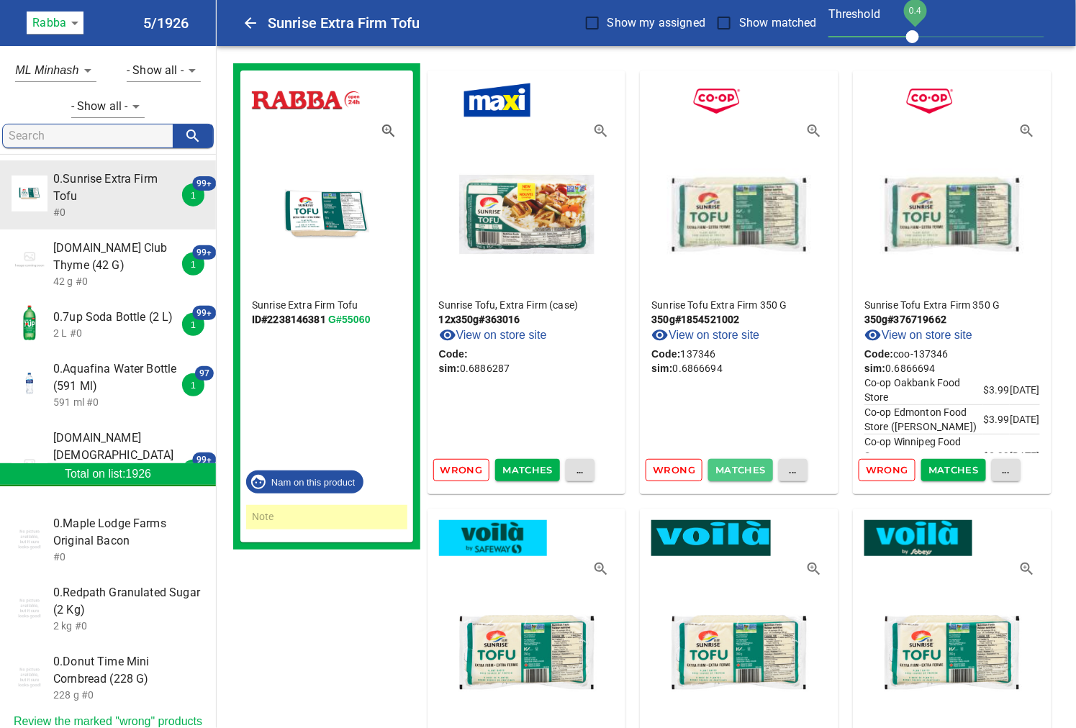
click at [728, 468] on span "Matches" at bounding box center [740, 470] width 50 height 17
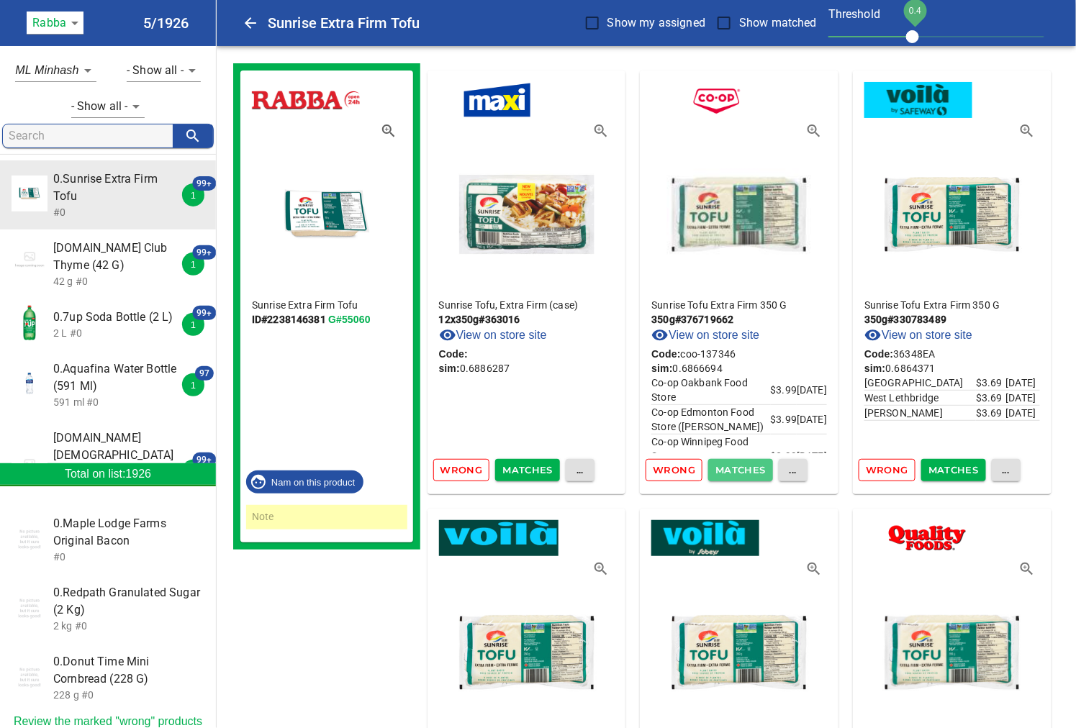
click at [728, 468] on span "Matches" at bounding box center [740, 470] width 50 height 17
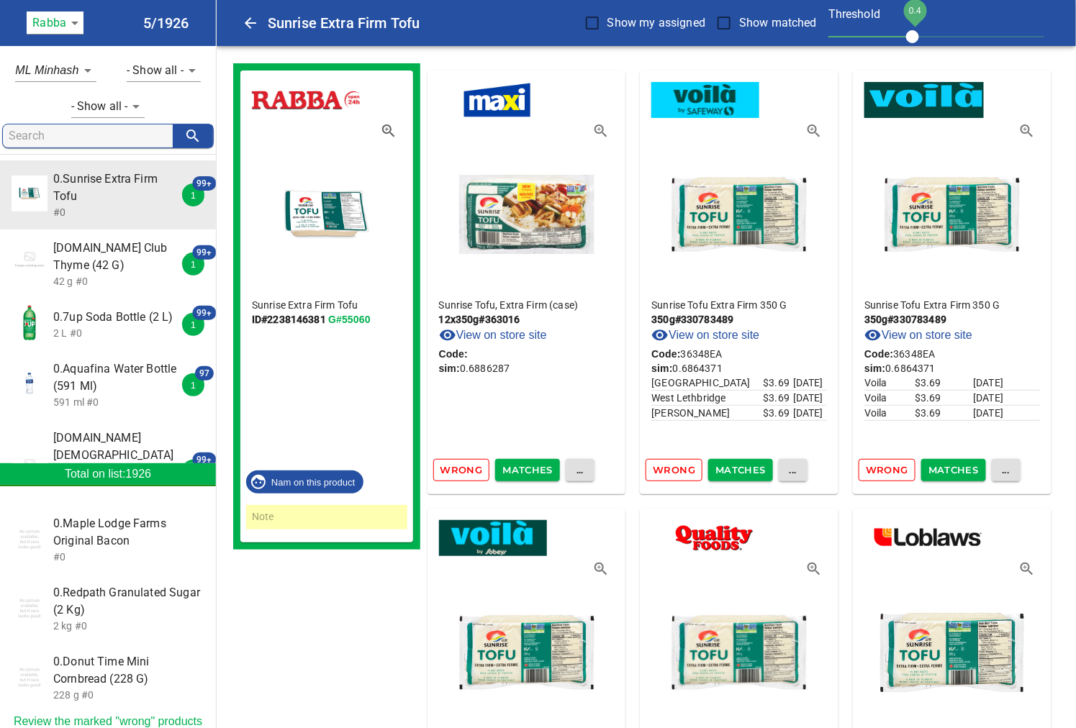
click at [728, 468] on span "Matches" at bounding box center [740, 470] width 50 height 17
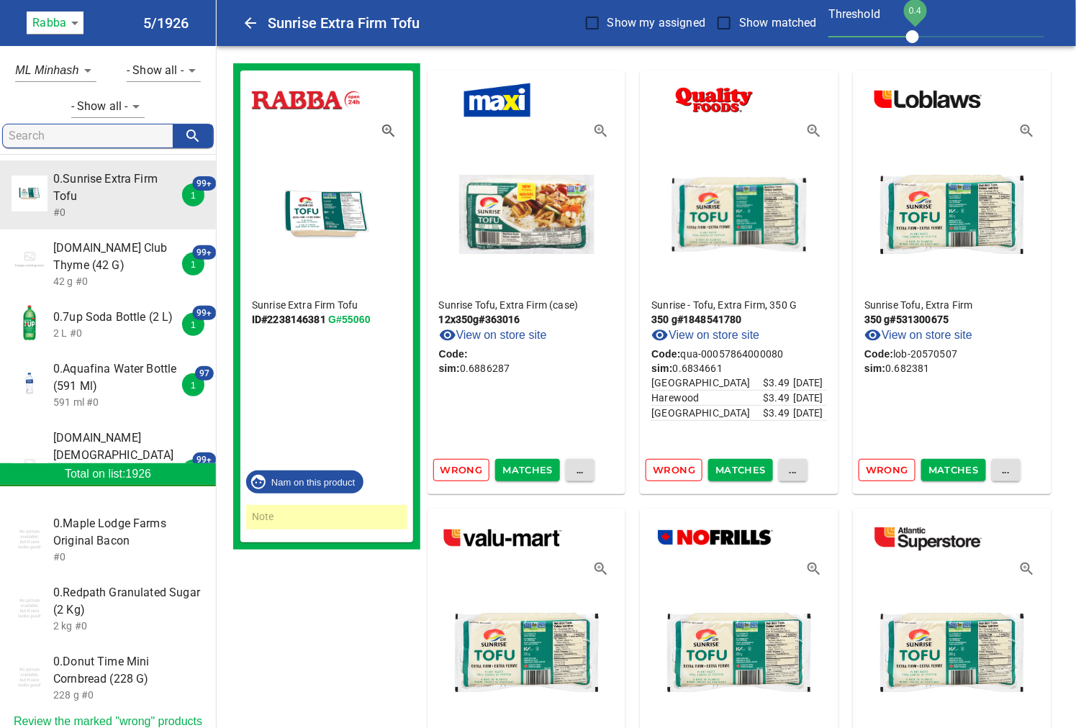
click at [728, 468] on span "Matches" at bounding box center [740, 470] width 50 height 17
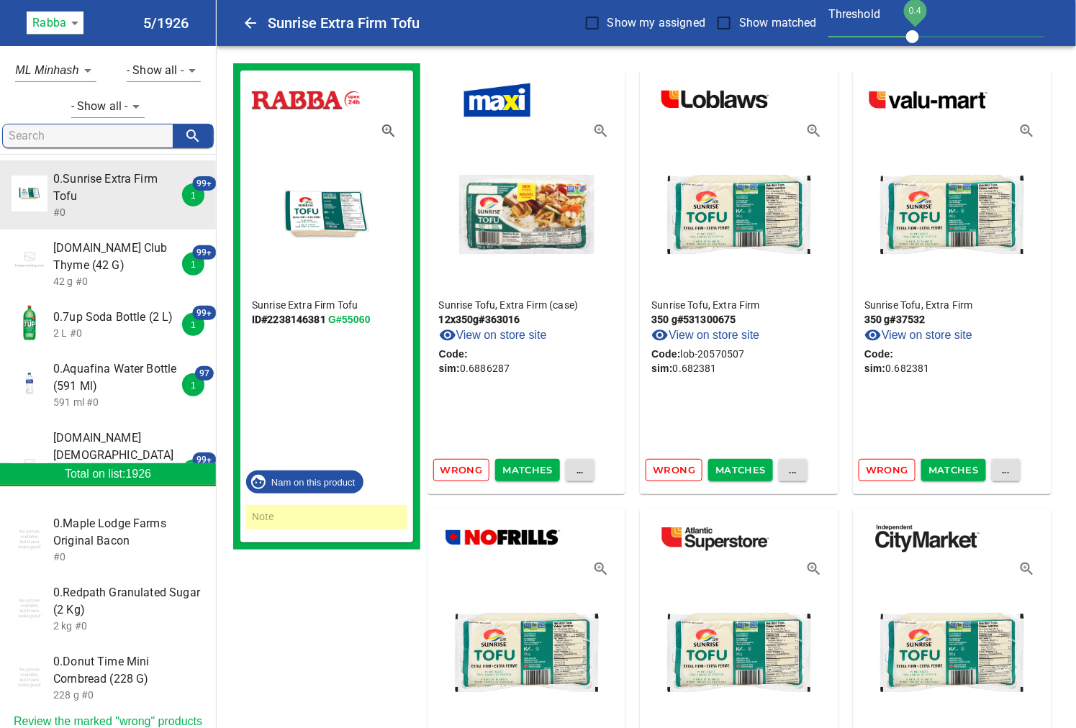
click at [728, 468] on span "Matches" at bounding box center [740, 470] width 50 height 17
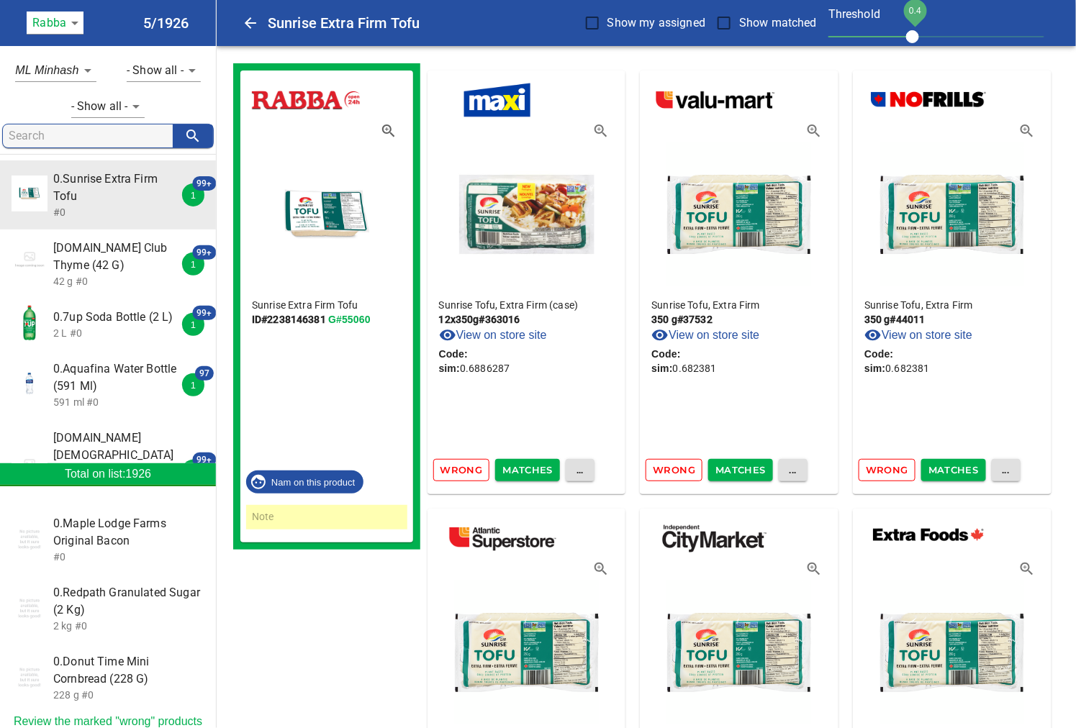
click at [728, 468] on span "Matches" at bounding box center [740, 470] width 50 height 17
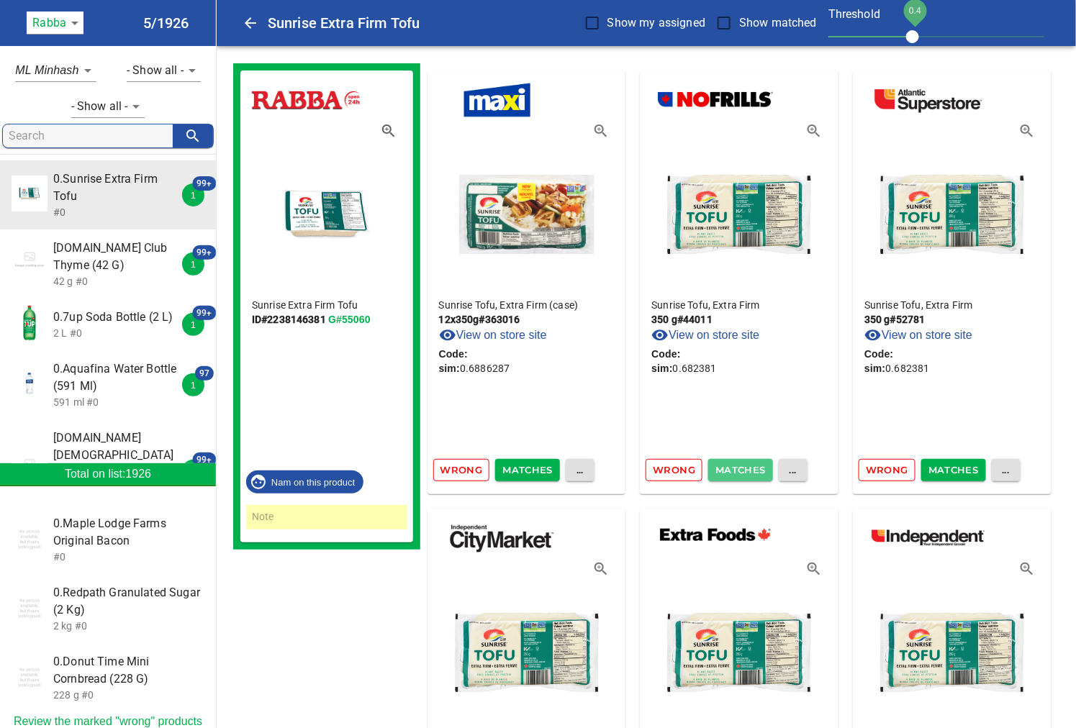
click at [728, 468] on span "Matches" at bounding box center [740, 470] width 50 height 17
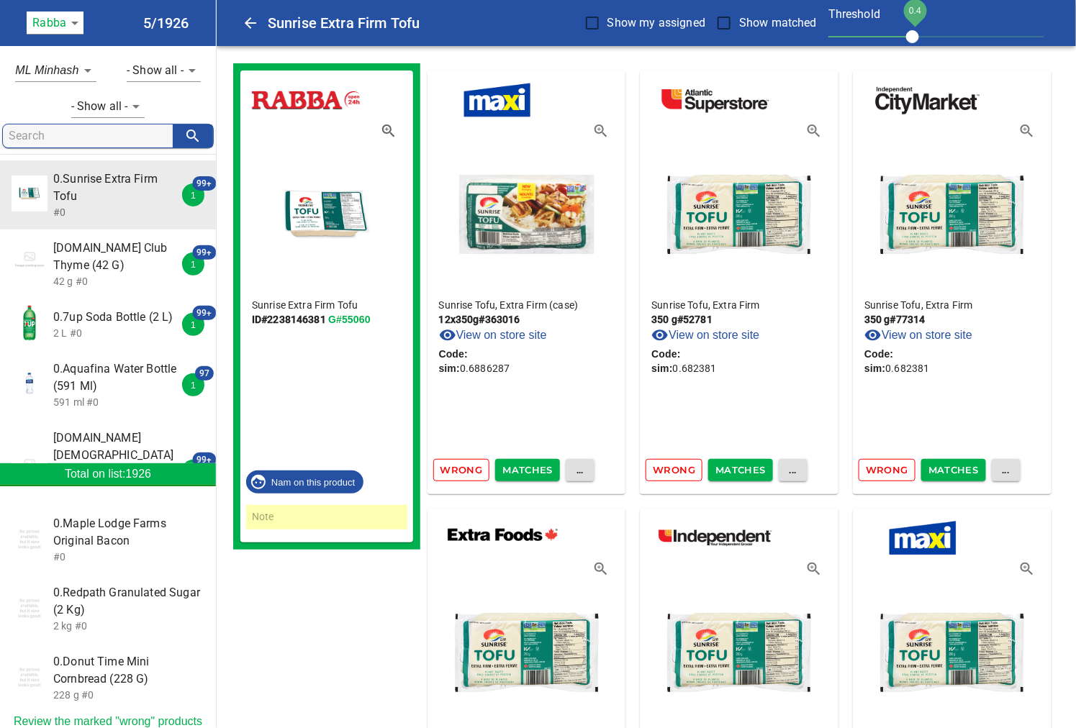
click at [728, 468] on span "Matches" at bounding box center [740, 470] width 50 height 17
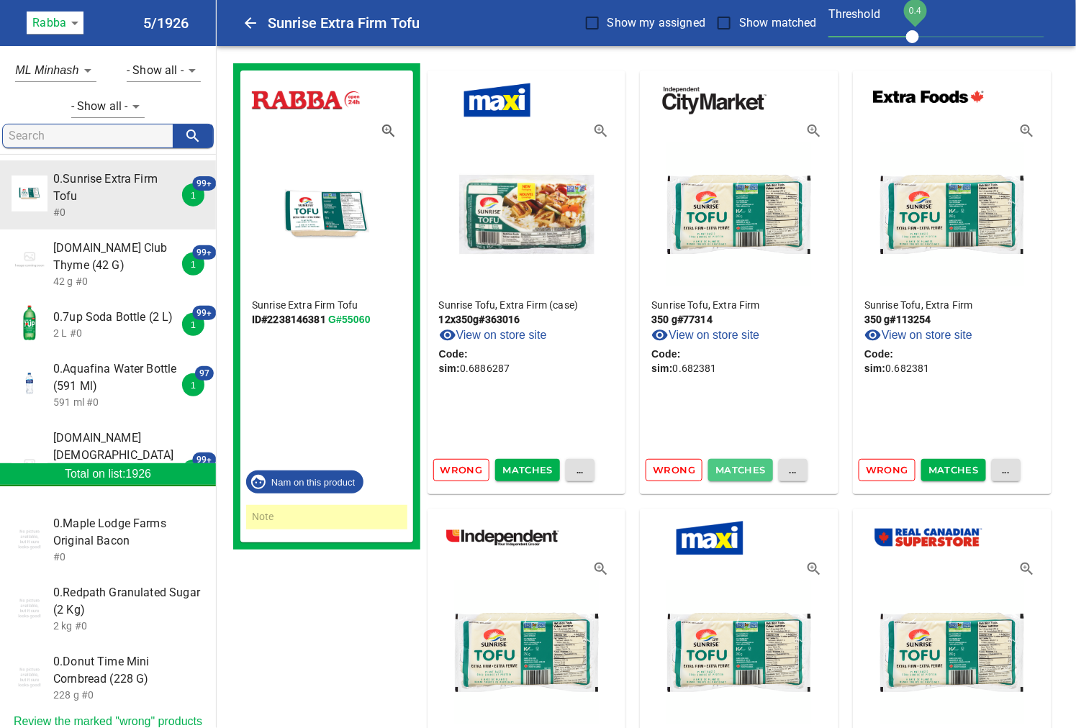
click at [728, 468] on span "Matches" at bounding box center [740, 470] width 50 height 17
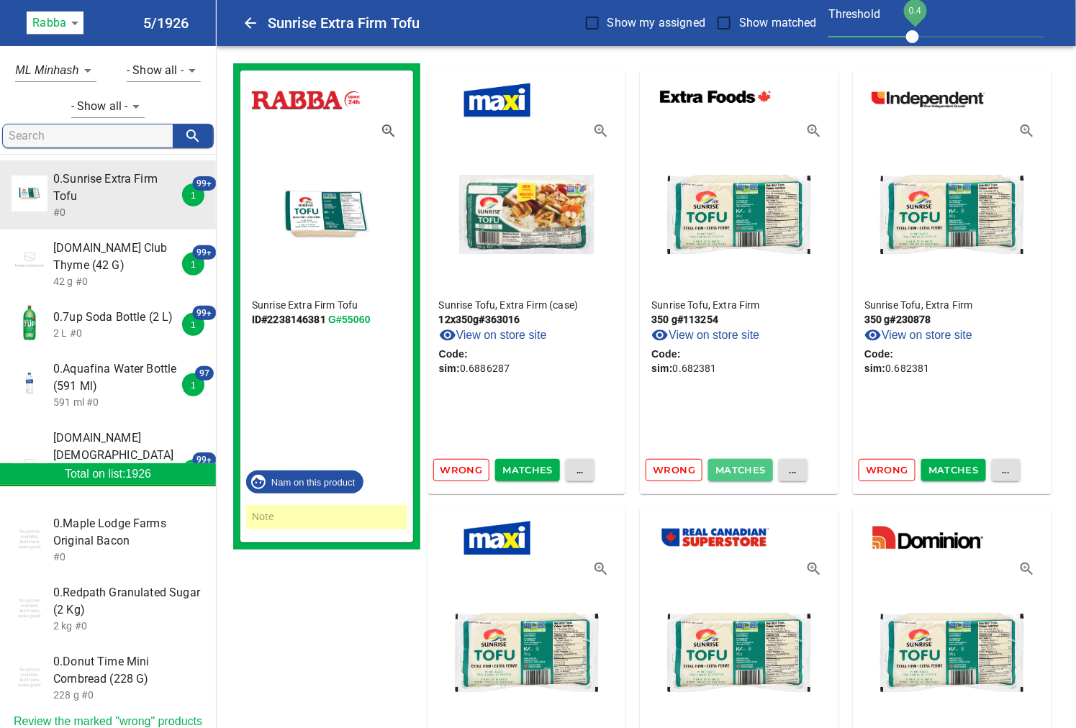
click at [728, 468] on span "Matches" at bounding box center [740, 470] width 50 height 17
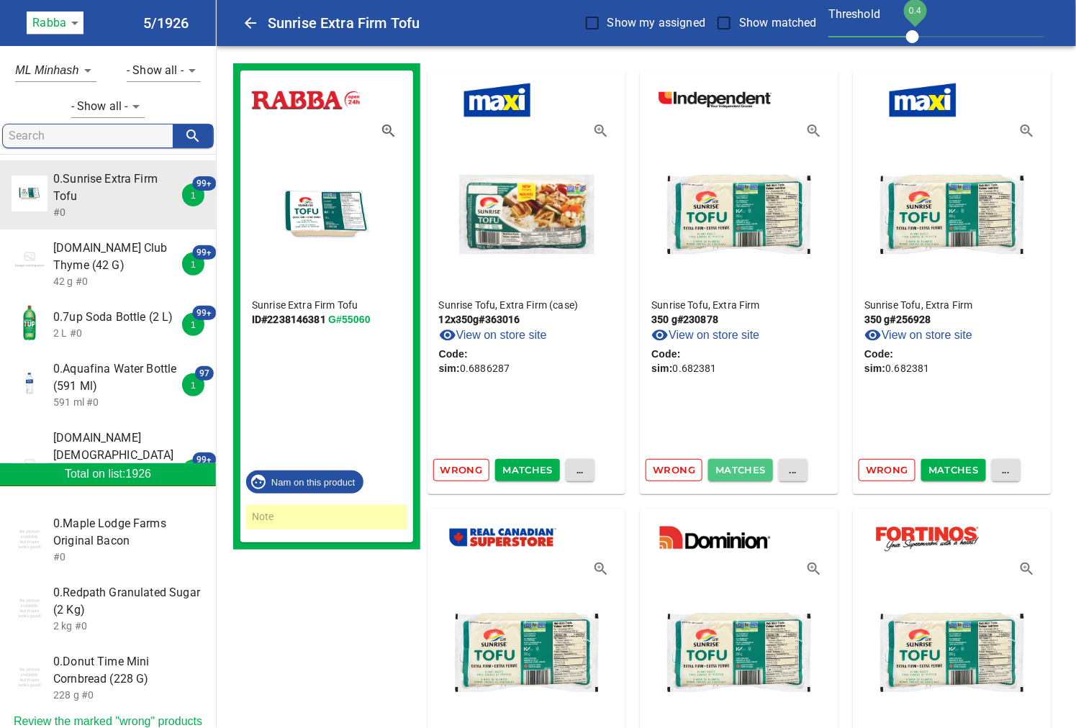
click at [728, 468] on span "Matches" at bounding box center [740, 470] width 50 height 17
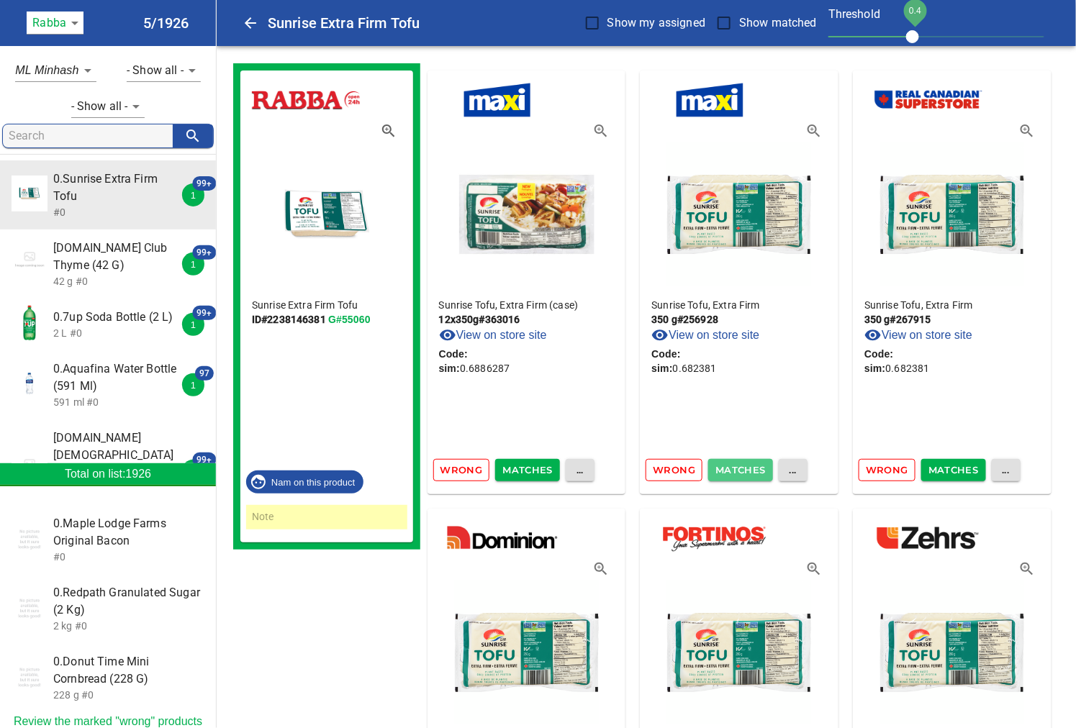
click at [728, 468] on span "Matches" at bounding box center [740, 470] width 50 height 17
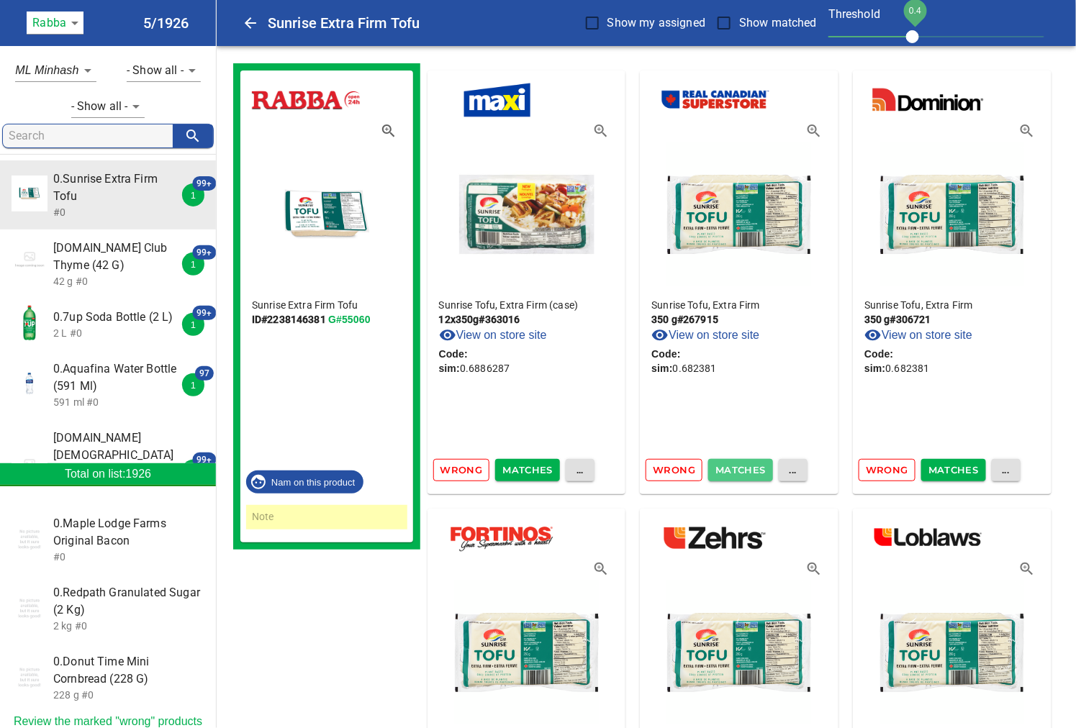
click at [728, 468] on span "Matches" at bounding box center [740, 470] width 50 height 17
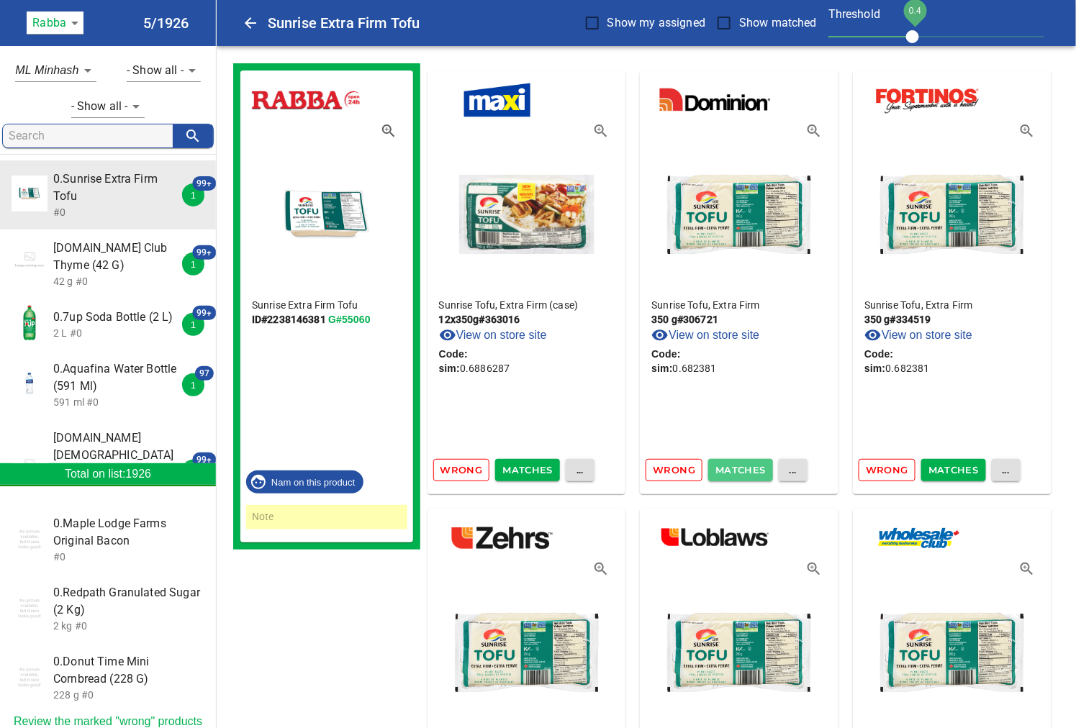
click at [728, 468] on span "Matches" at bounding box center [740, 470] width 50 height 17
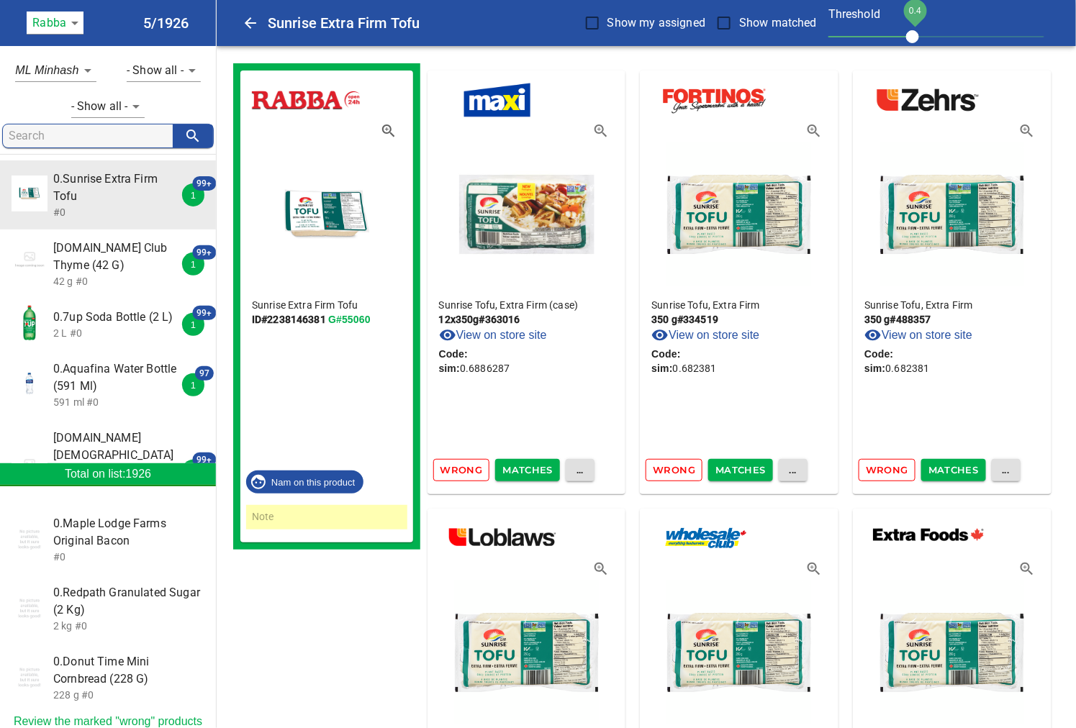
click at [728, 468] on span "Matches" at bounding box center [740, 470] width 50 height 17
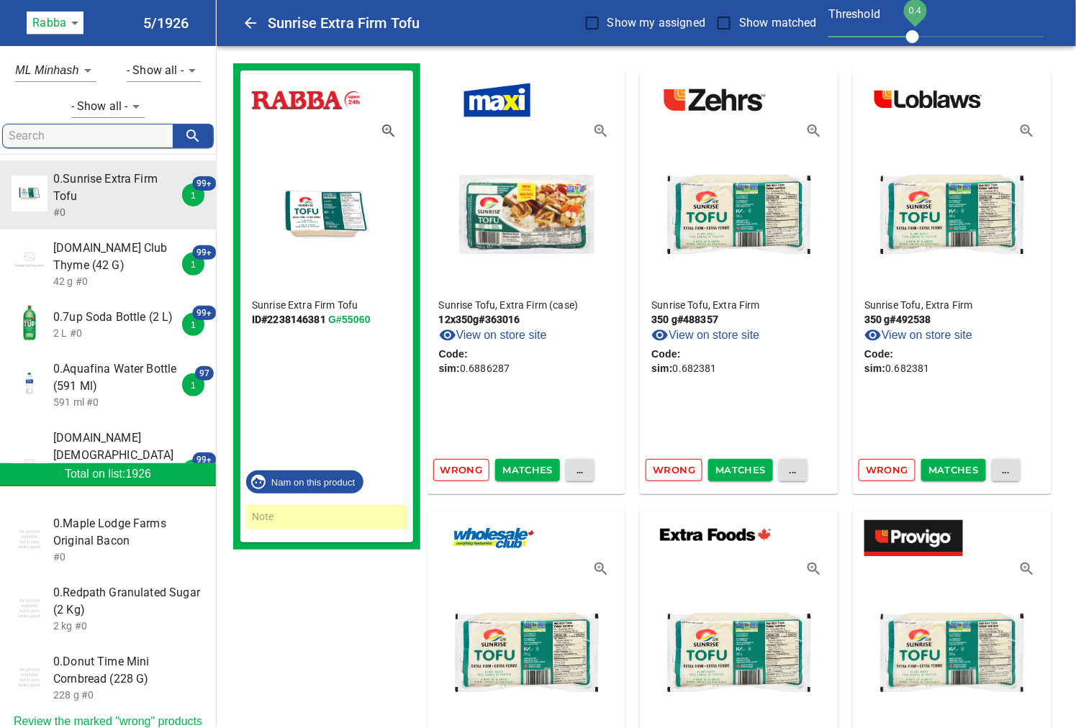
click at [728, 468] on span "Matches" at bounding box center [740, 470] width 50 height 17
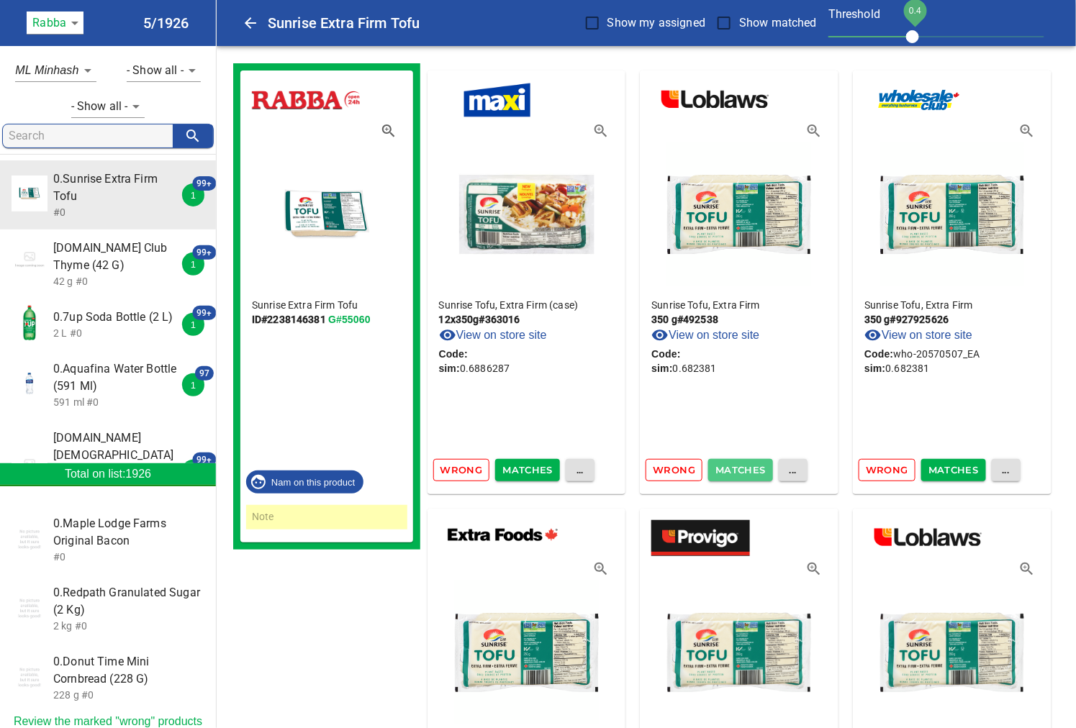
click at [728, 468] on span "Matches" at bounding box center [740, 470] width 50 height 17
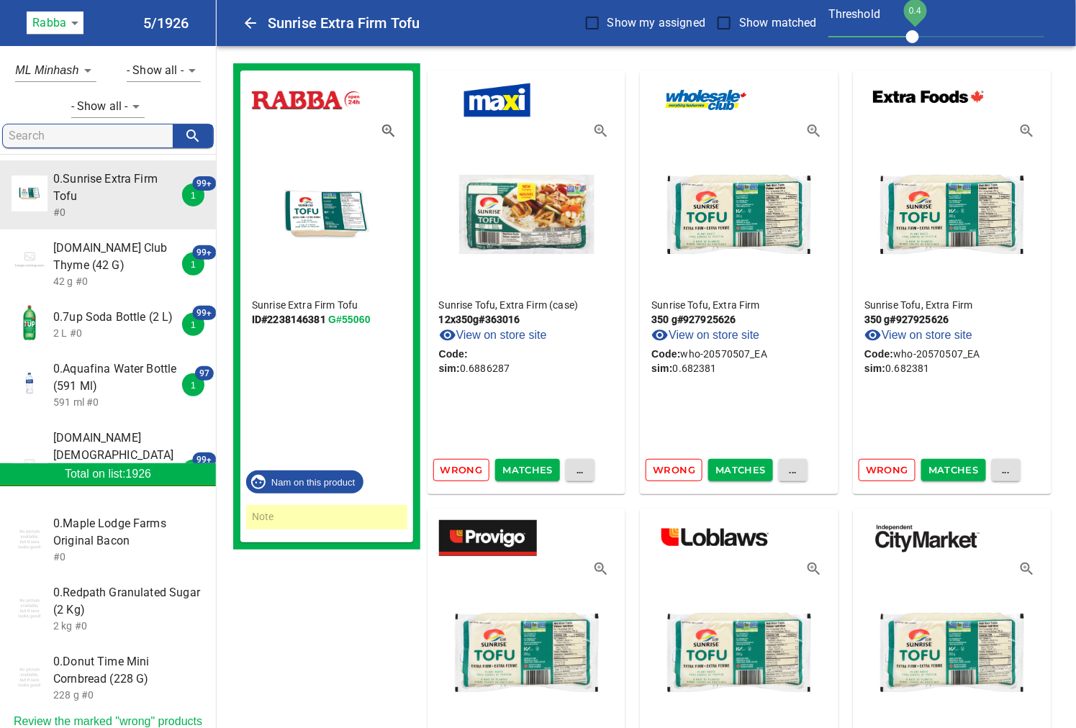
click at [728, 468] on span "Matches" at bounding box center [740, 470] width 50 height 17
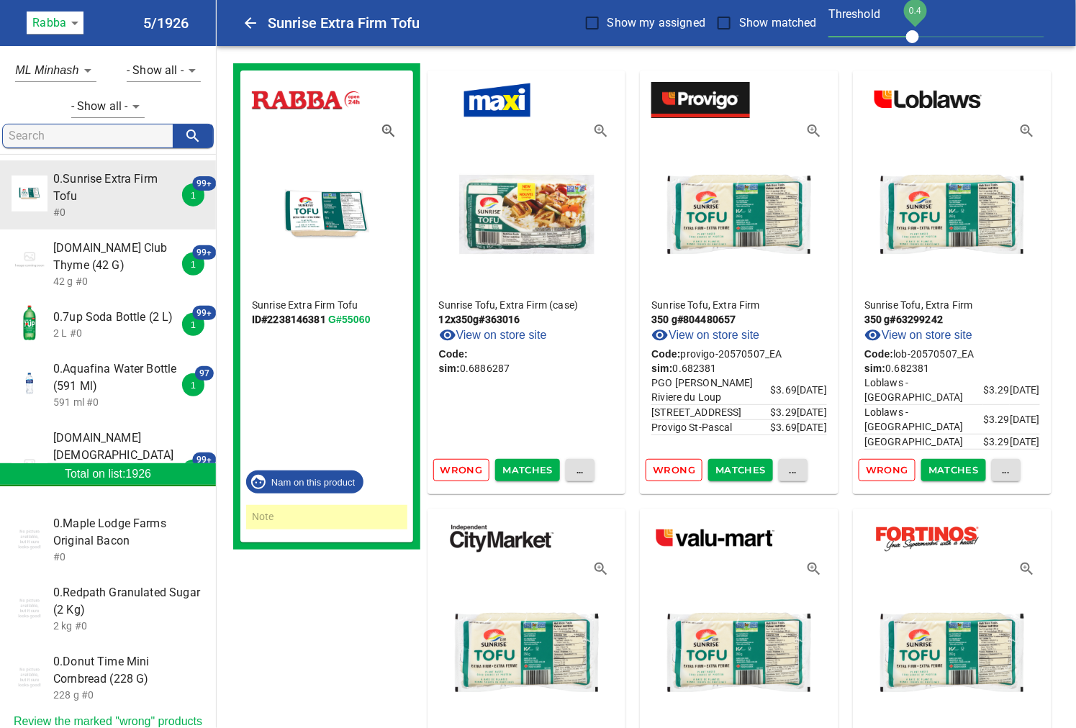
click at [728, 468] on span "Matches" at bounding box center [740, 470] width 50 height 17
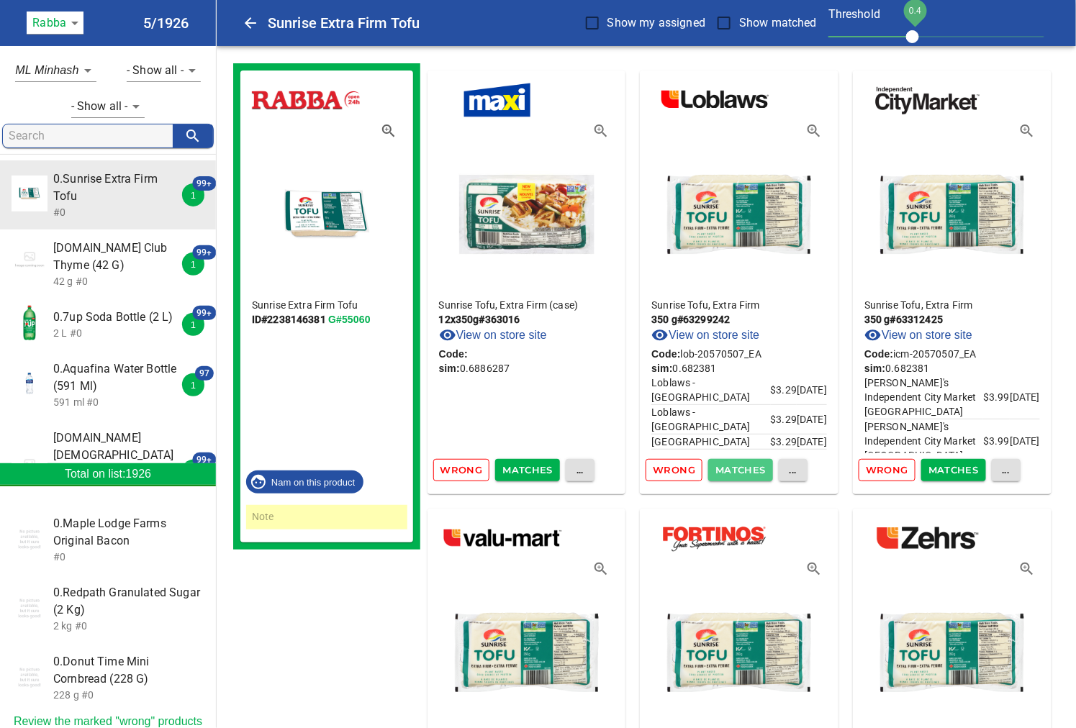
click at [728, 468] on span "Matches" at bounding box center [740, 470] width 50 height 17
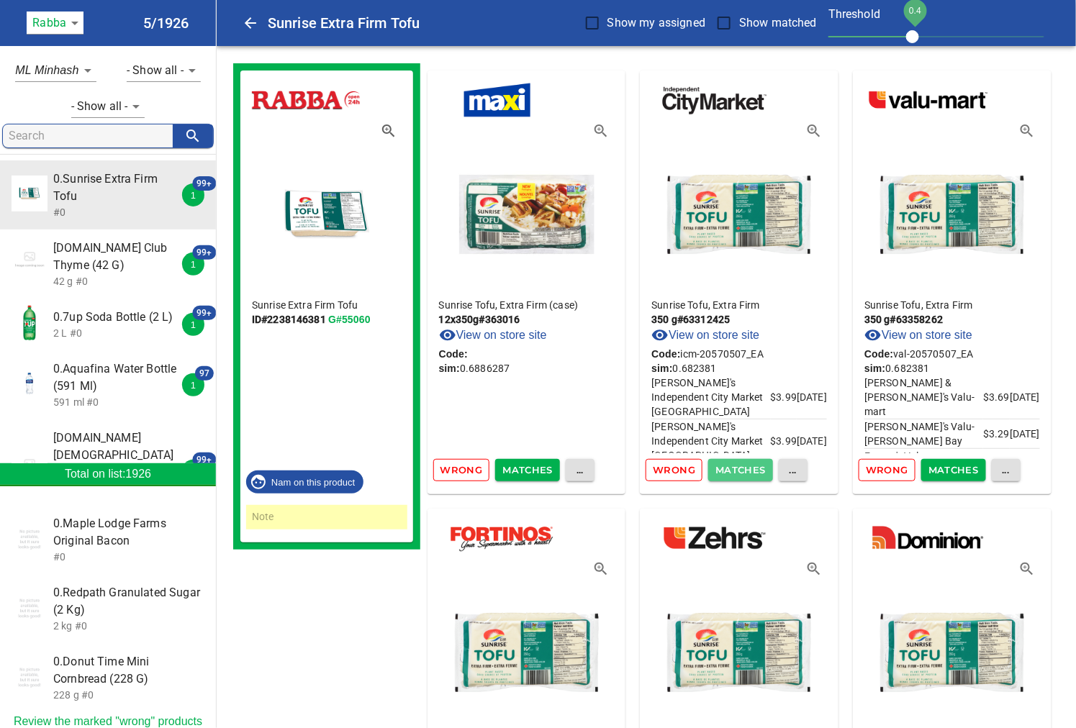
click at [728, 468] on span "Matches" at bounding box center [740, 470] width 50 height 17
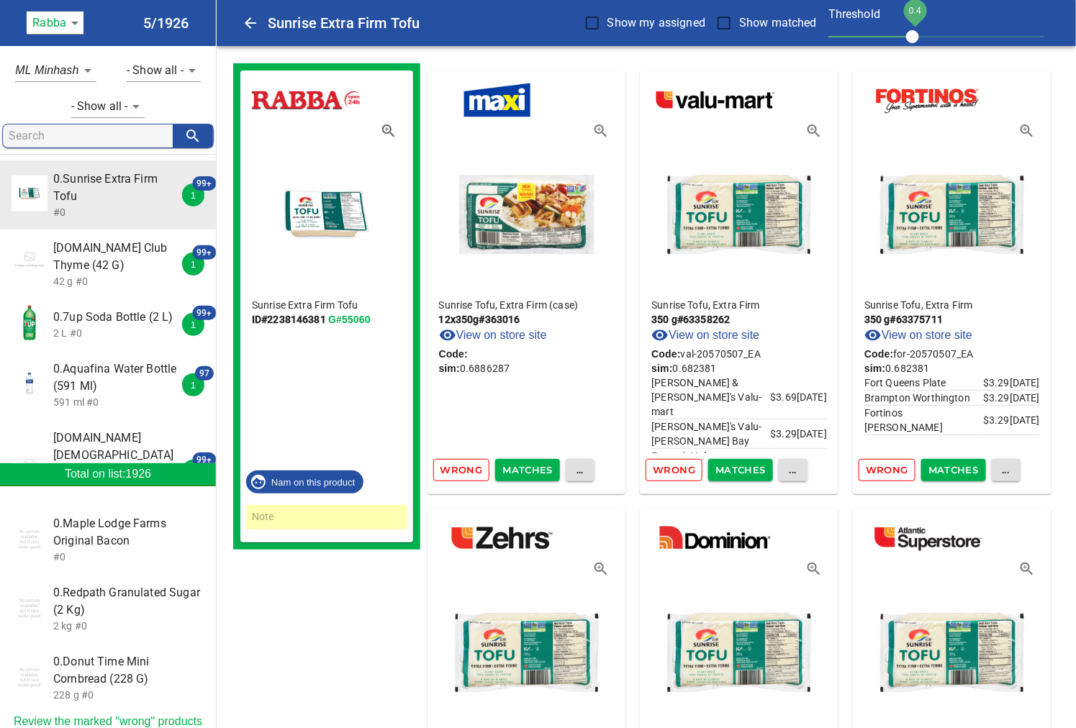
click at [728, 468] on span "Matches" at bounding box center [740, 470] width 50 height 17
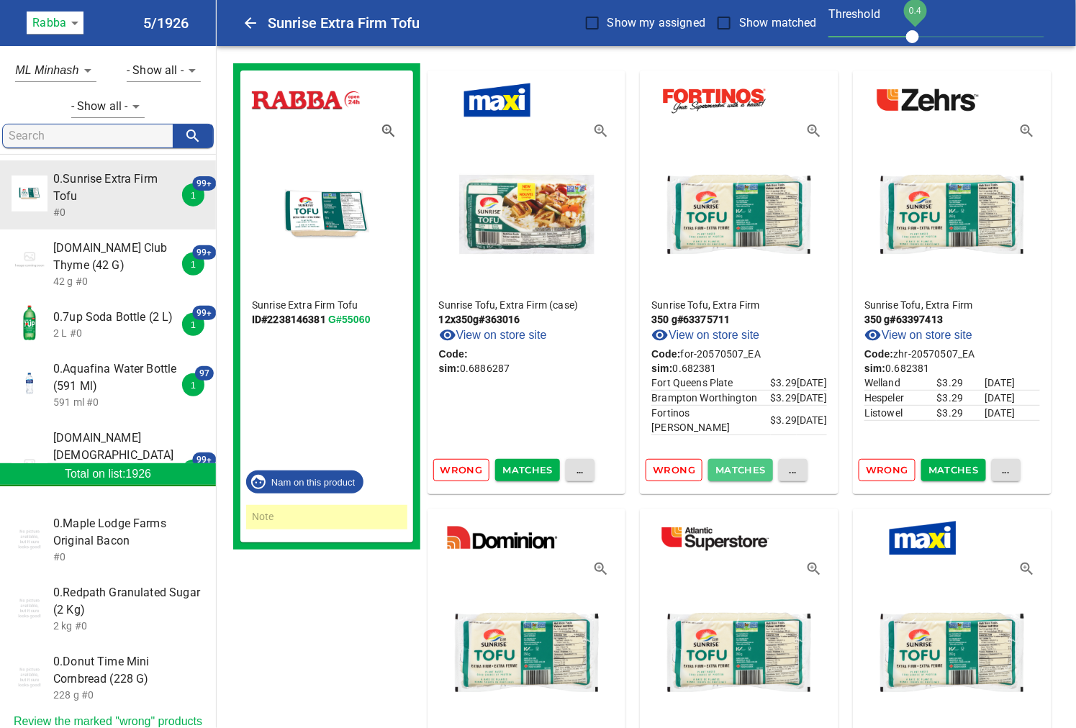
click at [728, 468] on span "Matches" at bounding box center [740, 470] width 50 height 17
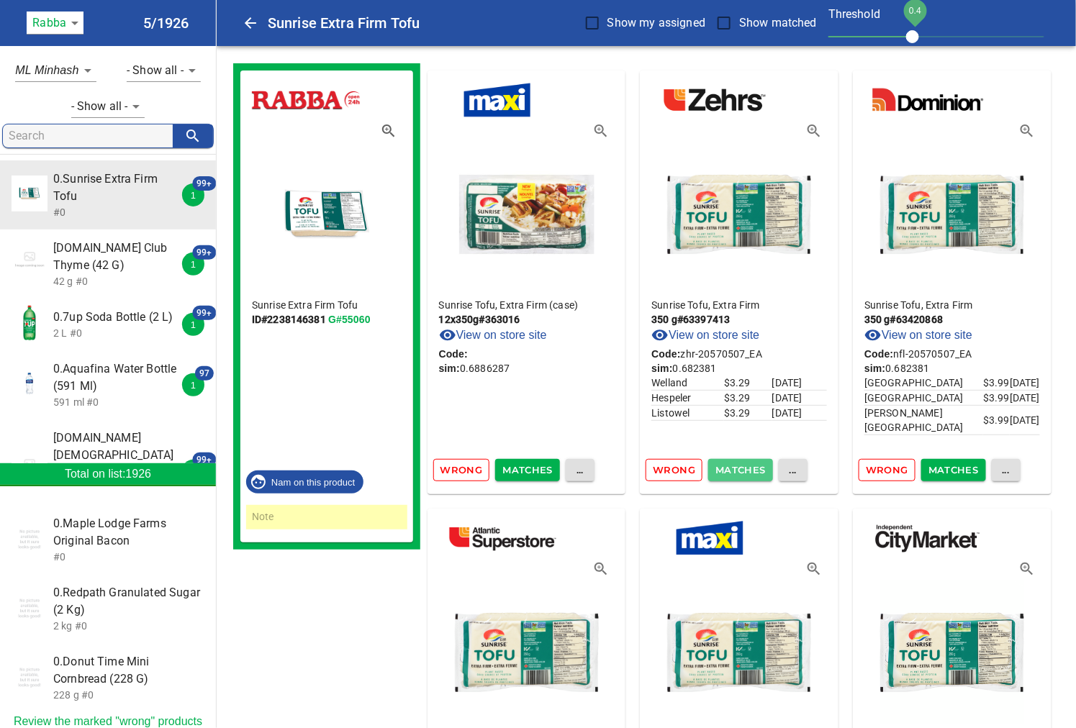
click at [728, 468] on span "Matches" at bounding box center [740, 470] width 50 height 17
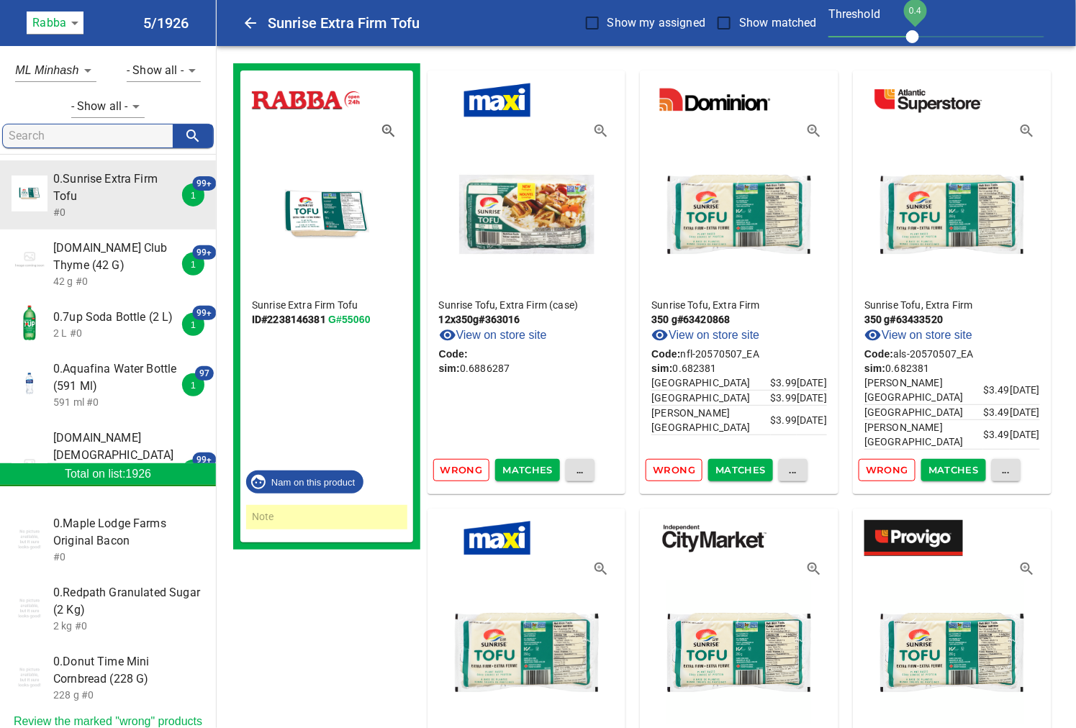
click at [728, 468] on span "Matches" at bounding box center [740, 470] width 50 height 17
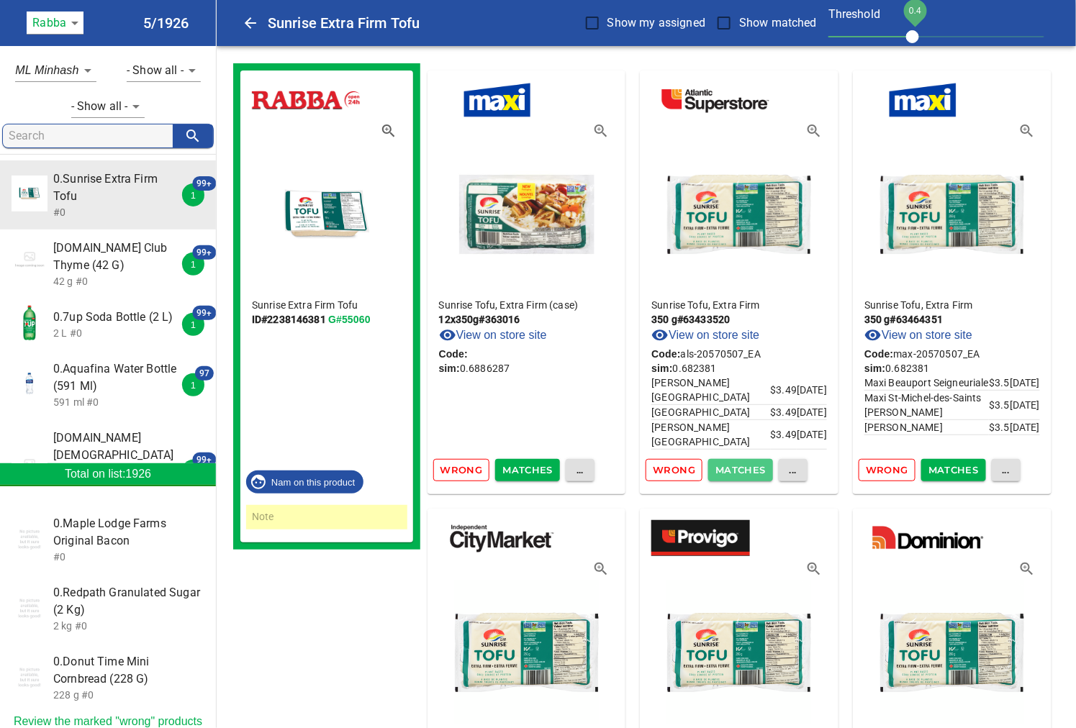
click at [728, 468] on span "Matches" at bounding box center [740, 470] width 50 height 17
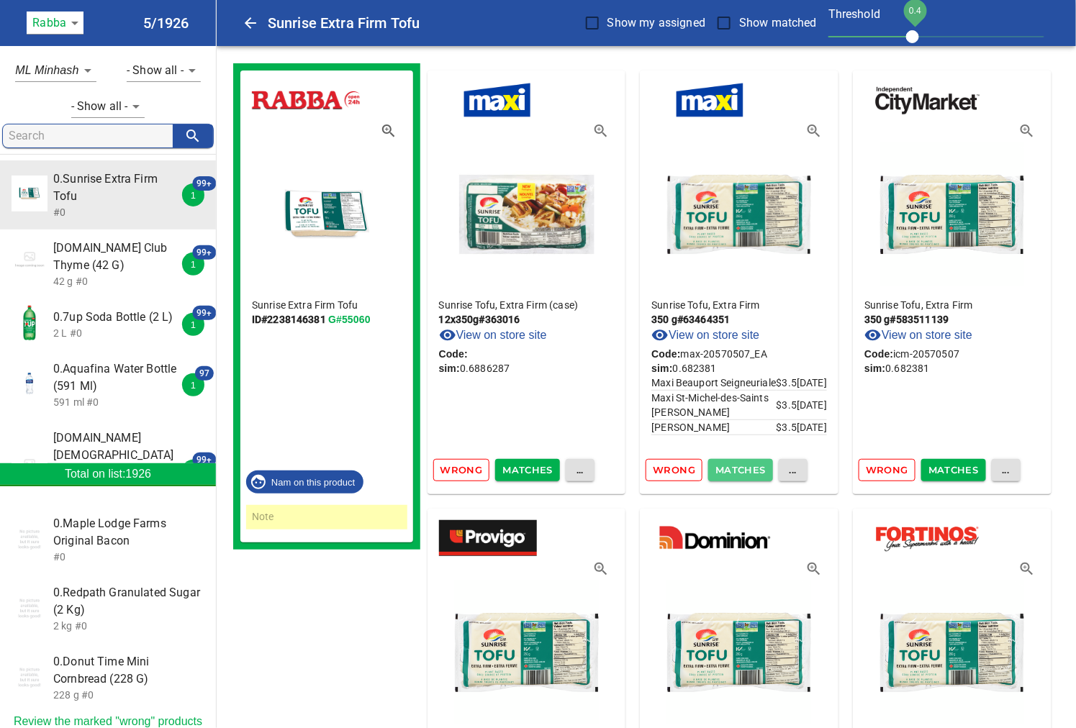
click at [728, 468] on span "Matches" at bounding box center [740, 470] width 50 height 17
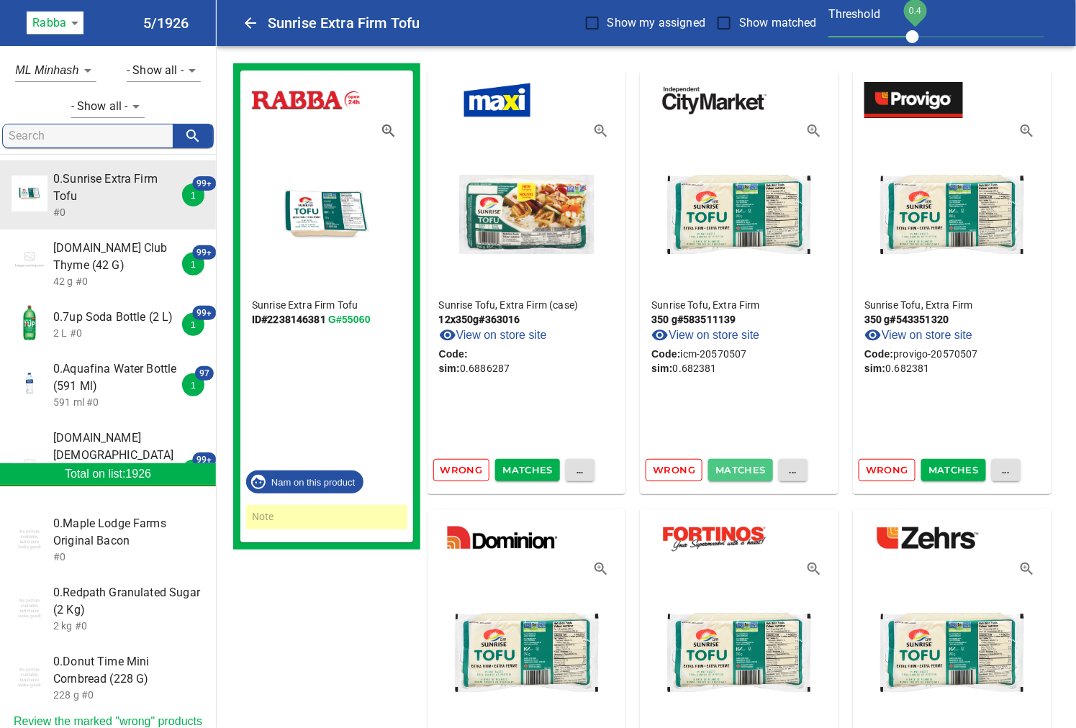
click at [728, 468] on span "Matches" at bounding box center [740, 470] width 50 height 17
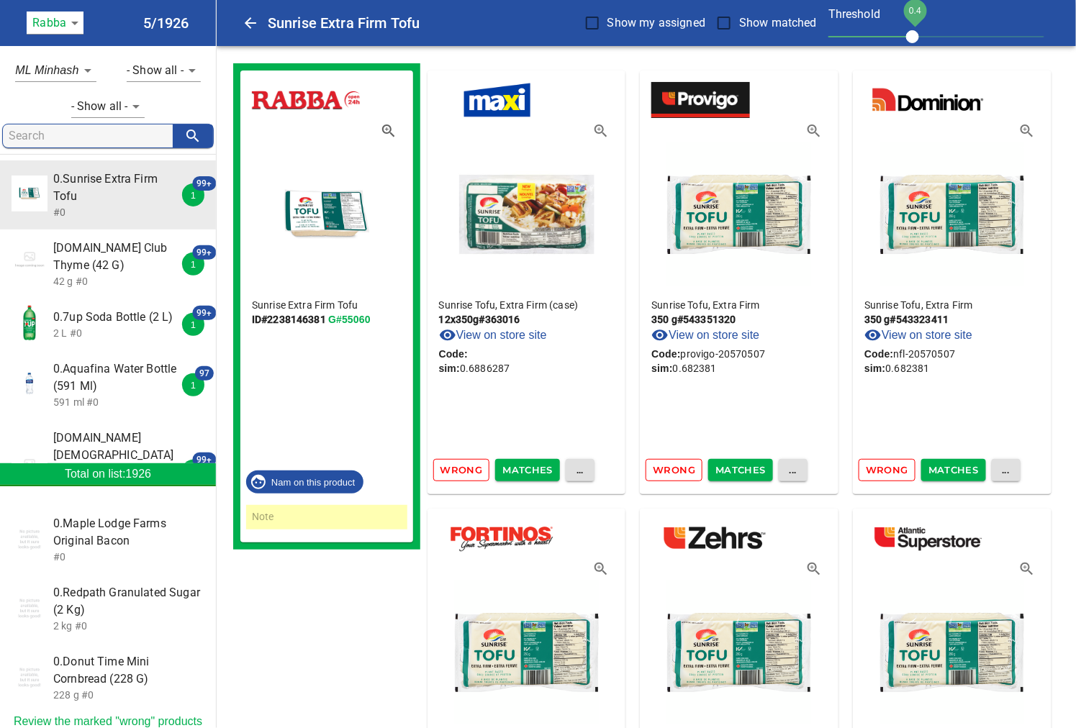
click at [728, 468] on span "Matches" at bounding box center [740, 470] width 50 height 17
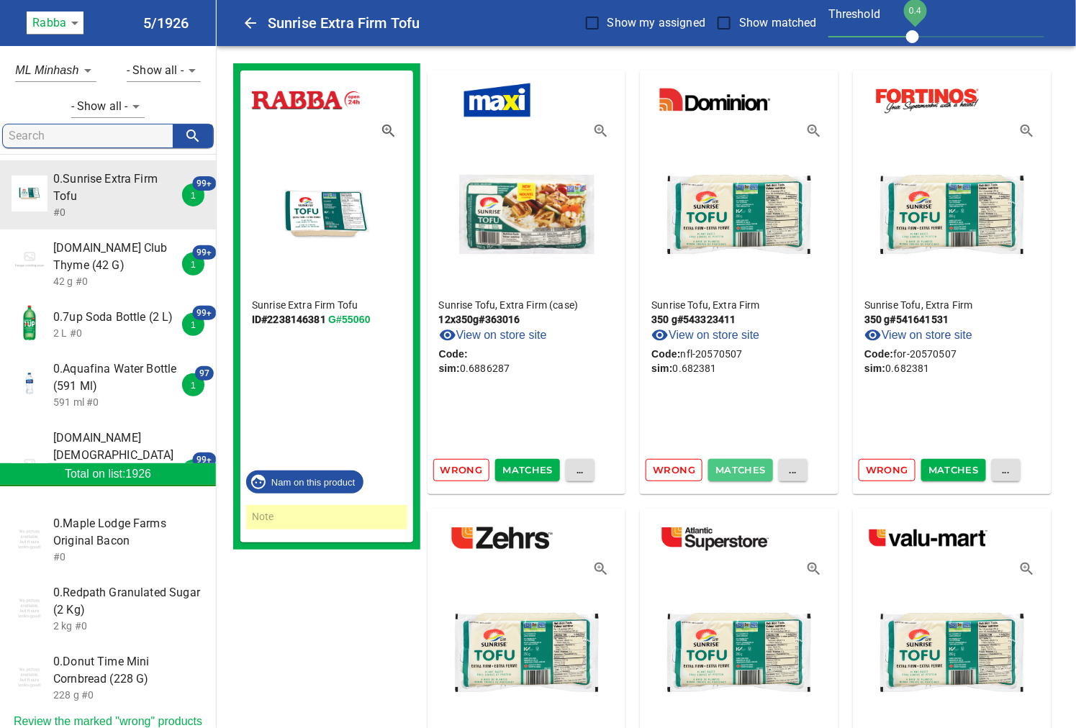
click at [728, 468] on span "Matches" at bounding box center [740, 470] width 50 height 17
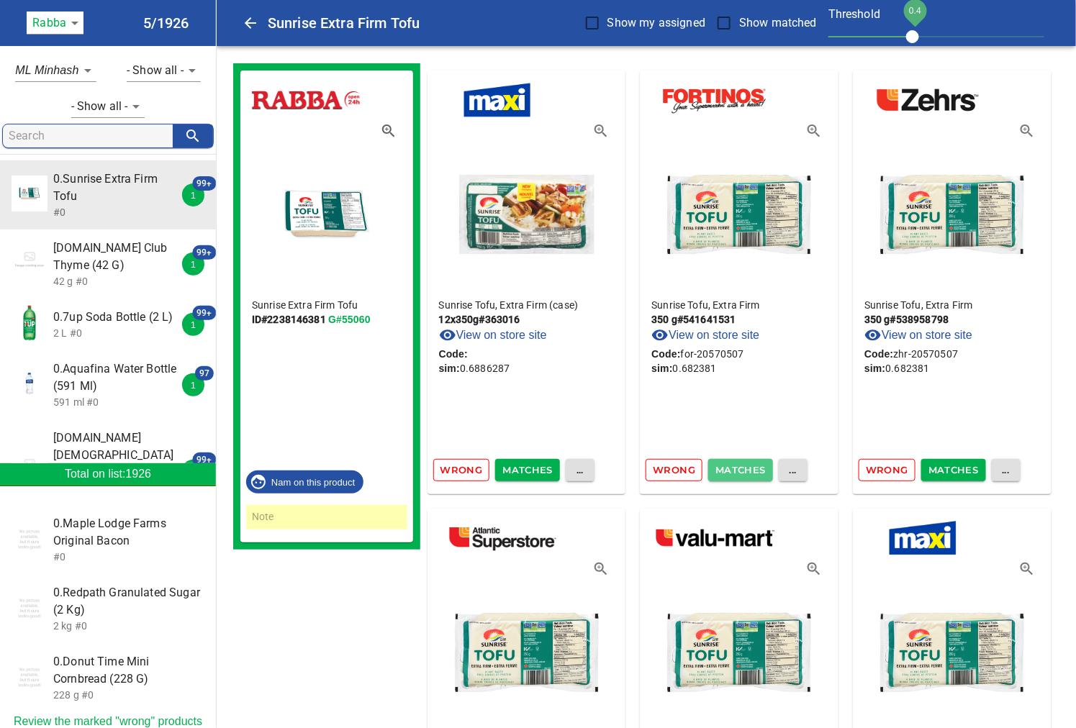
click at [728, 468] on span "Matches" at bounding box center [740, 470] width 50 height 17
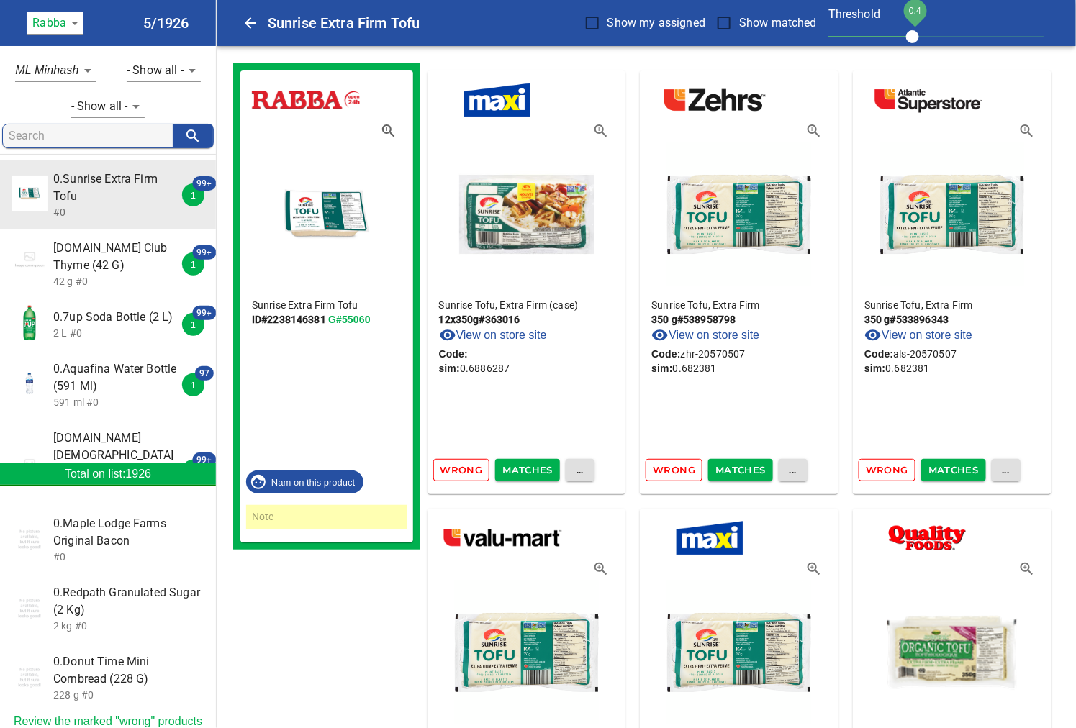
click at [728, 468] on span "Matches" at bounding box center [740, 470] width 50 height 17
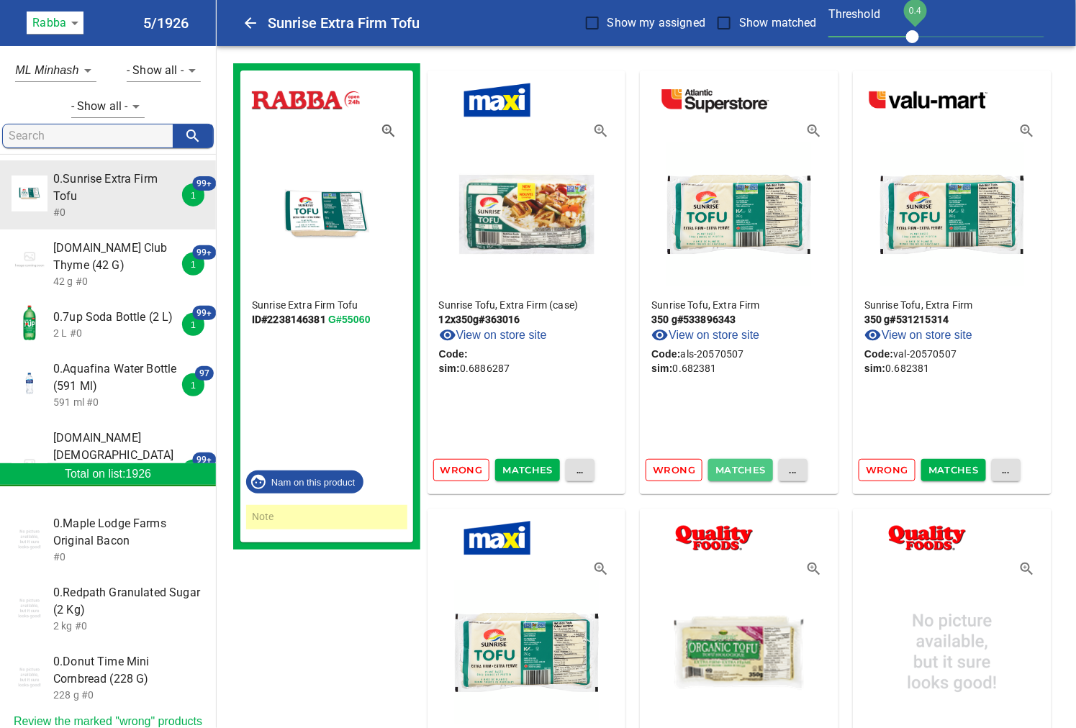
click at [728, 468] on span "Matches" at bounding box center [740, 470] width 50 height 17
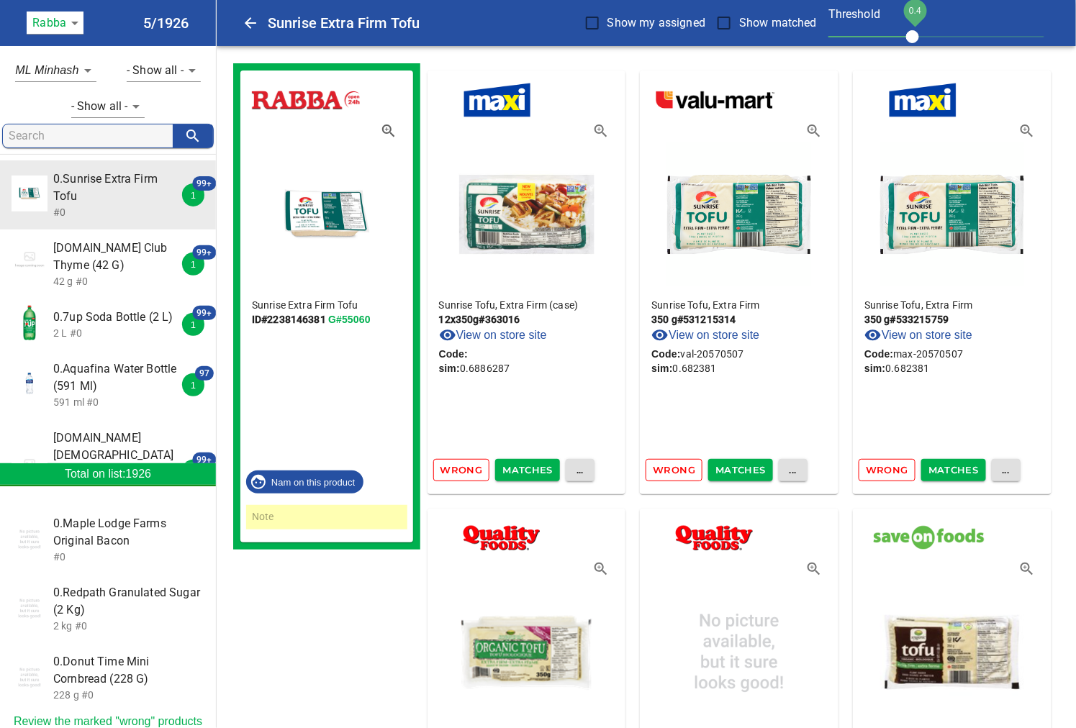
click at [728, 468] on span "Matches" at bounding box center [740, 470] width 50 height 17
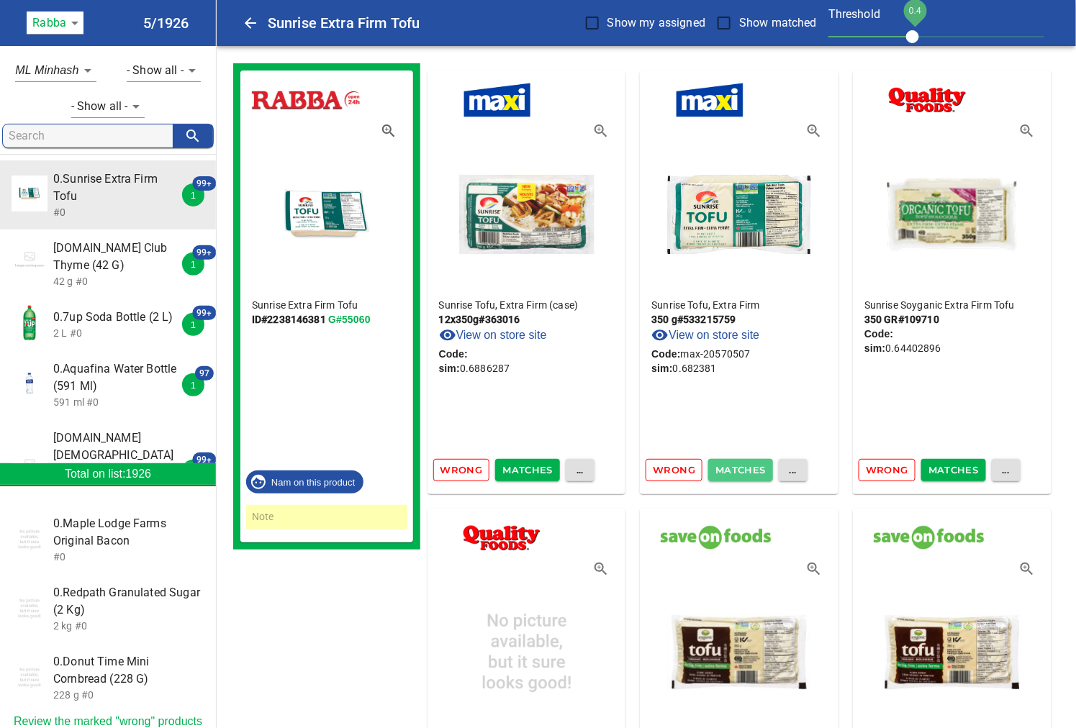
click at [728, 468] on span "Matches" at bounding box center [740, 470] width 50 height 17
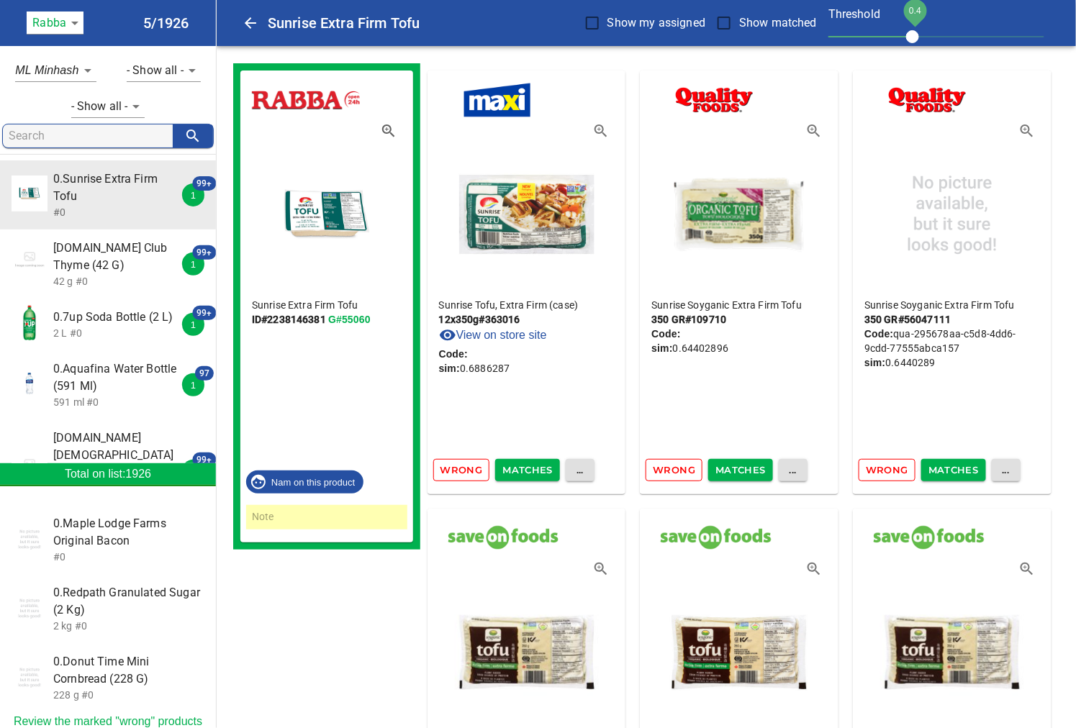
click at [728, 468] on span "Matches" at bounding box center [740, 470] width 50 height 17
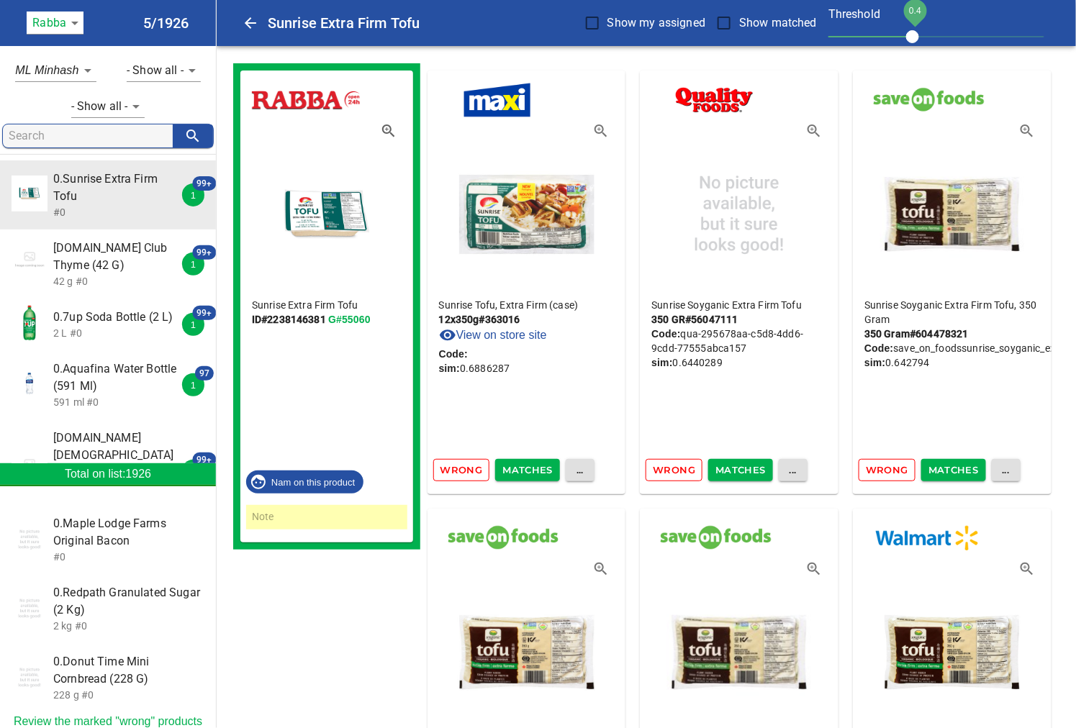
click at [728, 468] on span "Matches" at bounding box center [740, 470] width 50 height 17
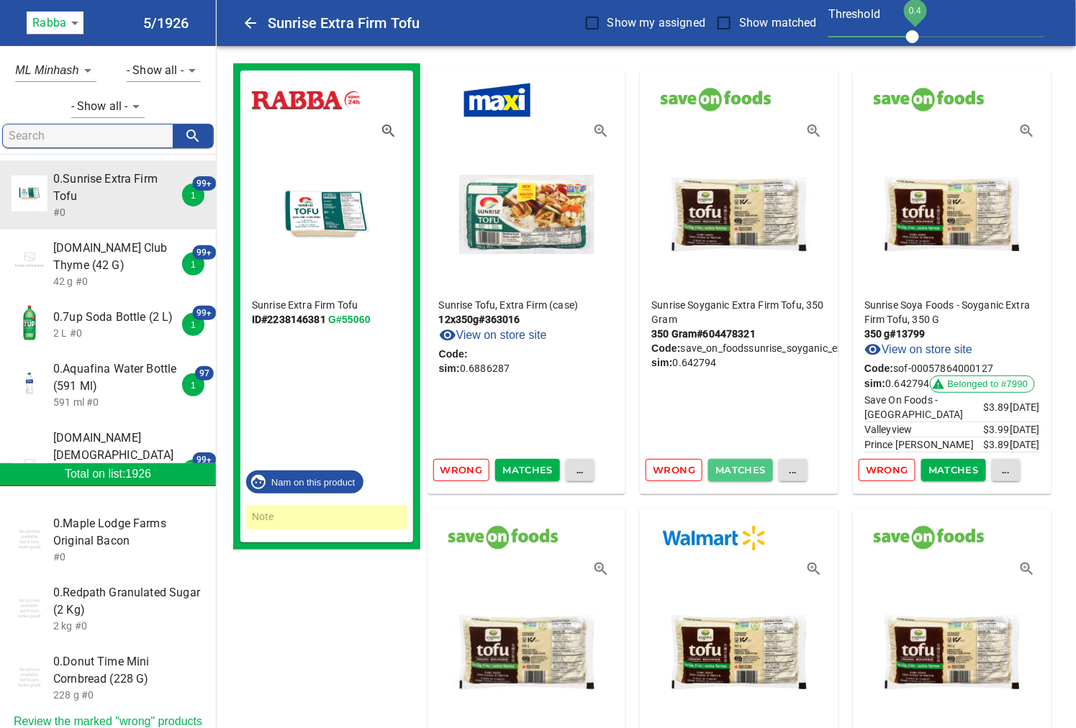
click at [728, 468] on span "Matches" at bounding box center [740, 470] width 50 height 17
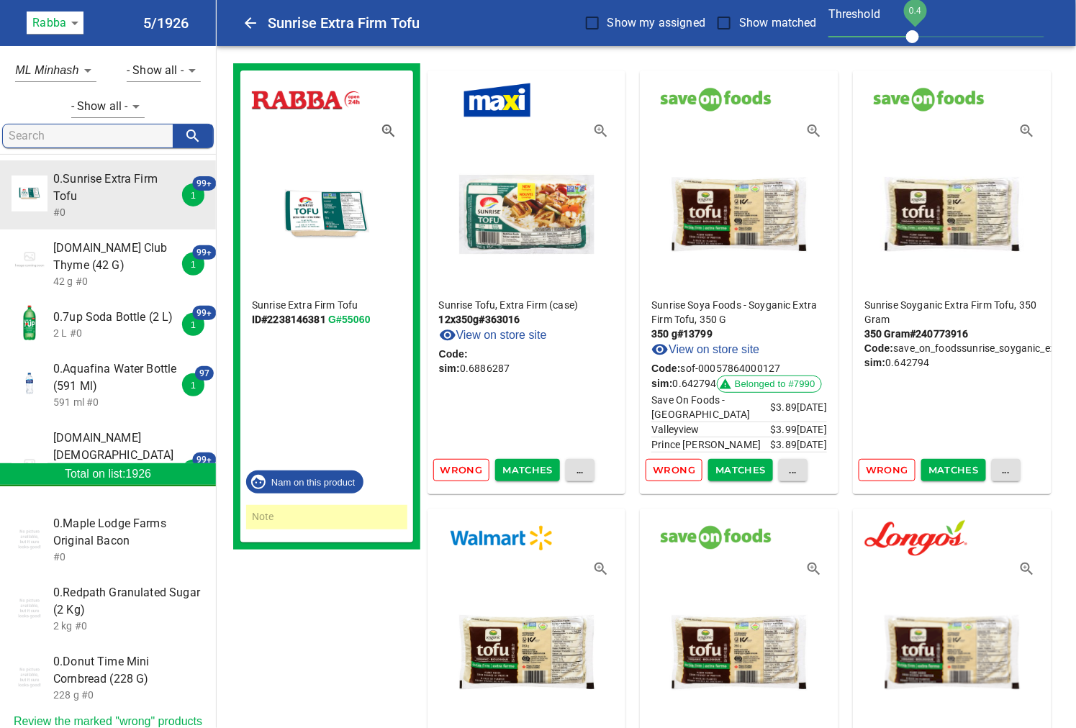
click at [346, 322] on link "G#55060" at bounding box center [349, 320] width 42 height 12
click at [664, 473] on span "Wrong" at bounding box center [674, 470] width 42 height 17
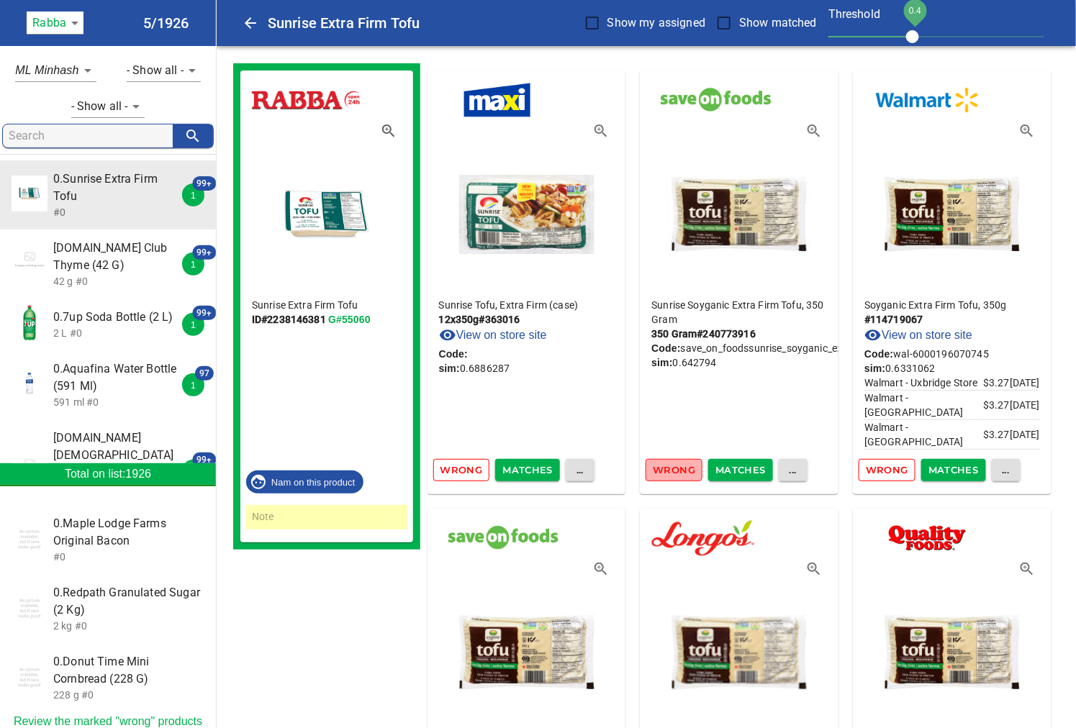
click at [664, 475] on span "Wrong" at bounding box center [674, 470] width 42 height 17
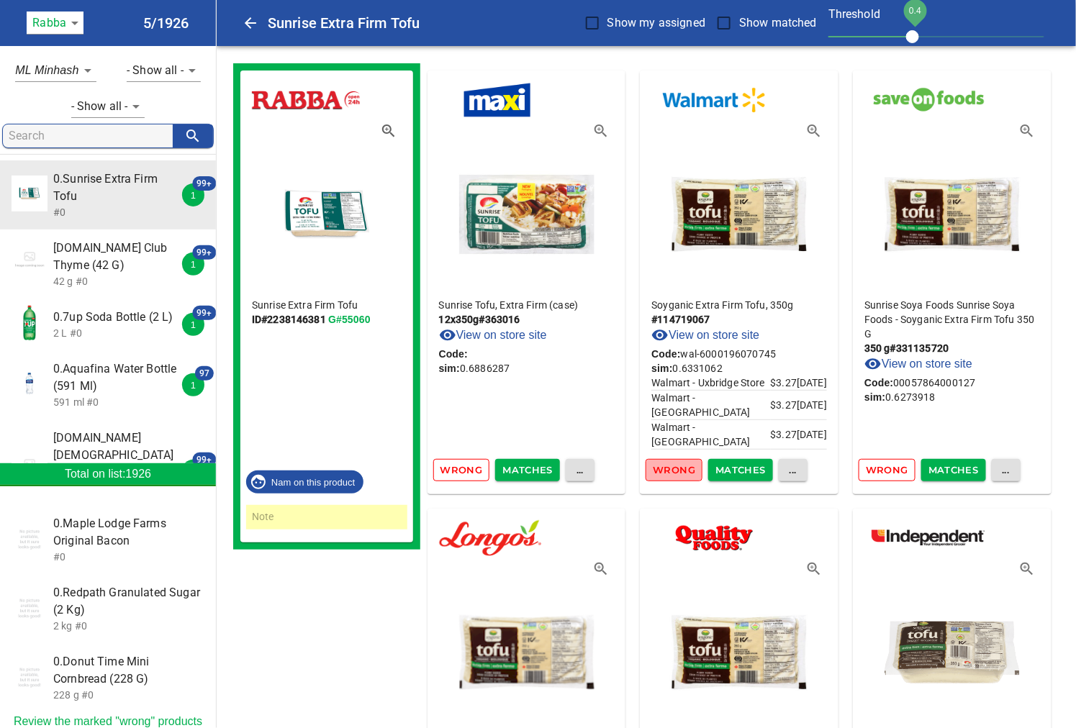
click at [664, 476] on span "Wrong" at bounding box center [674, 470] width 42 height 17
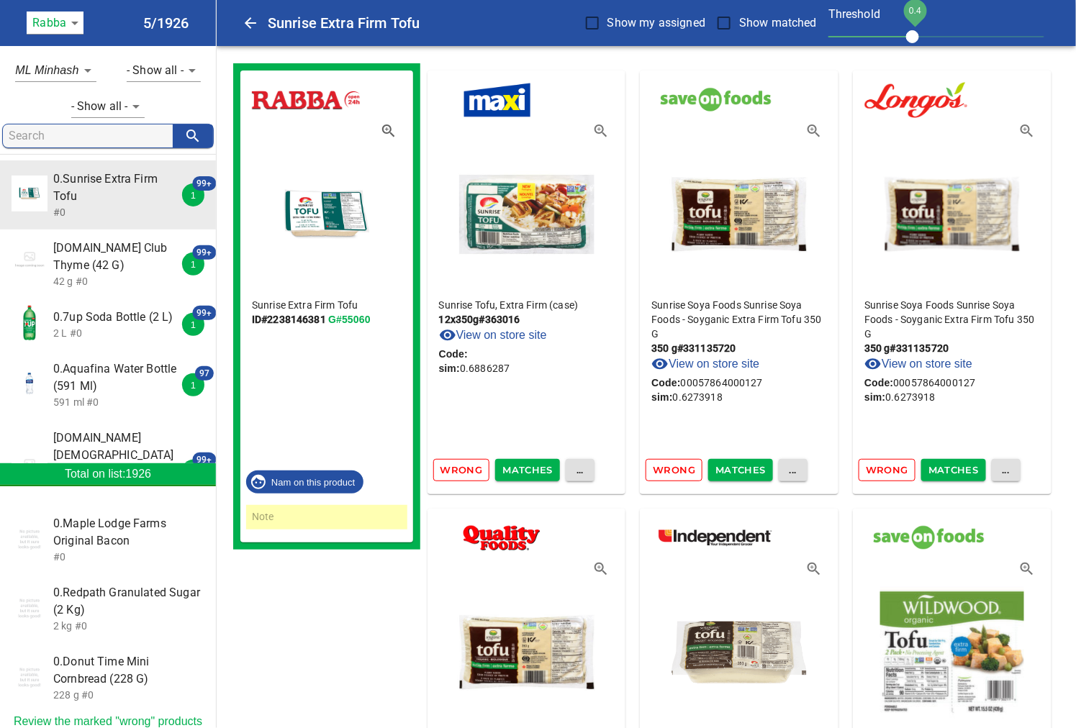
click at [664, 476] on span "Wrong" at bounding box center [674, 470] width 42 height 17
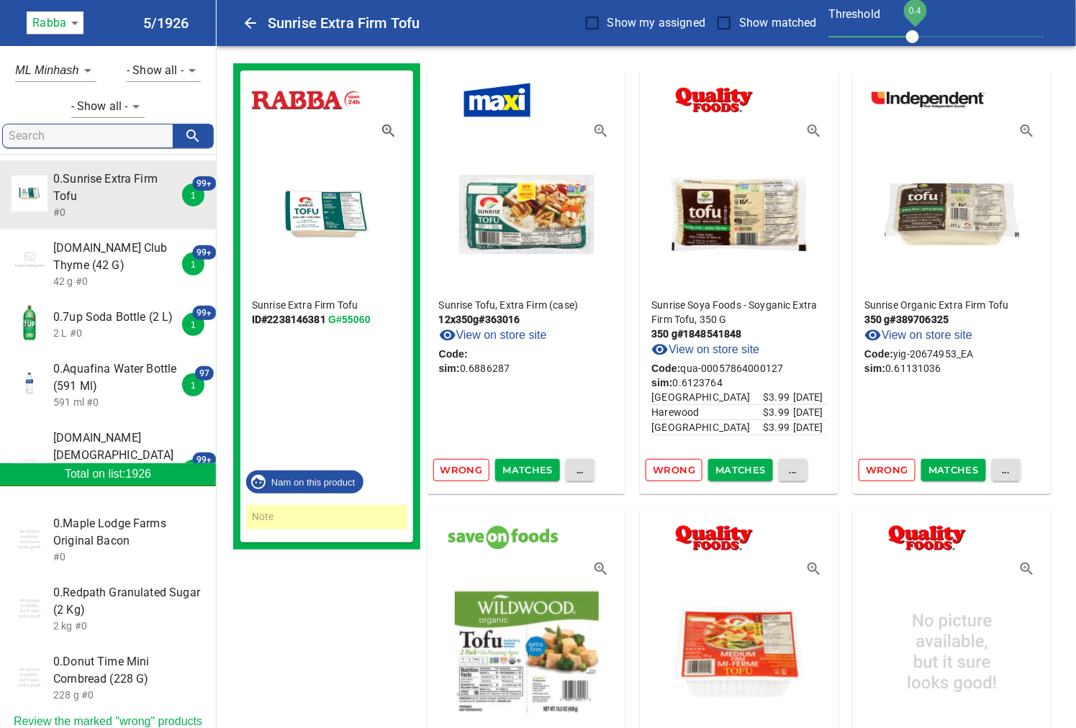
click at [664, 473] on span "Wrong" at bounding box center [674, 470] width 42 height 17
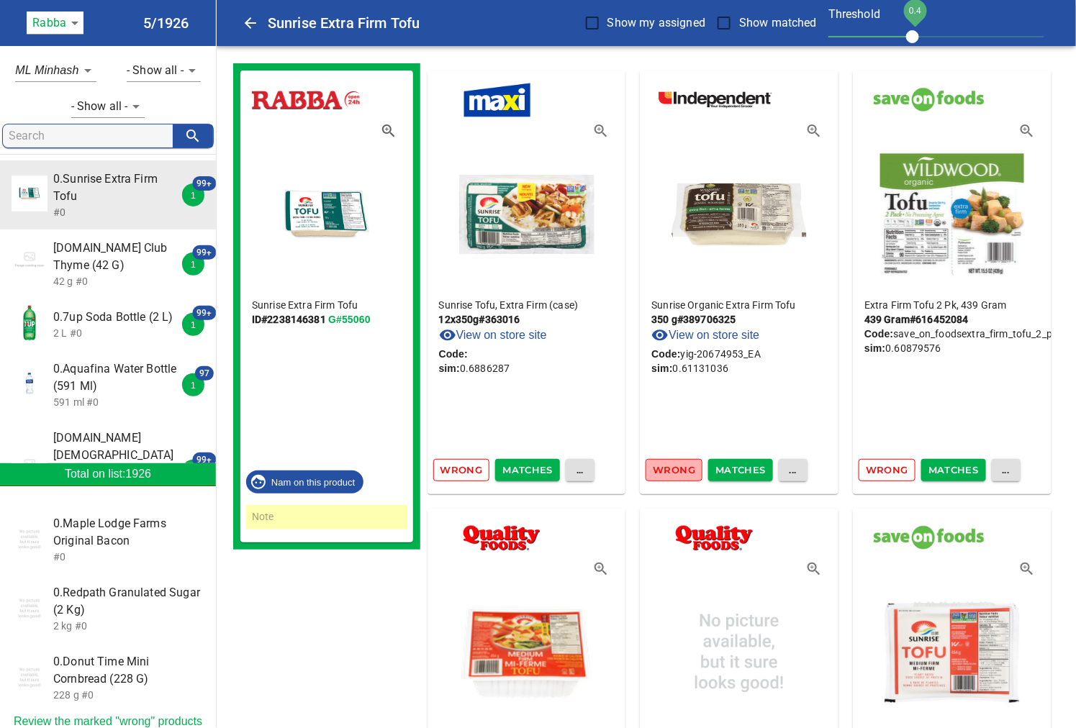
click at [664, 473] on span "Wrong" at bounding box center [674, 470] width 42 height 17
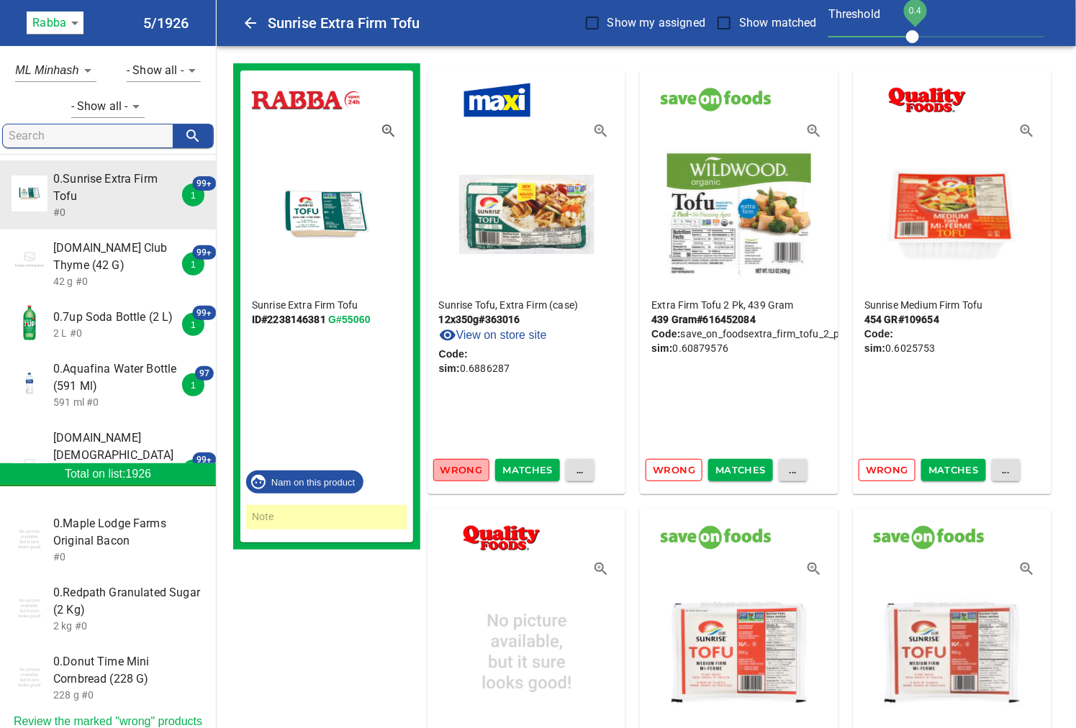
click at [450, 478] on button "Wrong" at bounding box center [461, 470] width 57 height 22
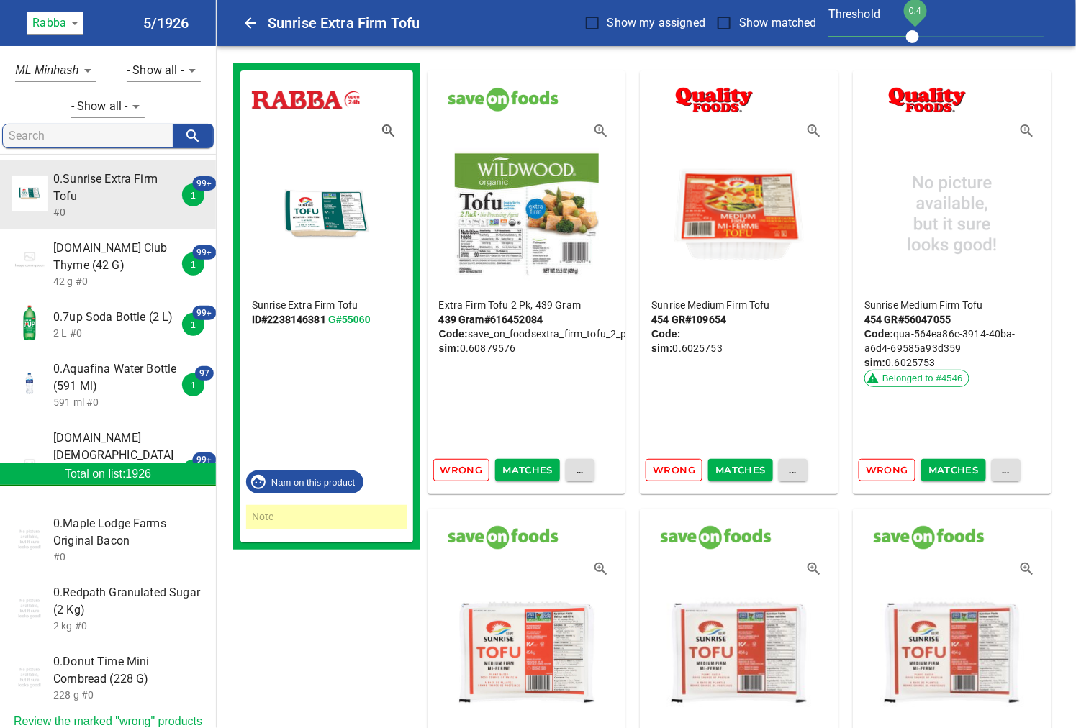
click at [353, 319] on link "G#55060" at bounding box center [349, 320] width 42 height 12
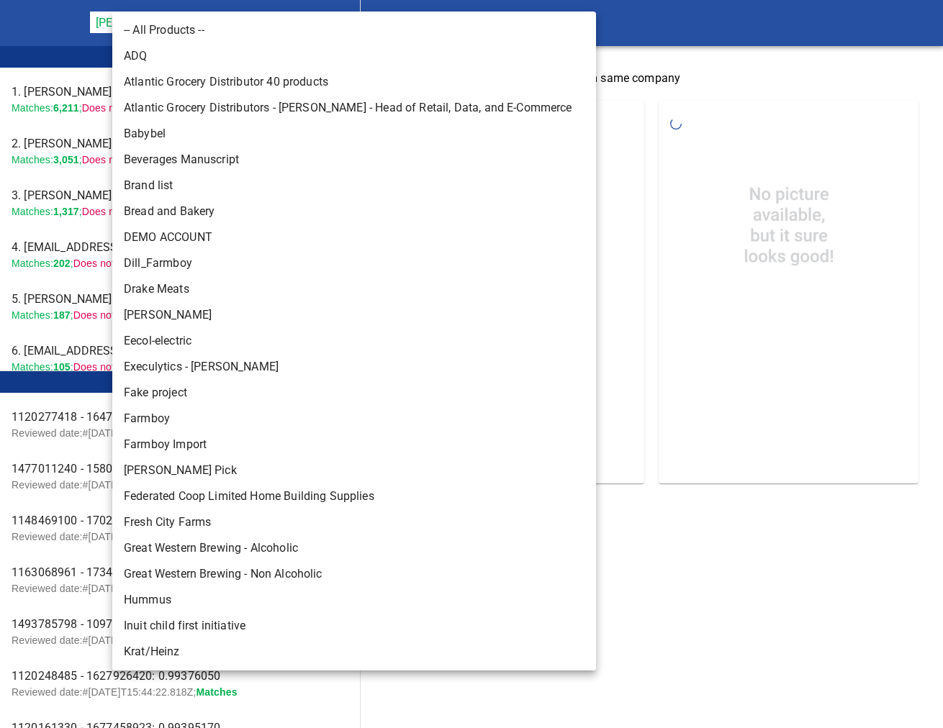
click at [233, 22] on body "tspan{white-space:pre} Rapid Matching Tool [PERSON_NAME] Food Group 128 Leader …" at bounding box center [471, 254] width 943 height 508
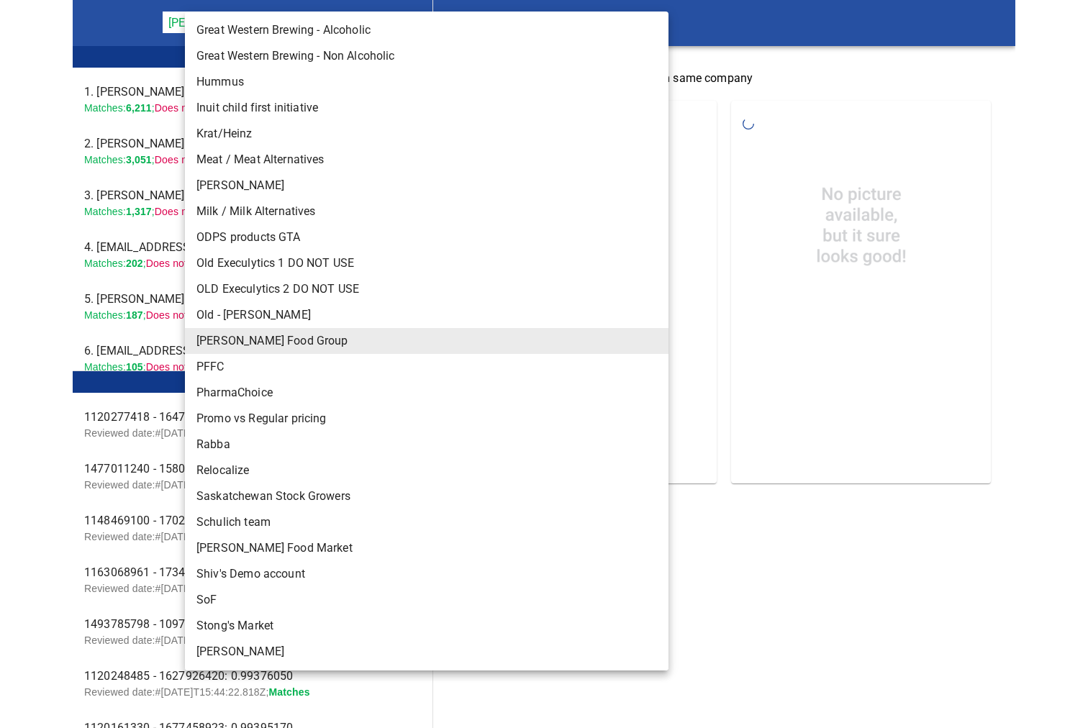
scroll to position [594, 0]
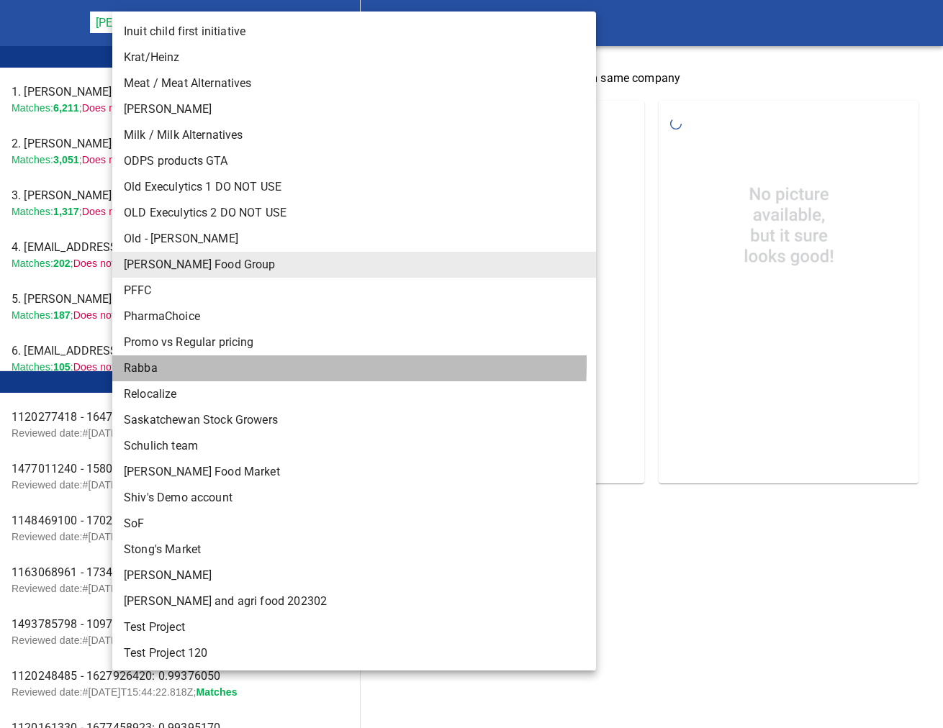
click at [153, 362] on li "Rabba" at bounding box center [360, 368] width 496 height 26
type input "142"
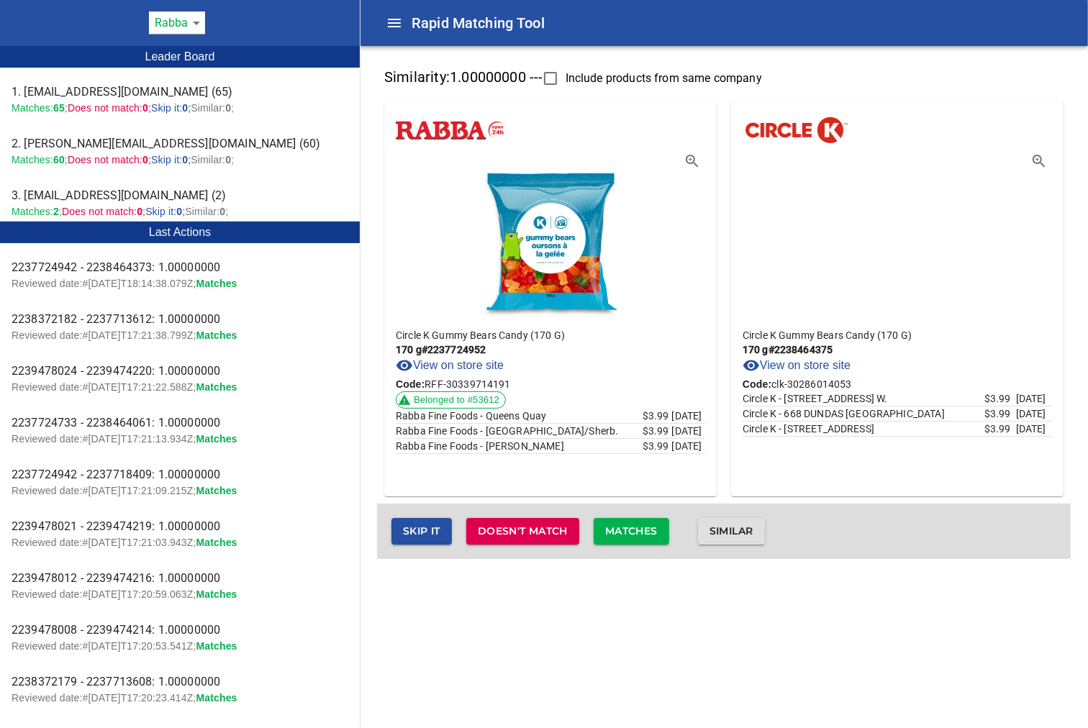
click at [653, 534] on span "Matches" at bounding box center [631, 531] width 53 height 18
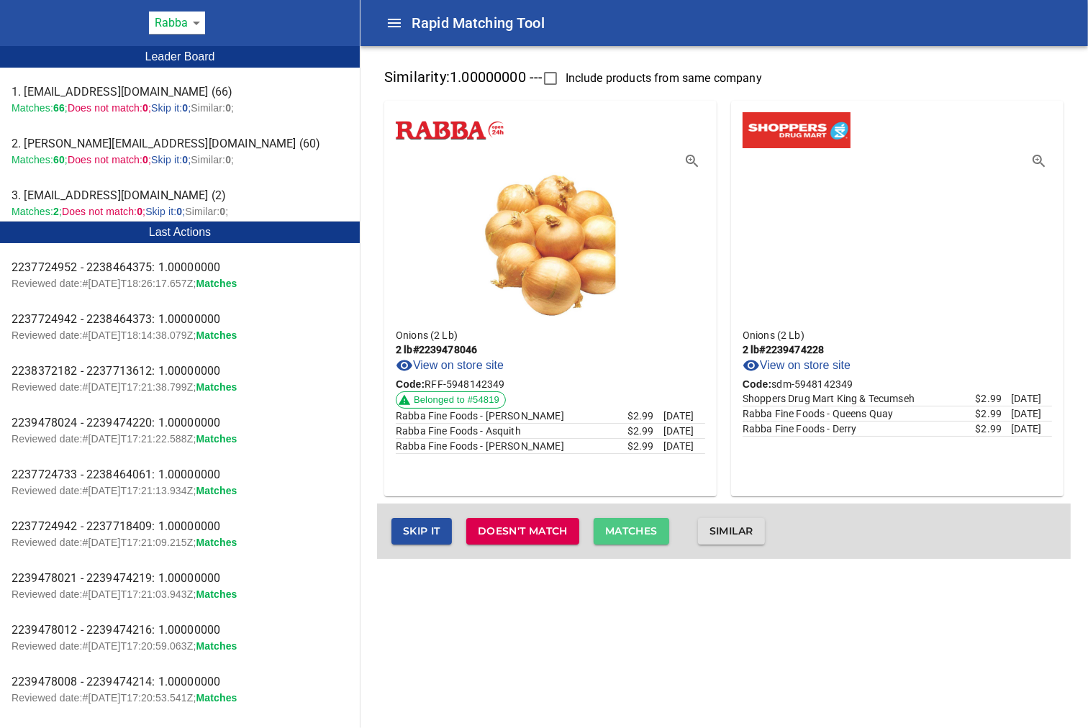
click at [649, 527] on span "Matches" at bounding box center [631, 531] width 53 height 18
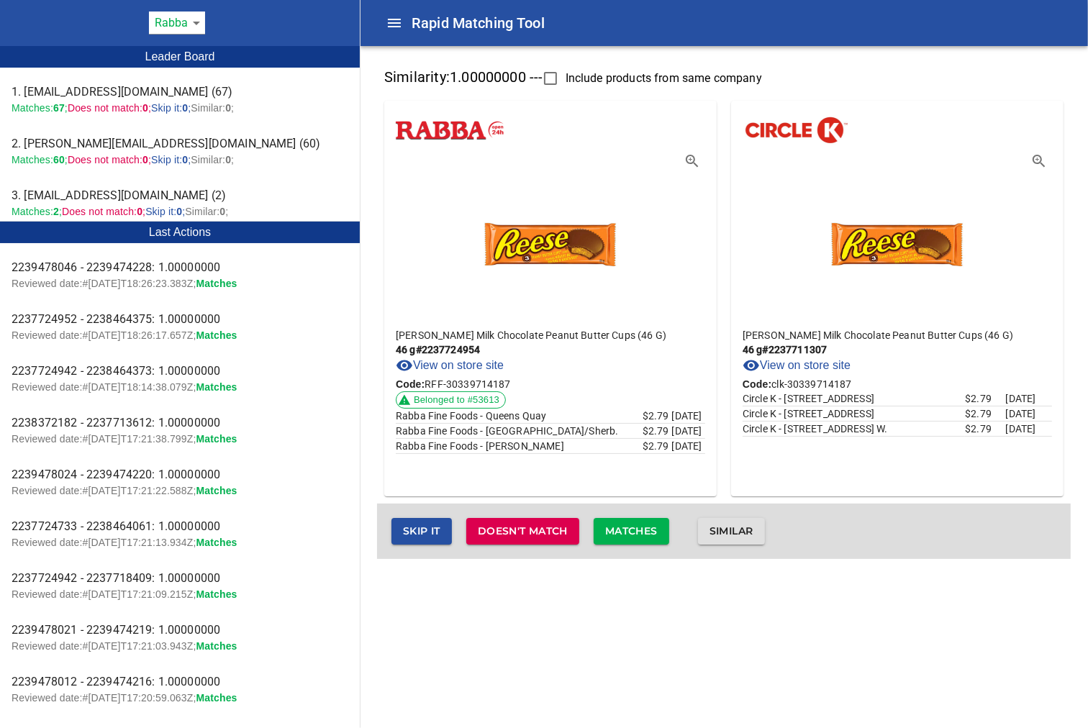
click at [658, 529] on span "Matches" at bounding box center [631, 531] width 53 height 18
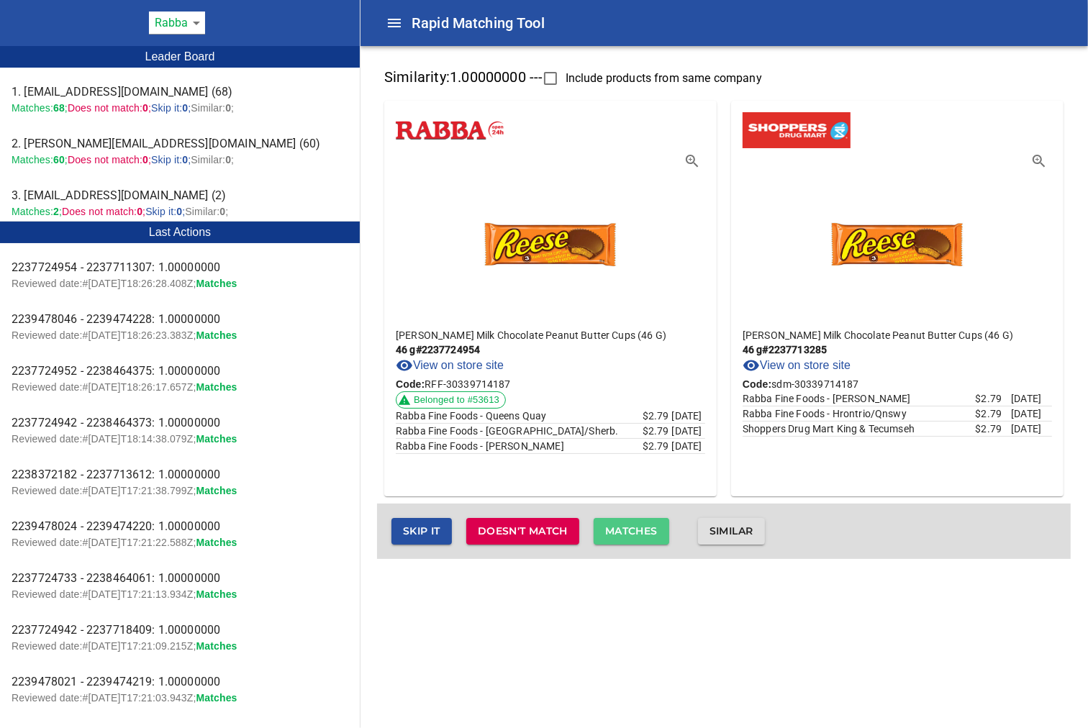
click at [636, 526] on span "Matches" at bounding box center [631, 531] width 53 height 18
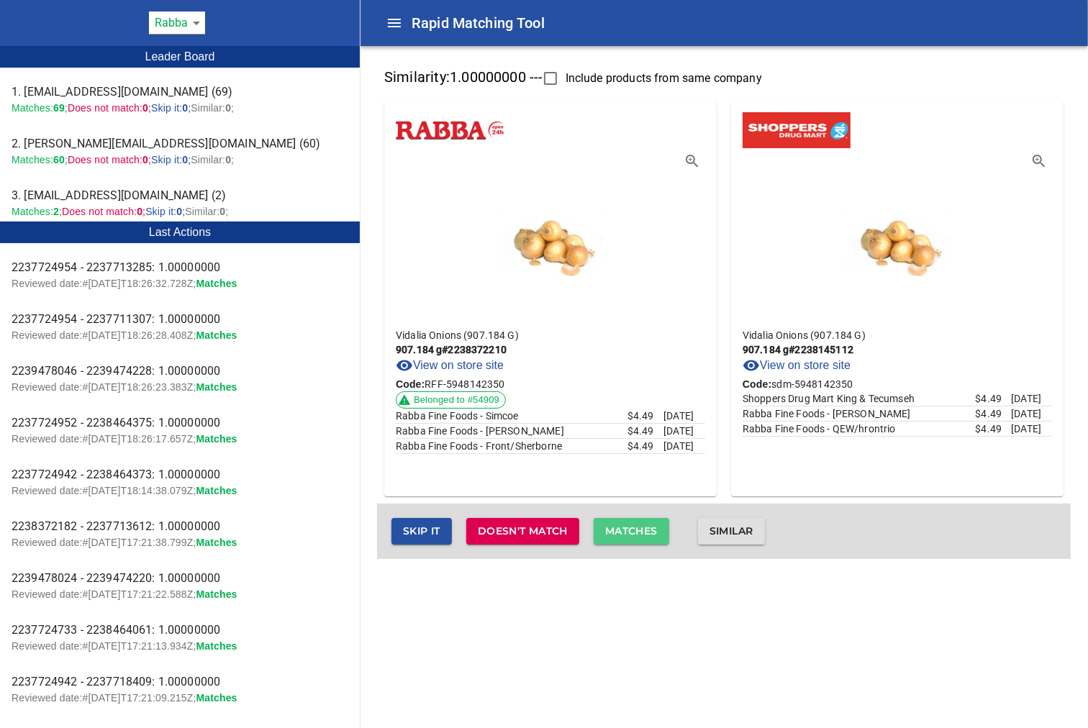
click at [634, 529] on span "Matches" at bounding box center [631, 531] width 53 height 18
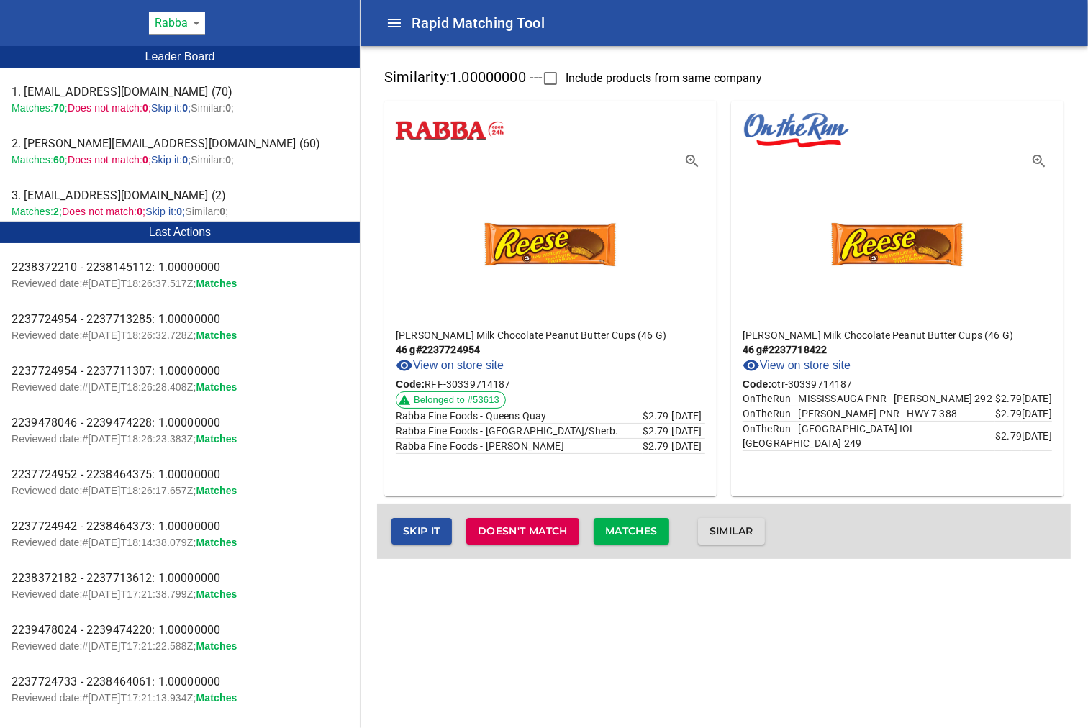
click at [631, 535] on span "Matches" at bounding box center [631, 531] width 53 height 18
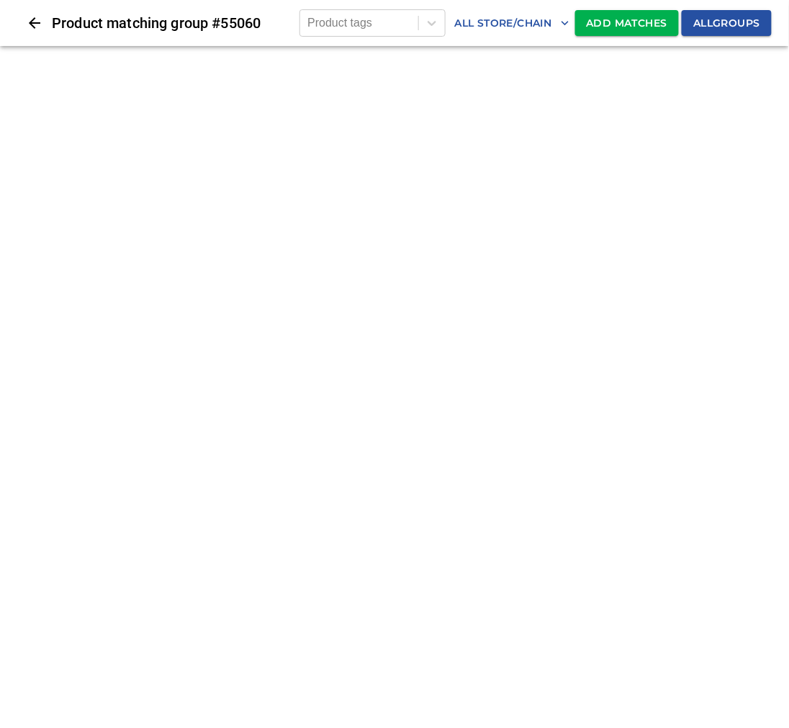
click at [386, 92] on html "tspan{white-space:pre} Product matching group # 55060 Product tags All Store/Ch…" at bounding box center [394, 46] width 789 height 92
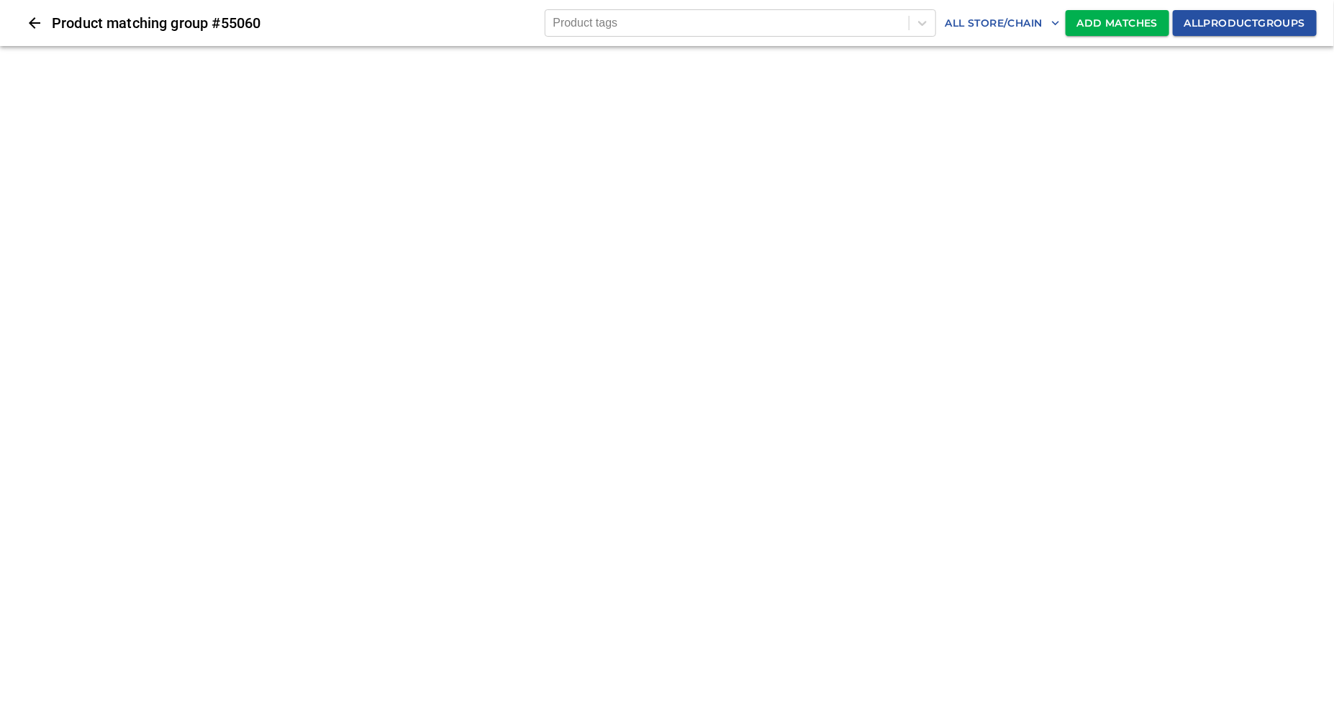
click at [1207, 12] on button "All product groups" at bounding box center [1245, 23] width 144 height 27
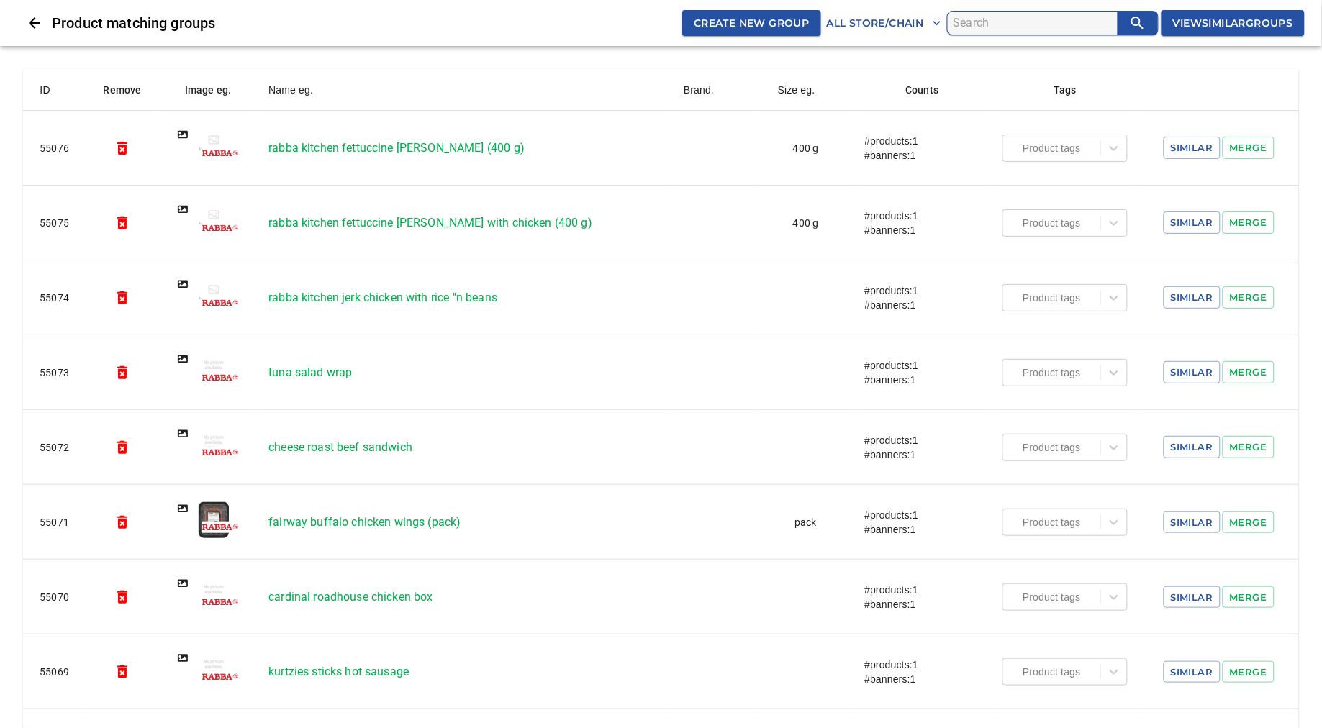
click at [974, 23] on input "search" at bounding box center [1035, 23] width 164 height 23
drag, startPoint x: 1031, startPoint y: 24, endPoint x: 922, endPoint y: 13, distance: 109.3
click at [922, 13] on div "Product matching groups Create new group All Store/Chain 2238146381 View Simila…" at bounding box center [661, 23] width 1322 height 46
paste input "55060"
type input "55060"
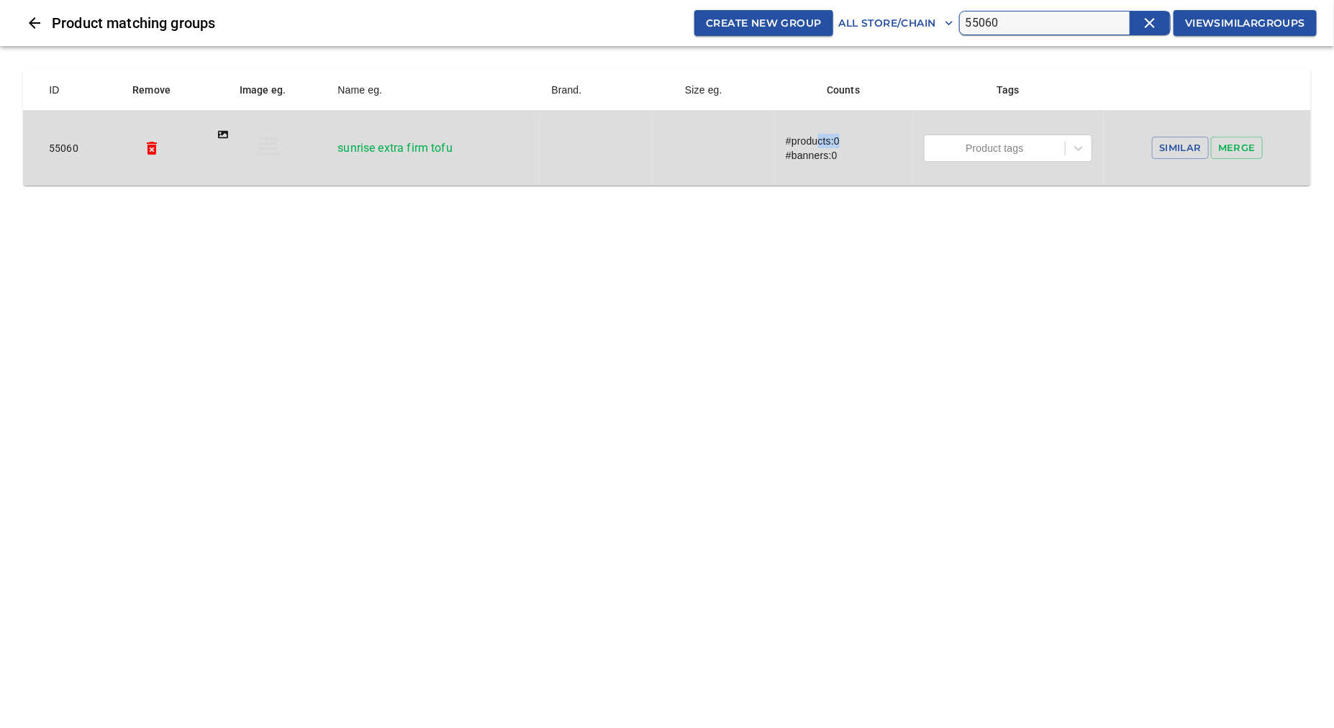
drag, startPoint x: 842, startPoint y: 138, endPoint x: 813, endPoint y: 139, distance: 28.8
click at [813, 139] on div "#products: 0" at bounding box center [843, 141] width 115 height 14
drag, startPoint x: 847, startPoint y: 153, endPoint x: 792, endPoint y: 155, distance: 55.4
click at [792, 155] on div "#banners: 0" at bounding box center [843, 155] width 115 height 14
drag, startPoint x: 840, startPoint y: 140, endPoint x: 825, endPoint y: 142, distance: 16.0
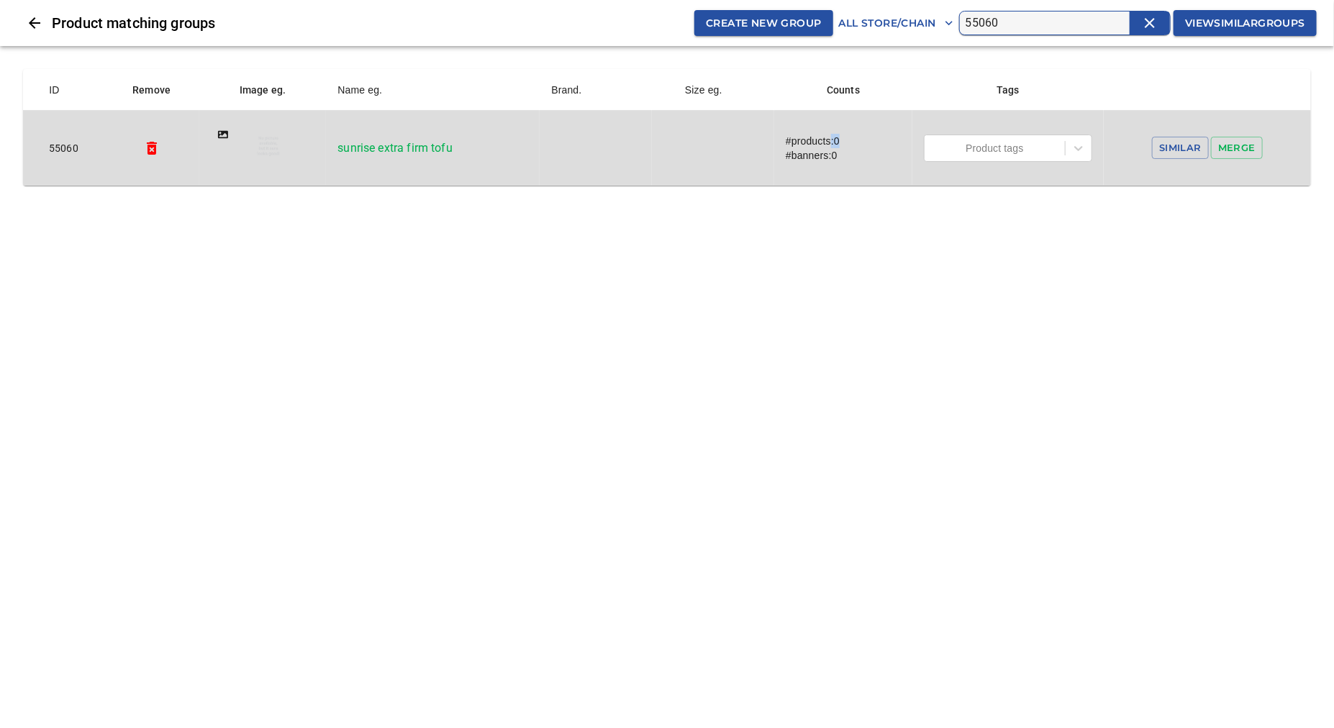
click at [825, 142] on div "#products: 0" at bounding box center [843, 141] width 115 height 14
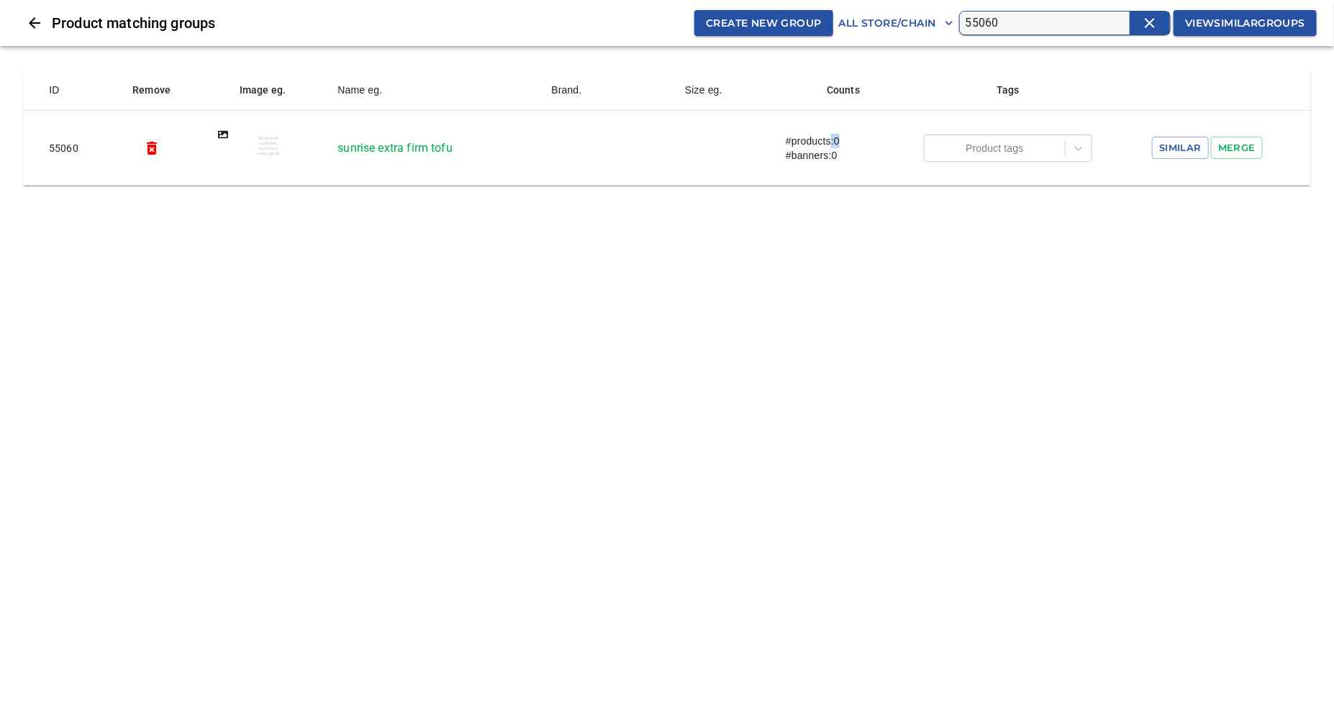
click at [30, 16] on icon "Close" at bounding box center [34, 22] width 17 height 17
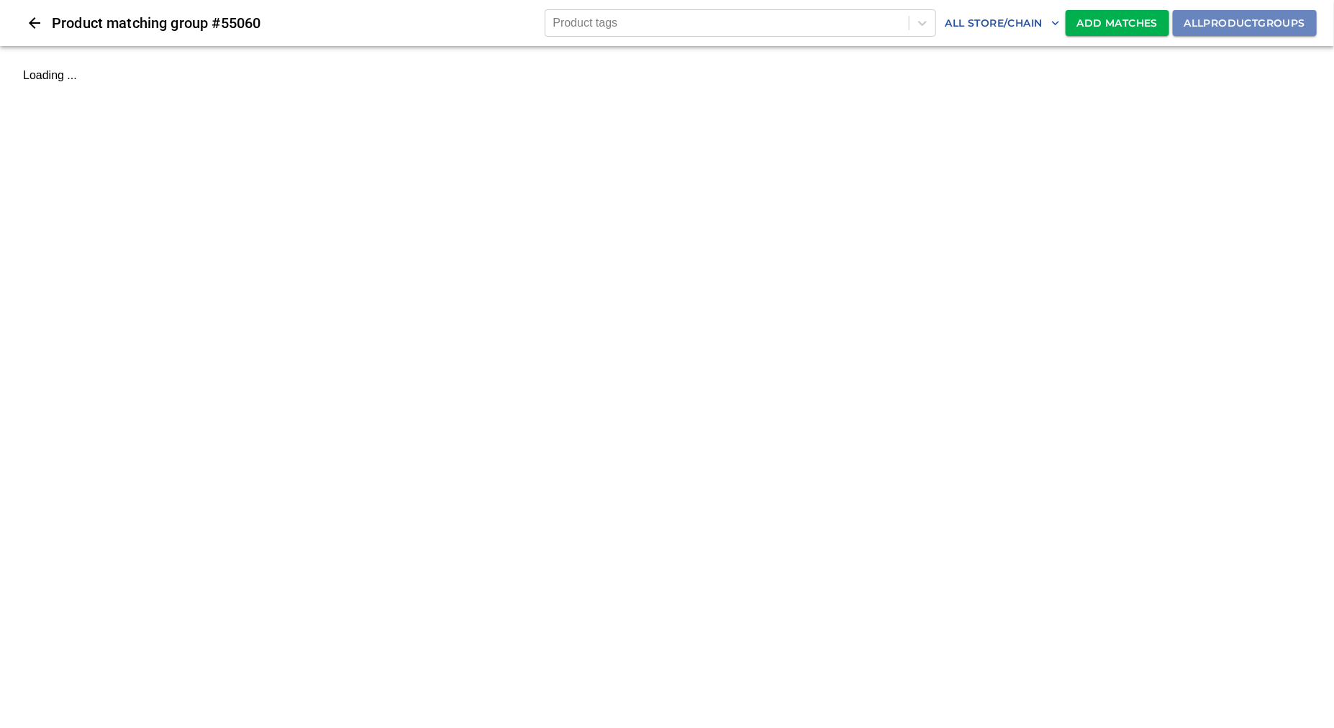
click at [1261, 27] on span "All product groups" at bounding box center [1244, 23] width 121 height 18
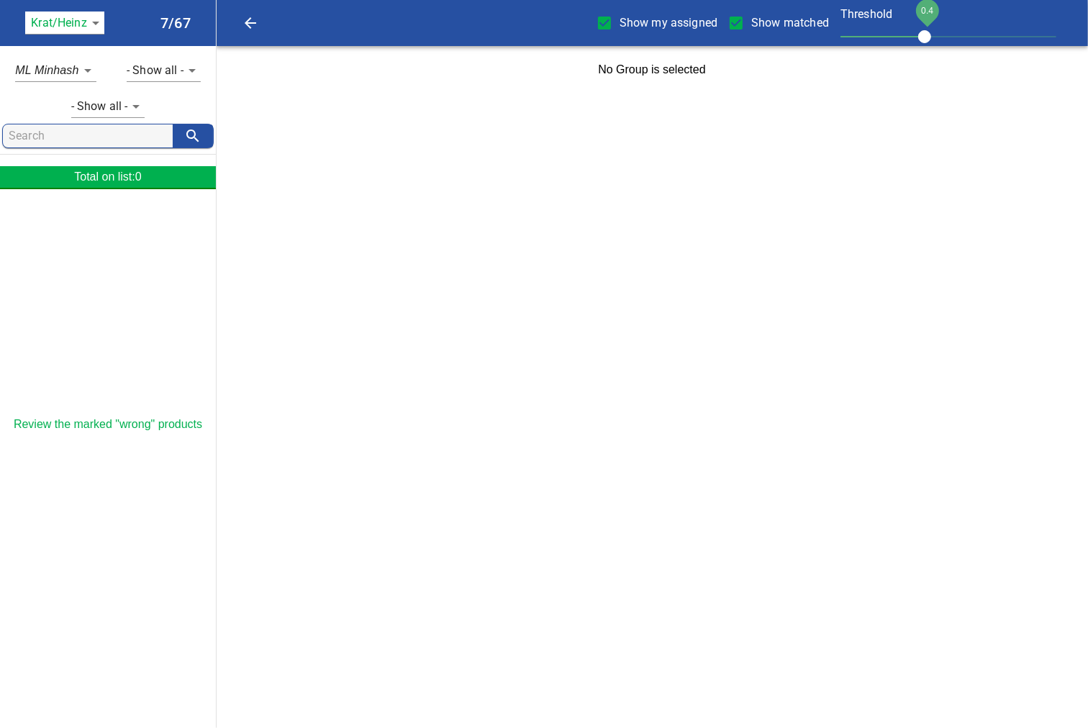
click at [98, 23] on body "tspan{white-space:pre} Show my assigned Show matched Threshold 0.4 Krat/[PERSON…" at bounding box center [544, 47] width 1088 height 94
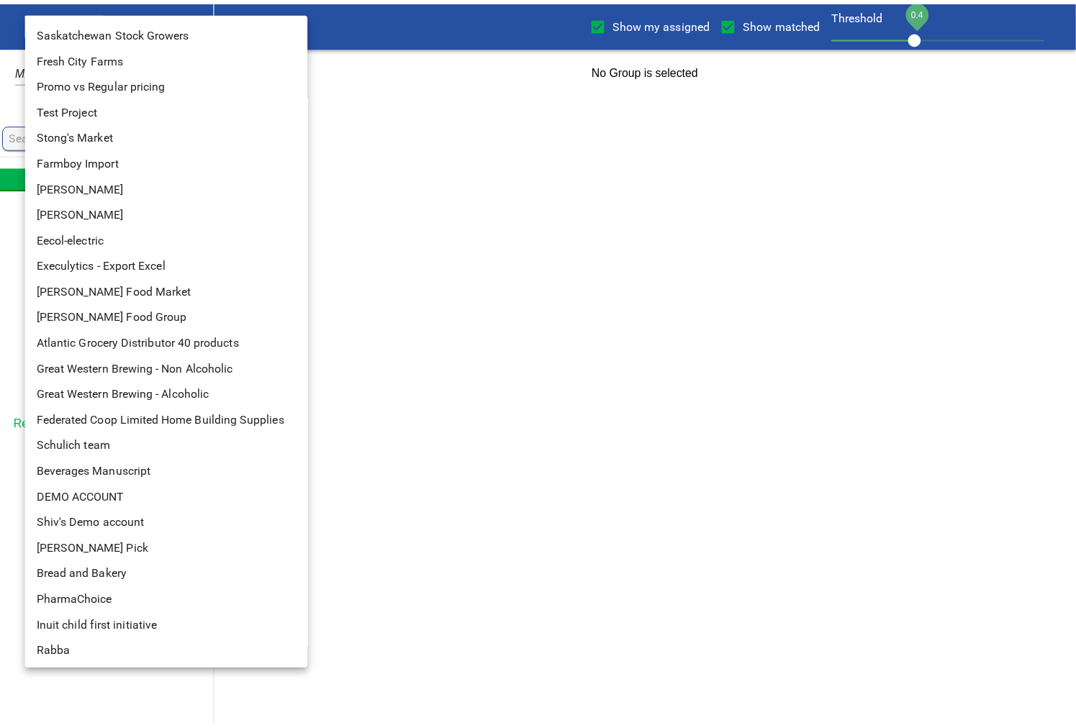
scroll to position [103, 0]
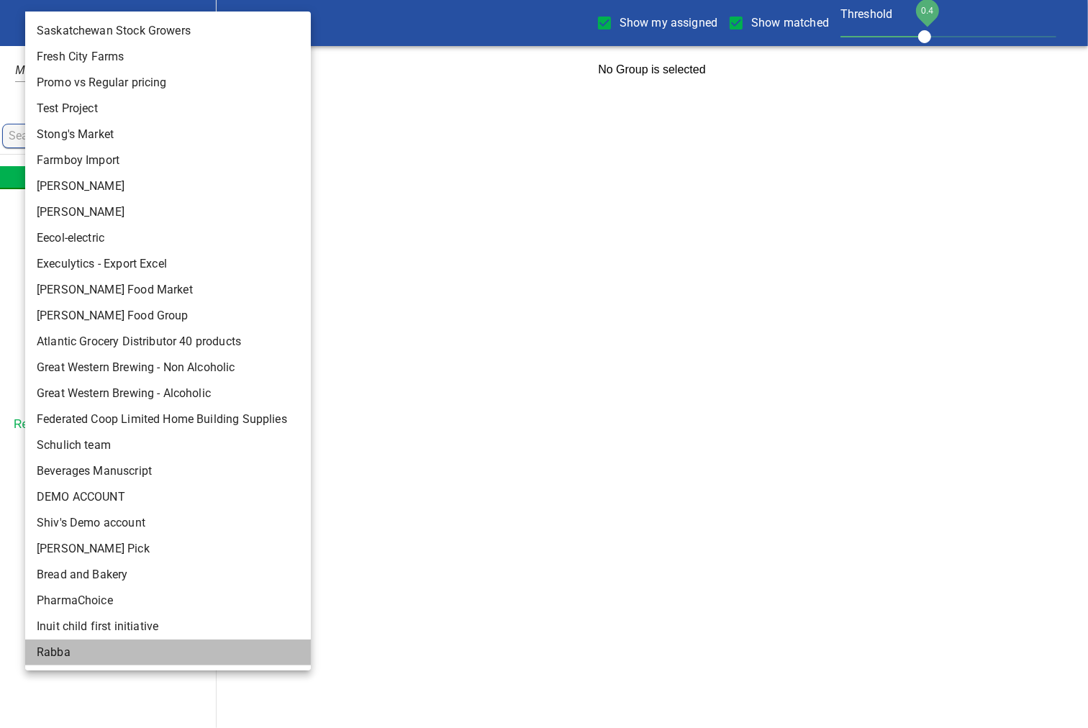
click at [88, 661] on li "Rabba" at bounding box center [174, 653] width 298 height 26
type input "142"
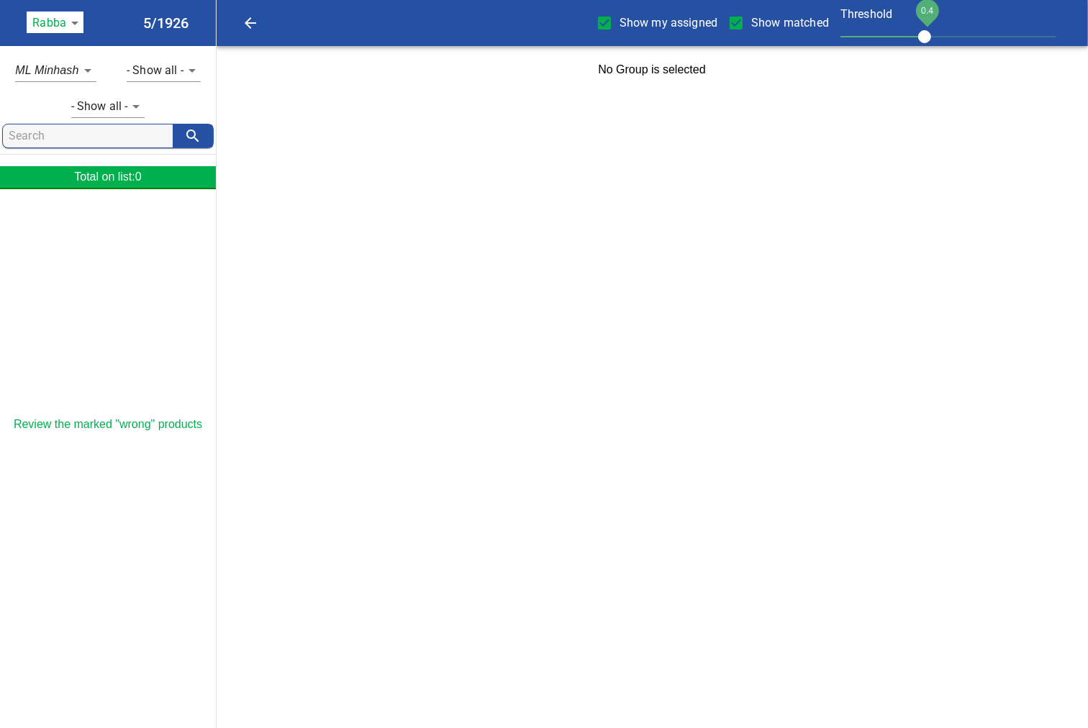
click at [644, 26] on span "Show my assigned" at bounding box center [669, 22] width 98 height 17
click at [620, 26] on input "Show my assigned" at bounding box center [604, 23] width 30 height 30
checkbox input "false"
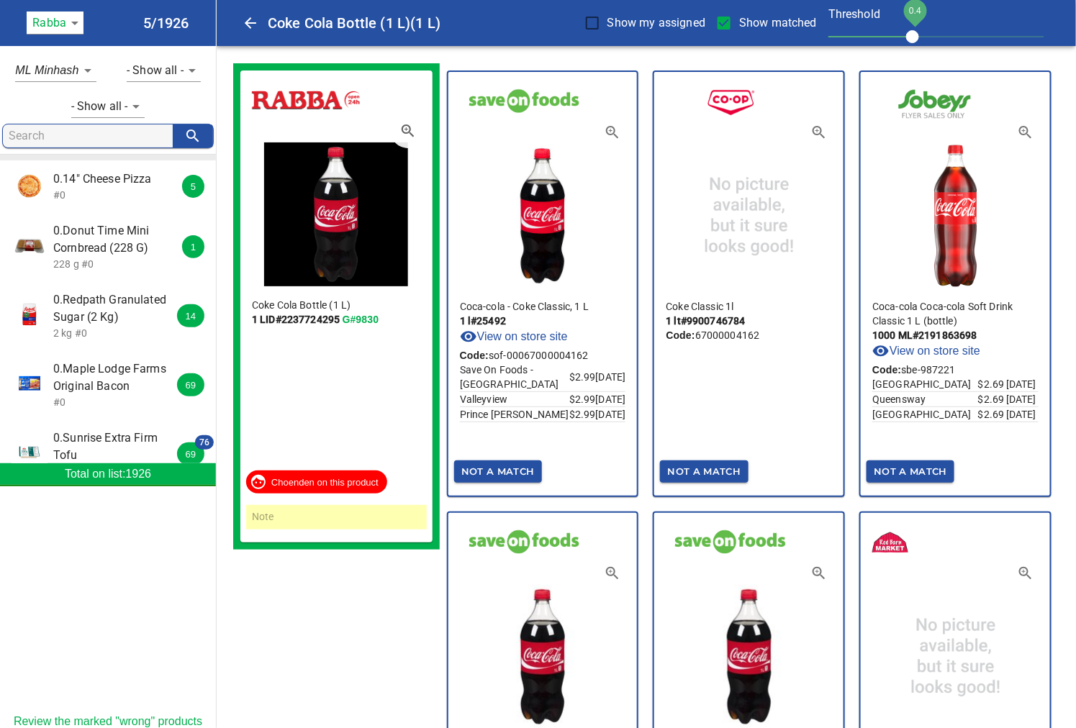
scroll to position [160, 0]
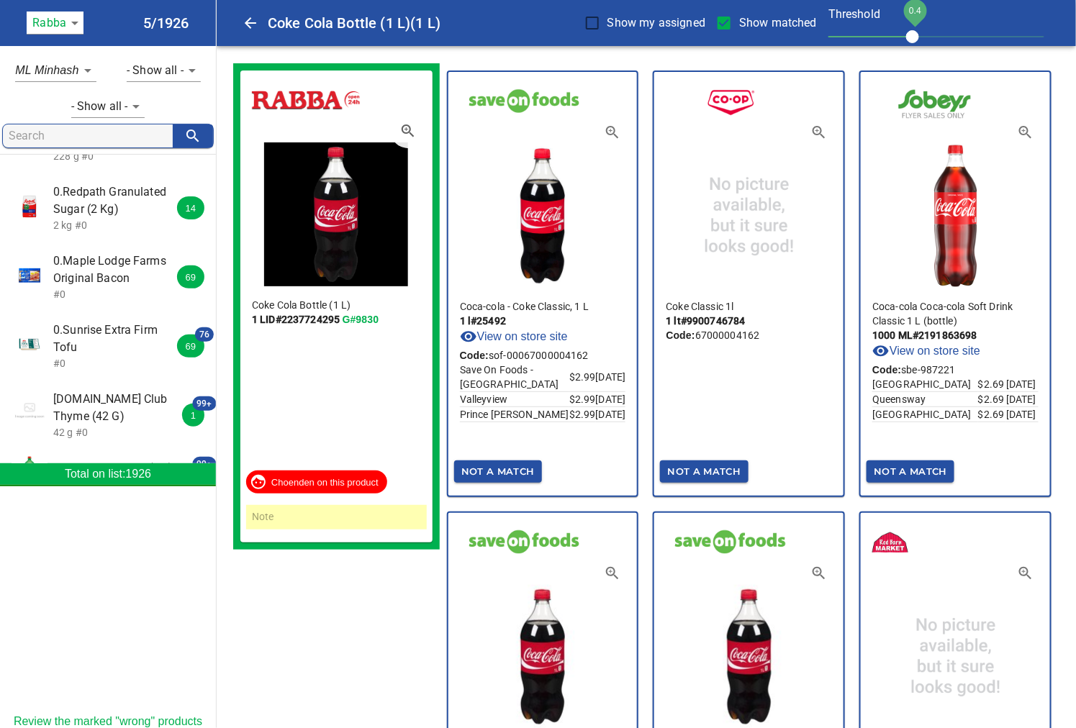
click at [115, 356] on span "0.Sunrise Extra Firm Tofu" at bounding box center [117, 339] width 128 height 35
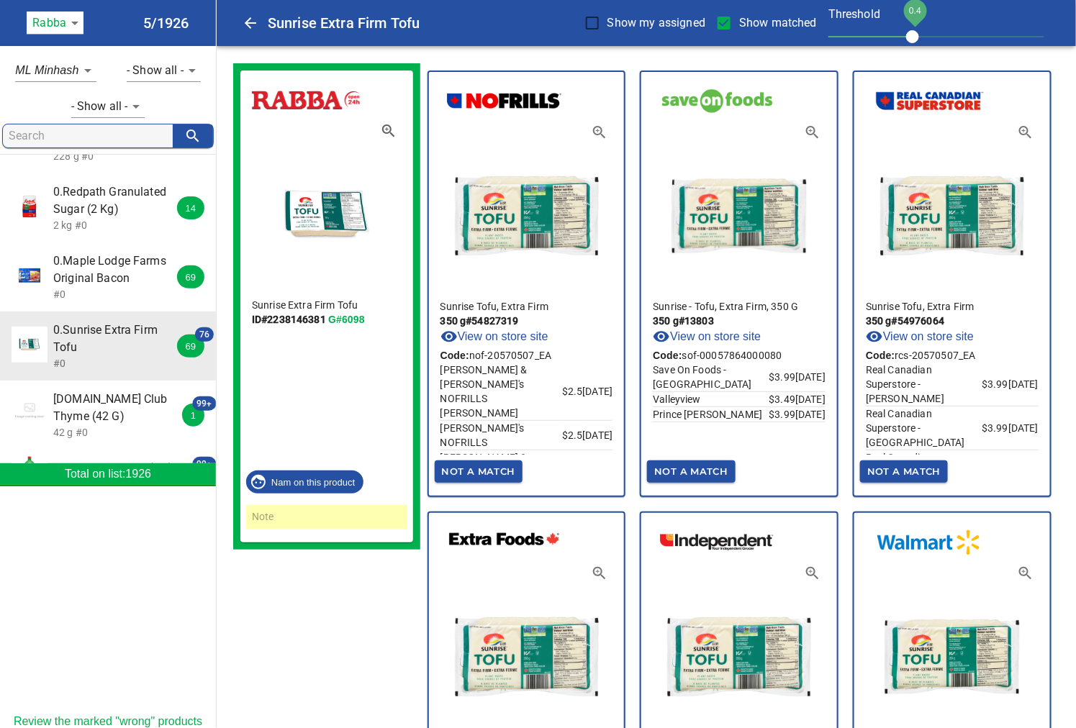
click at [744, 20] on span "Show matched" at bounding box center [778, 22] width 78 height 17
click at [739, 20] on input "Show matched" at bounding box center [724, 23] width 30 height 30
checkbox input "false"
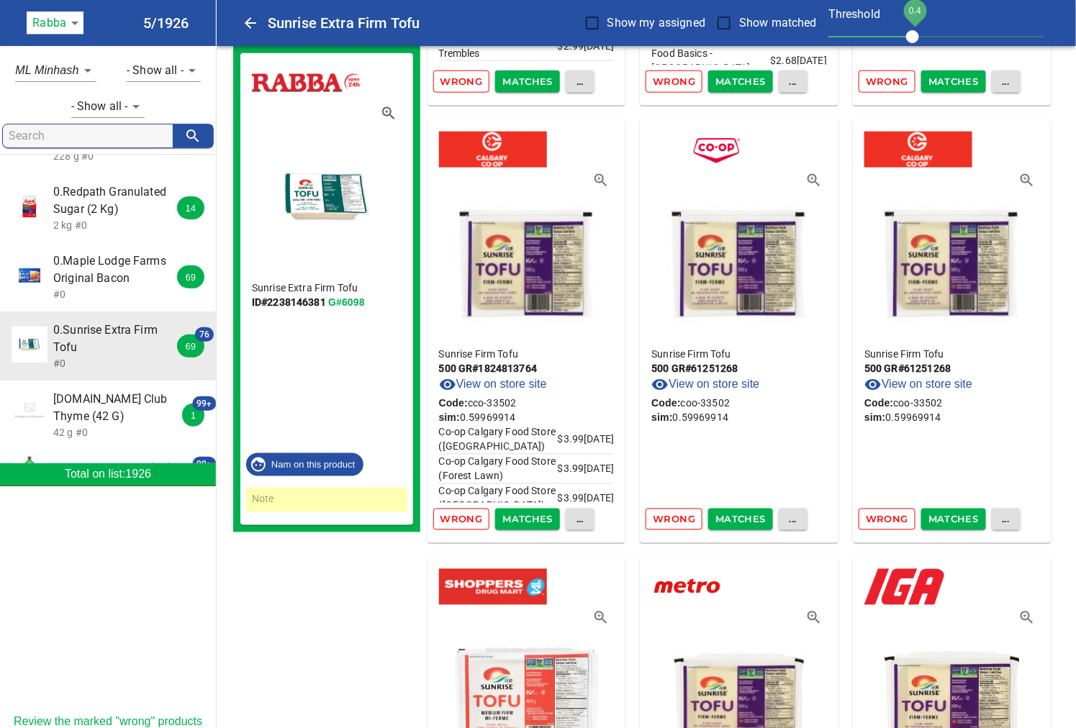
scroll to position [2798, 0]
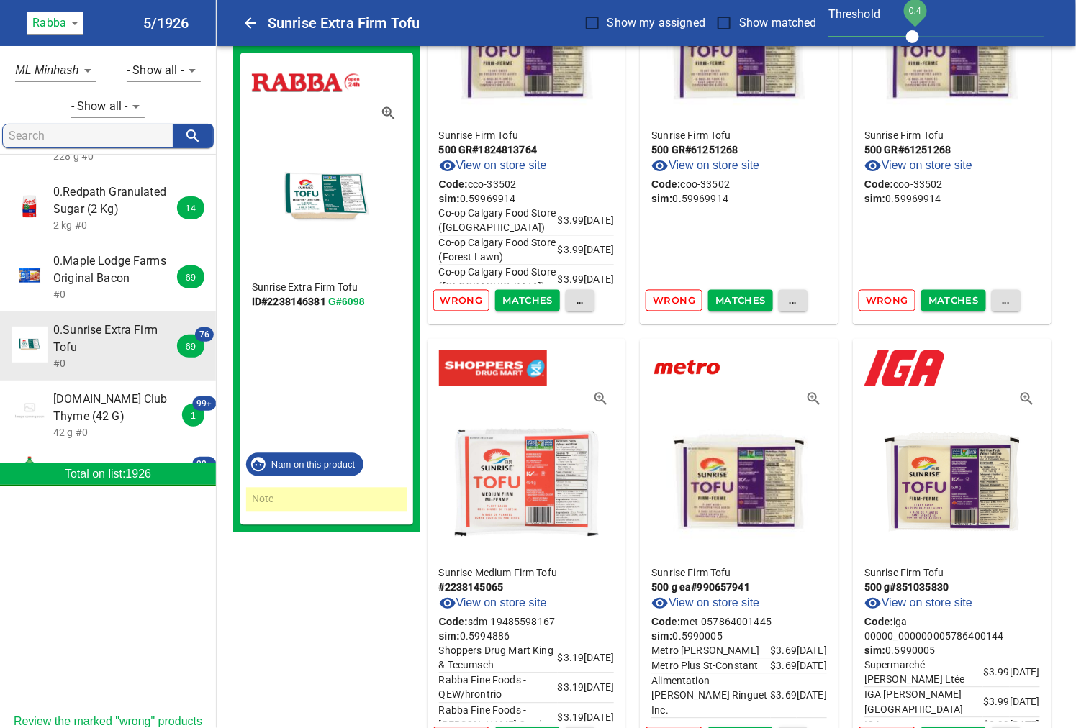
click at [350, 296] on link "G#6098" at bounding box center [346, 302] width 37 height 12
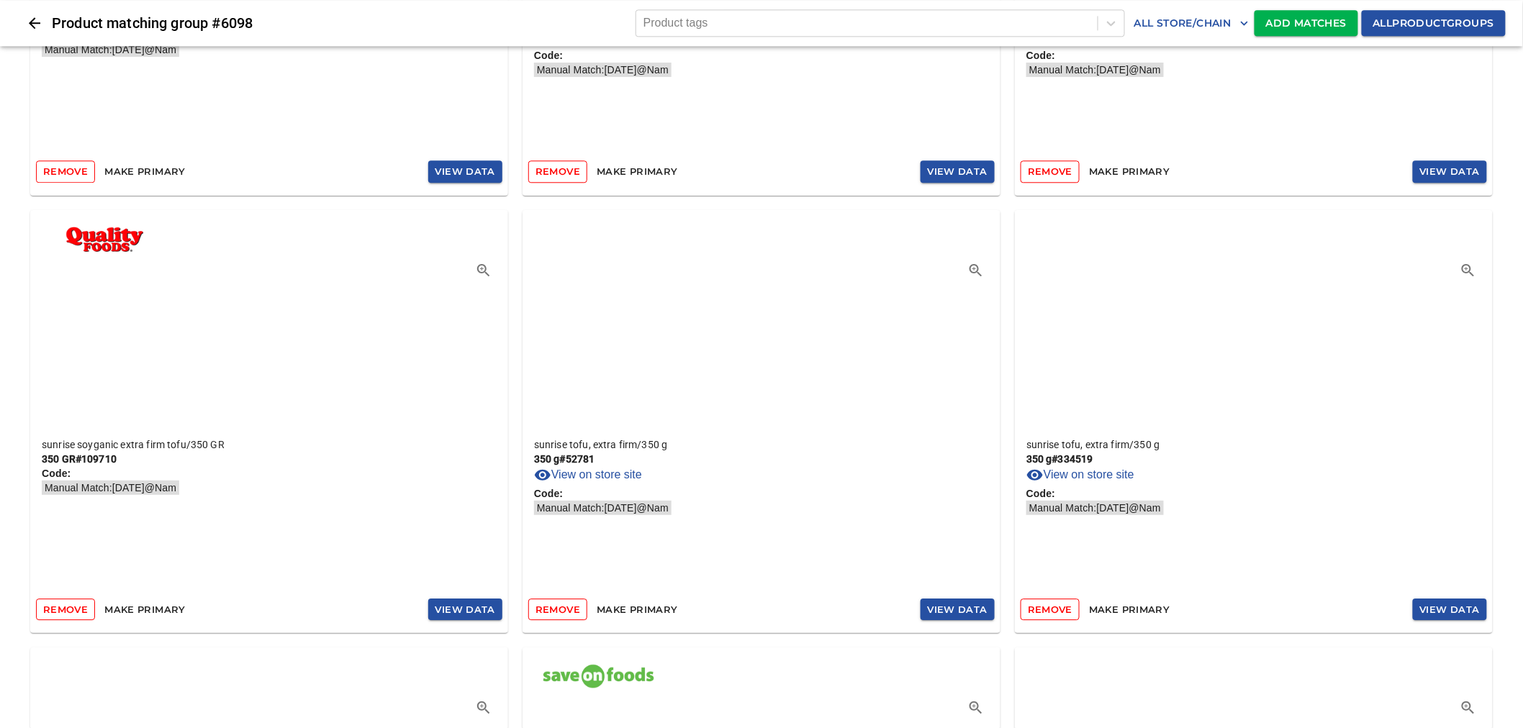
scroll to position [6076, 0]
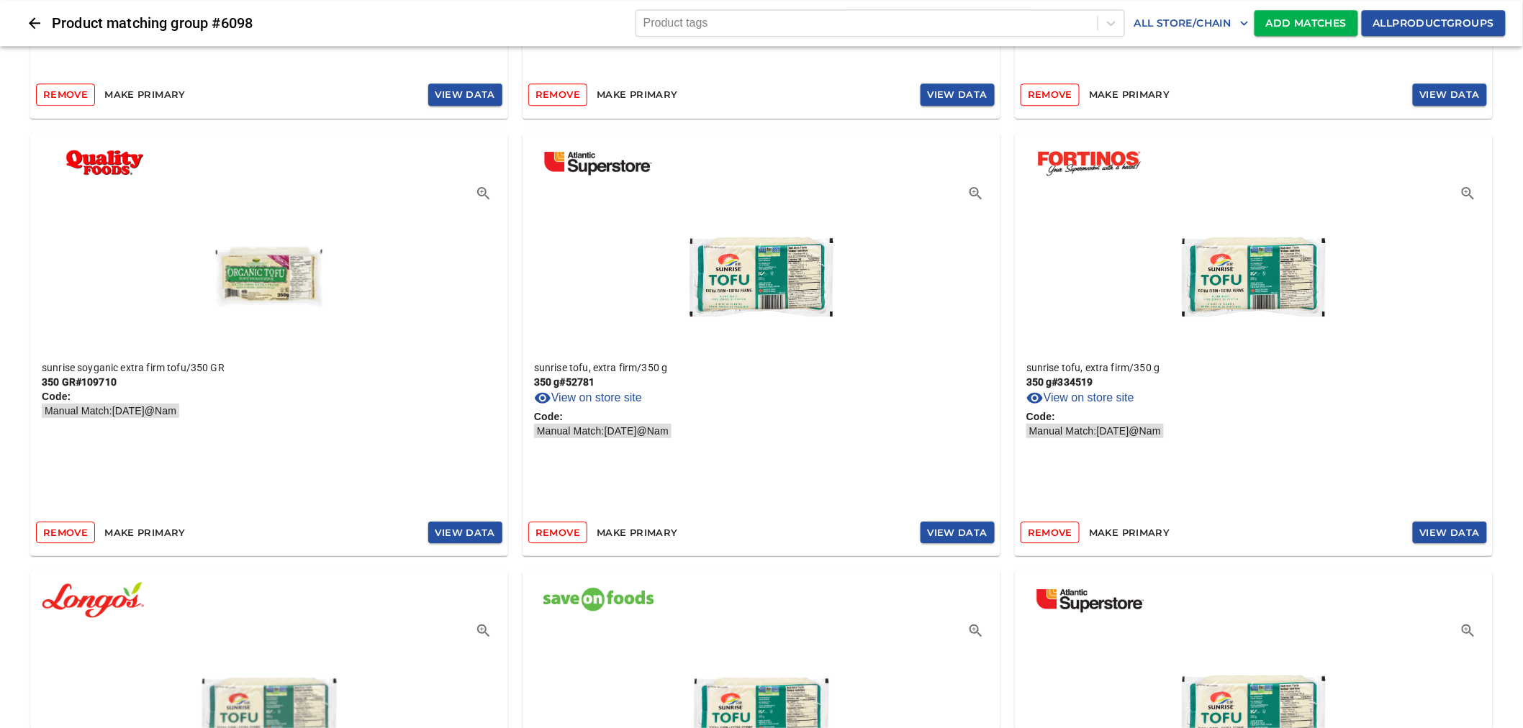
click at [73, 531] on span "Remove" at bounding box center [65, 533] width 45 height 17
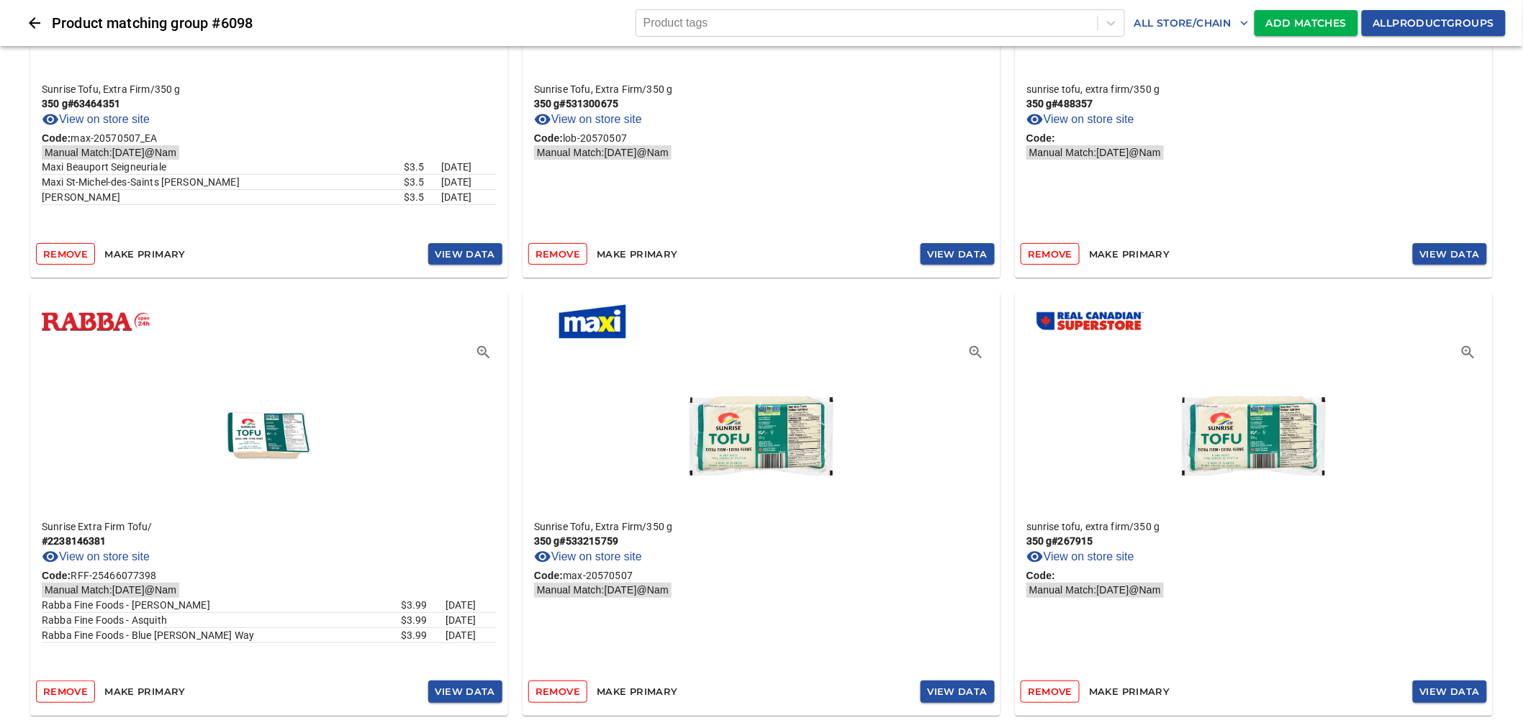
scroll to position [4552, 0]
